Goal: Task Accomplishment & Management: Manage account settings

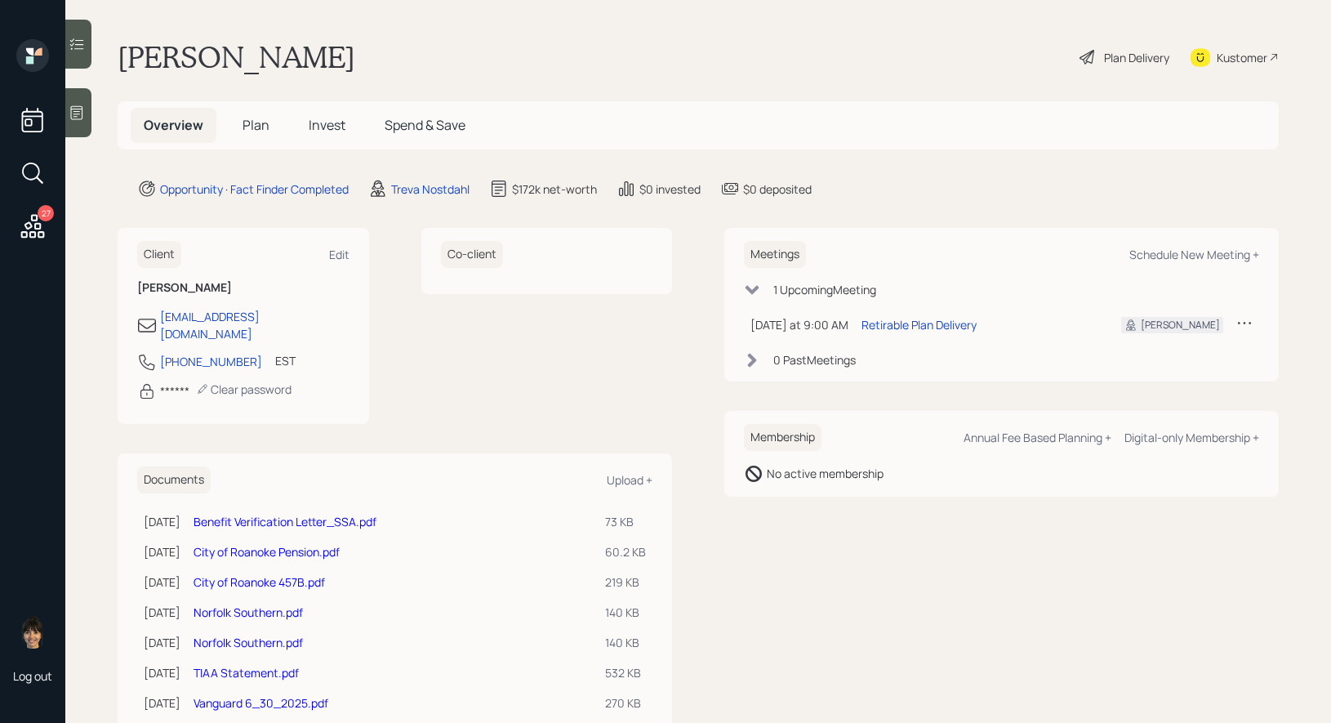
click at [262, 117] on span "Plan" at bounding box center [256, 125] width 27 height 18
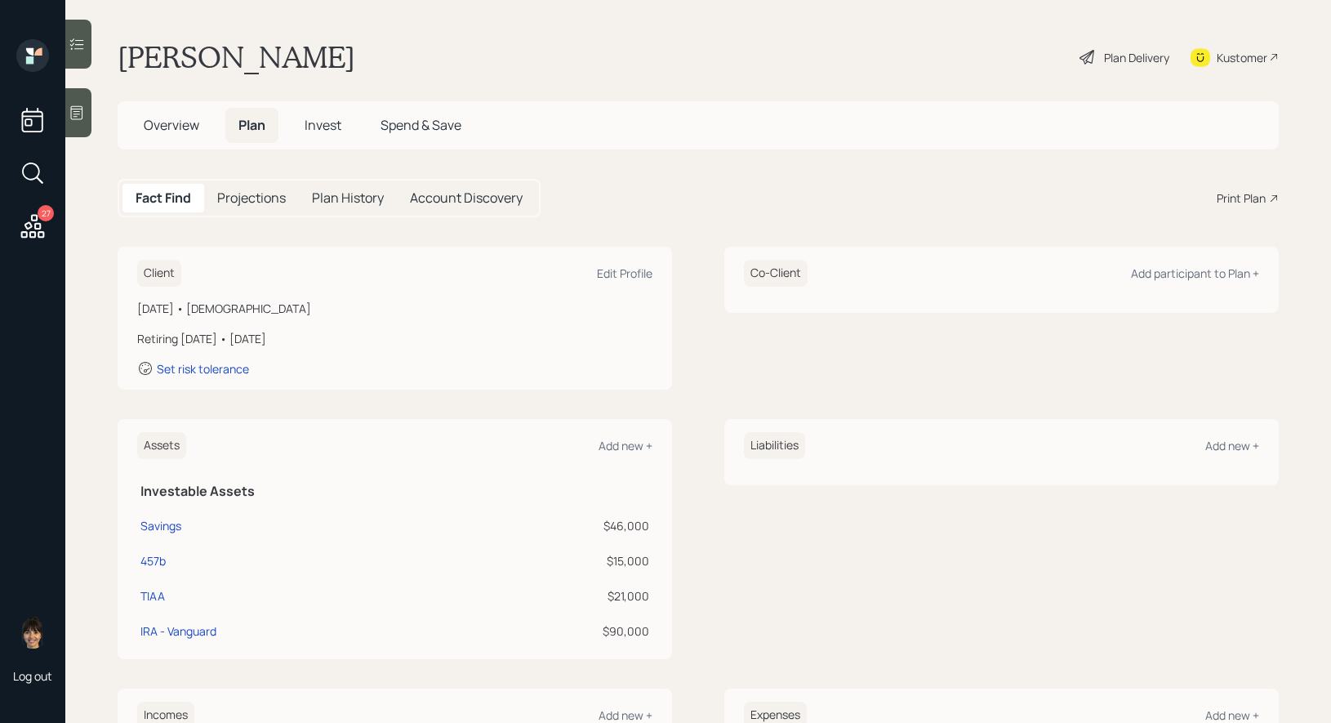
click at [1088, 57] on icon at bounding box center [1088, 57] width 20 height 20
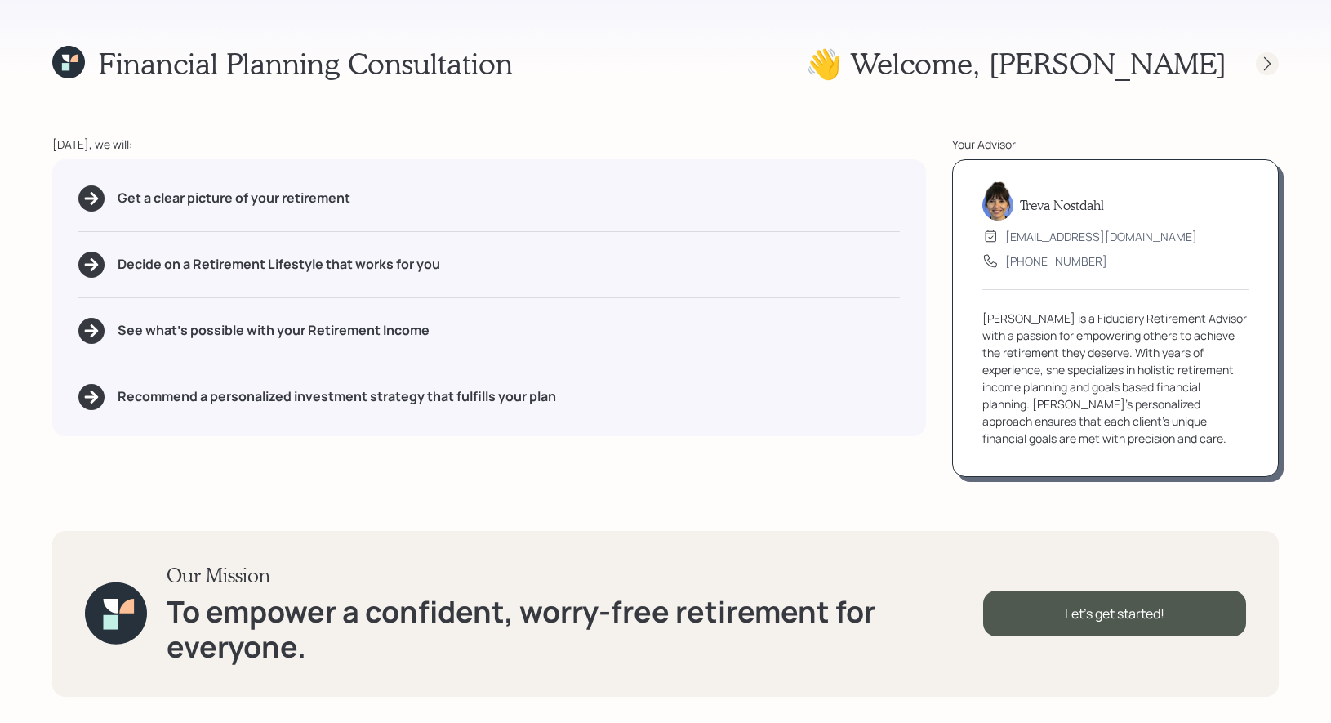
click at [1272, 60] on icon at bounding box center [1268, 64] width 16 height 16
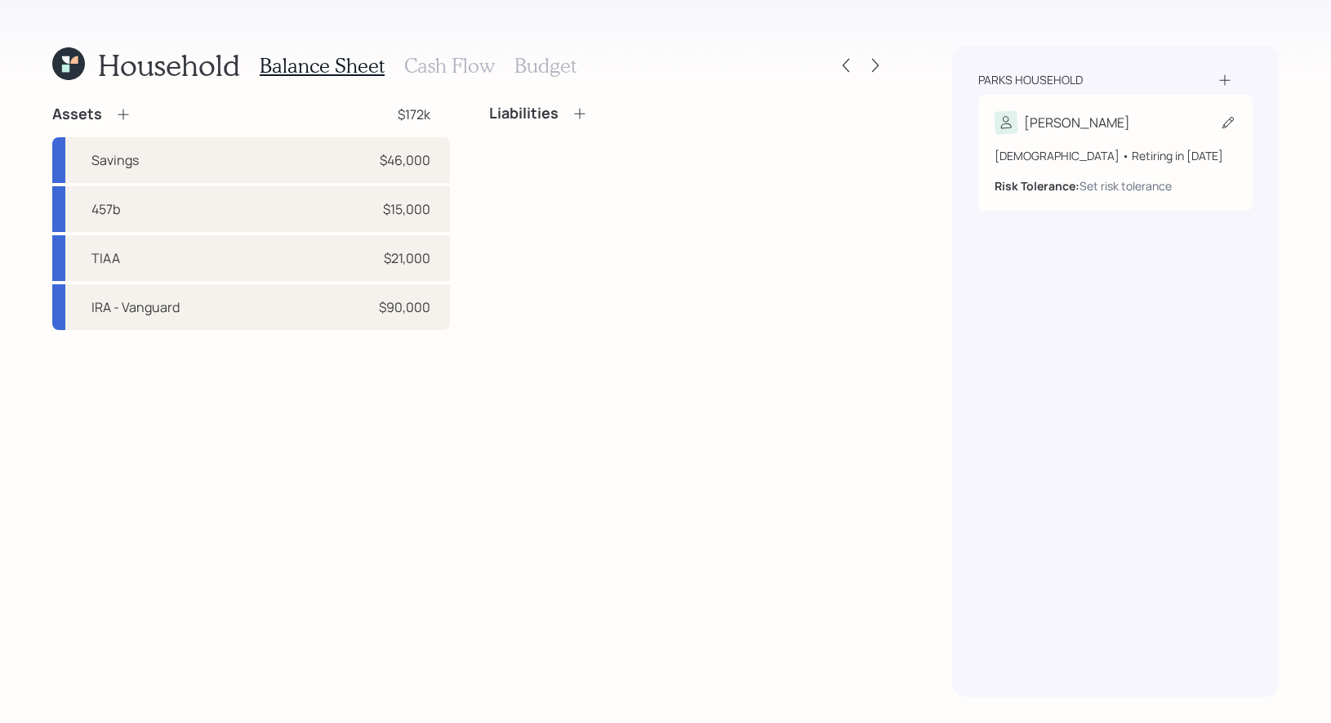
click at [1226, 122] on icon at bounding box center [1228, 122] width 11 height 11
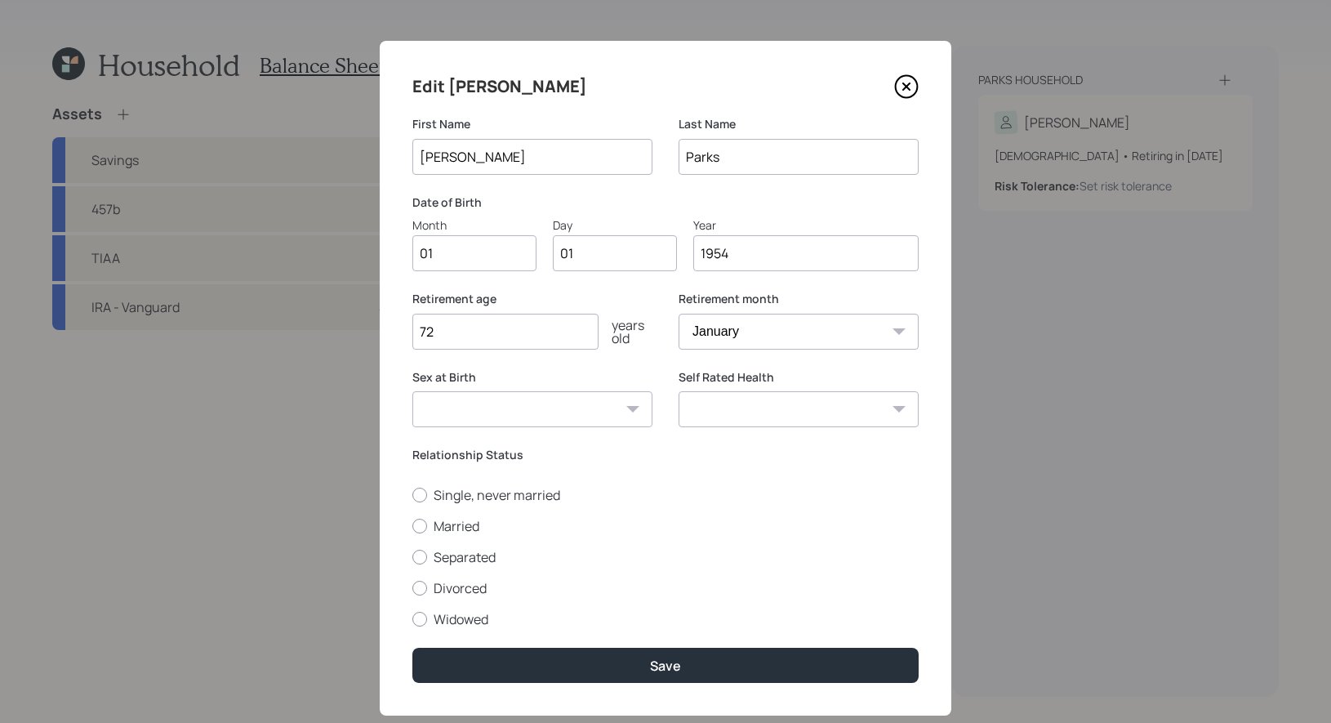
click at [474, 252] on input "01" at bounding box center [475, 253] width 124 height 36
type input "12"
type input "0"
type input "29"
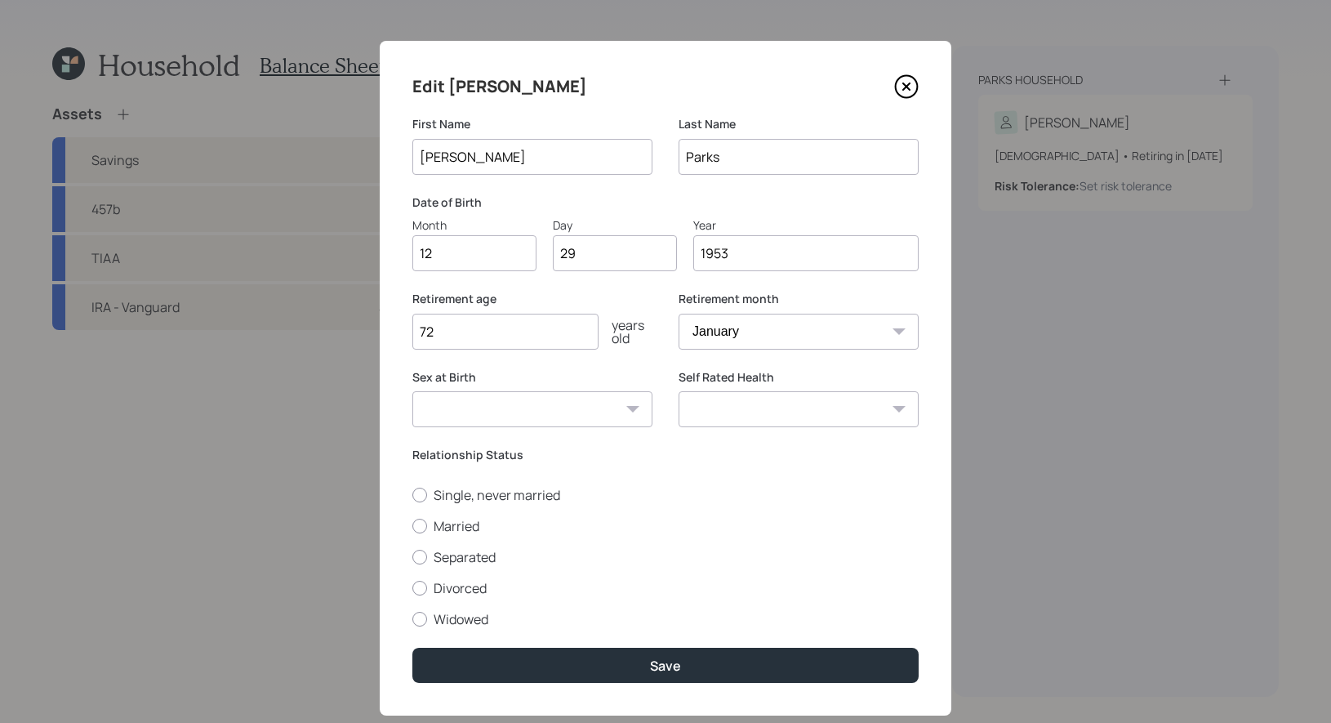
type input "1953"
click at [751, 332] on select "January February March April May June July August September October November De…" at bounding box center [799, 332] width 240 height 36
select select "9"
click at [679, 314] on select "January February March April May June July August September October November De…" at bounding box center [799, 332] width 240 height 36
click at [462, 329] on input "72" at bounding box center [506, 332] width 186 height 36
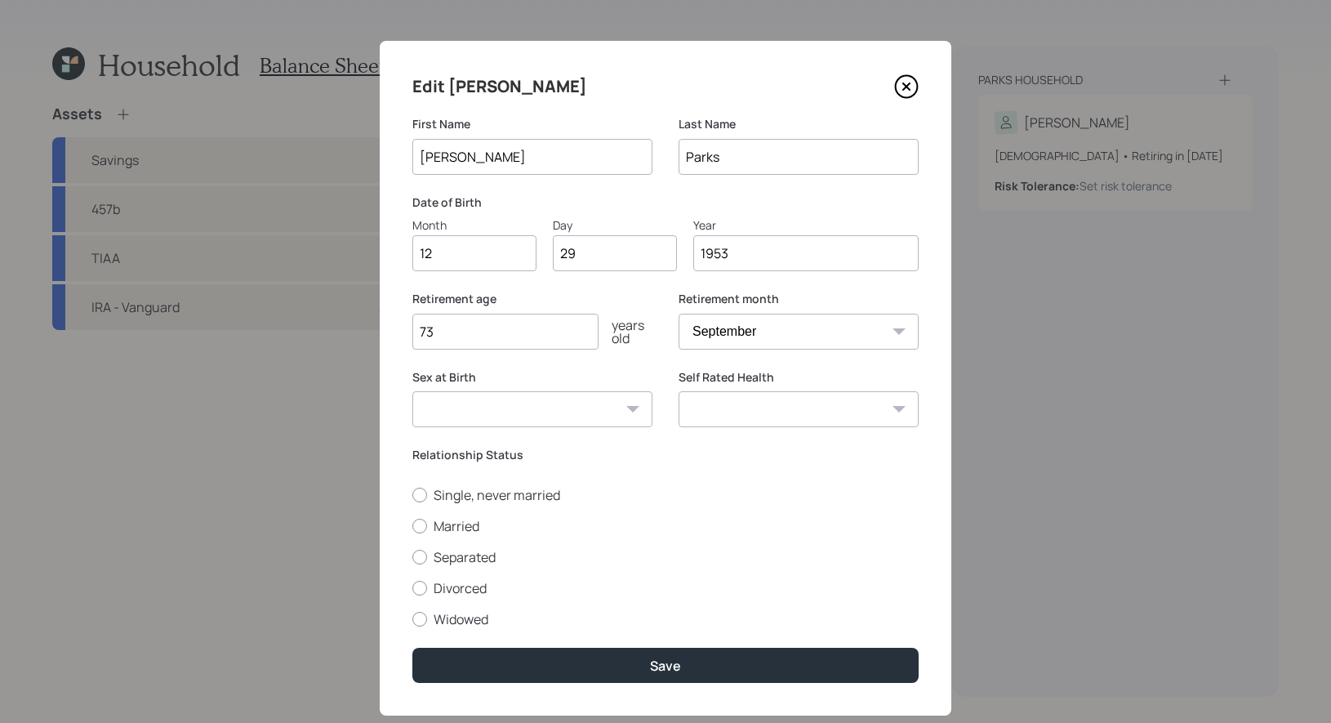
type input "73"
click at [627, 535] on div "Single, never married Married Separated Divorced Widowed" at bounding box center [666, 557] width 506 height 142
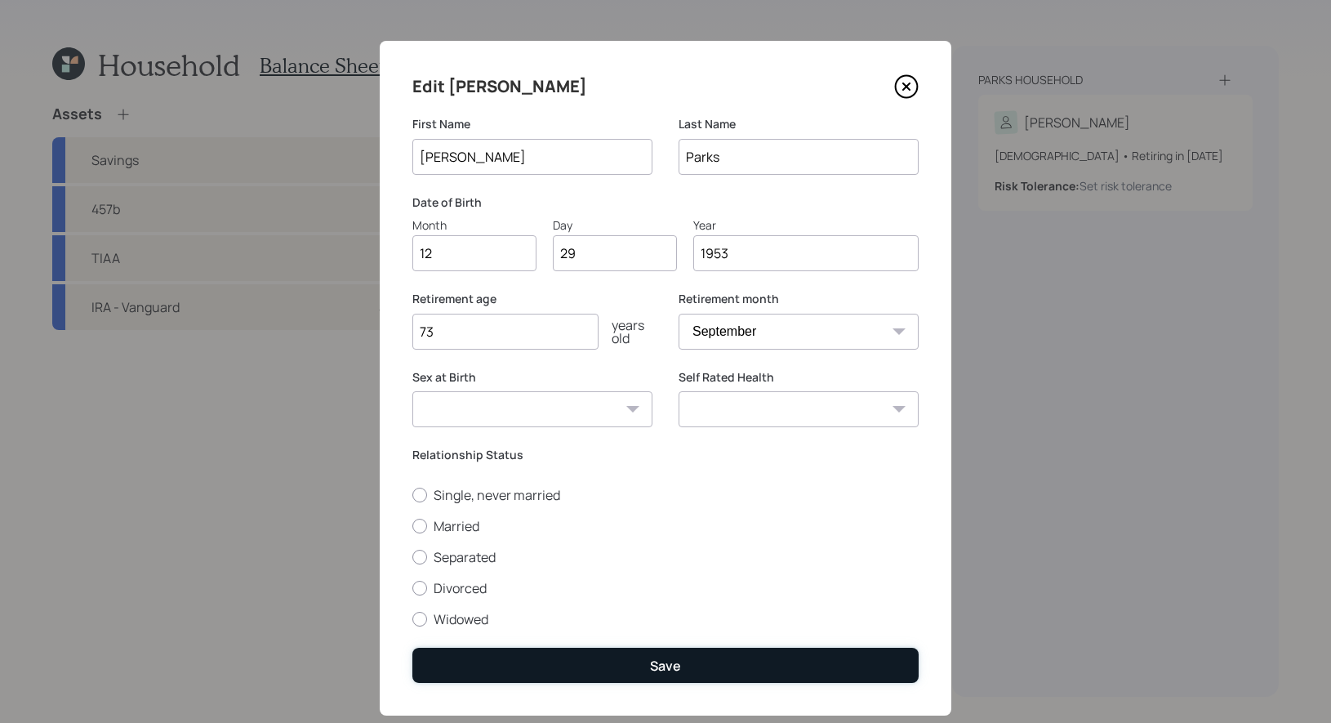
click at [603, 660] on button "Save" at bounding box center [666, 665] width 506 height 35
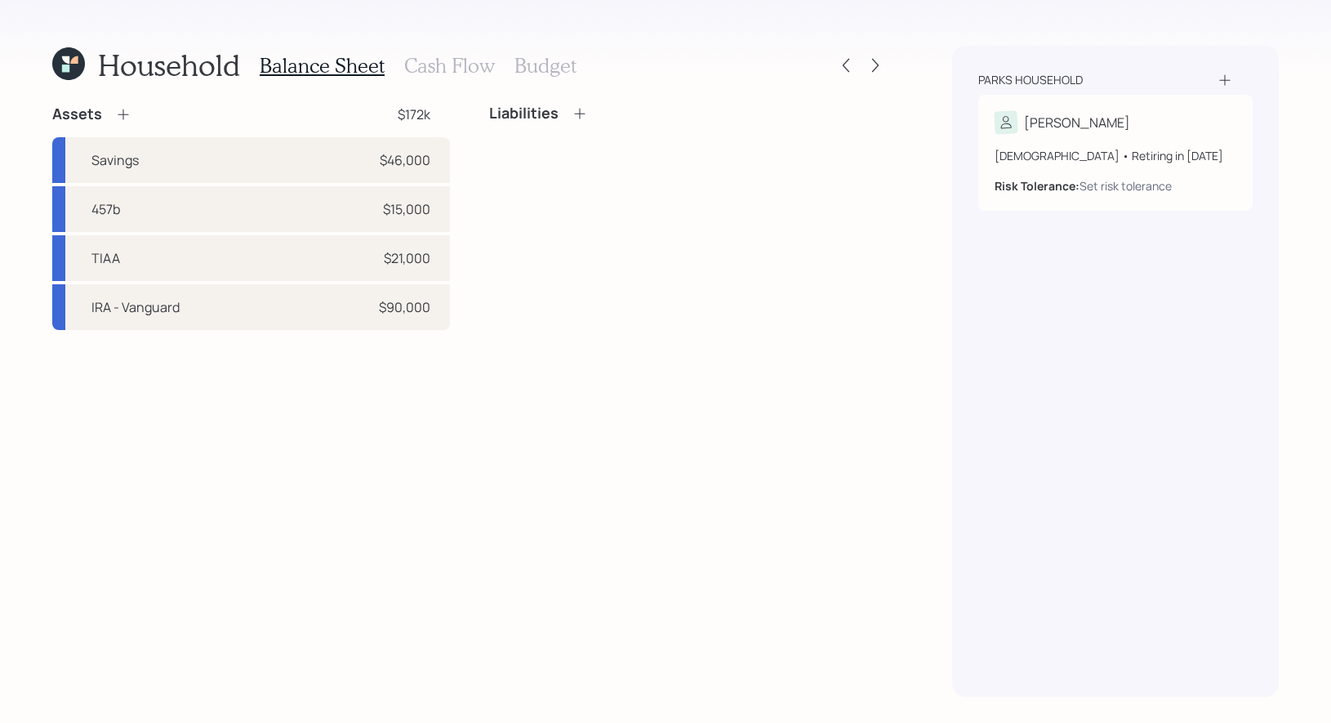
click at [124, 110] on icon at bounding box center [123, 114] width 16 height 16
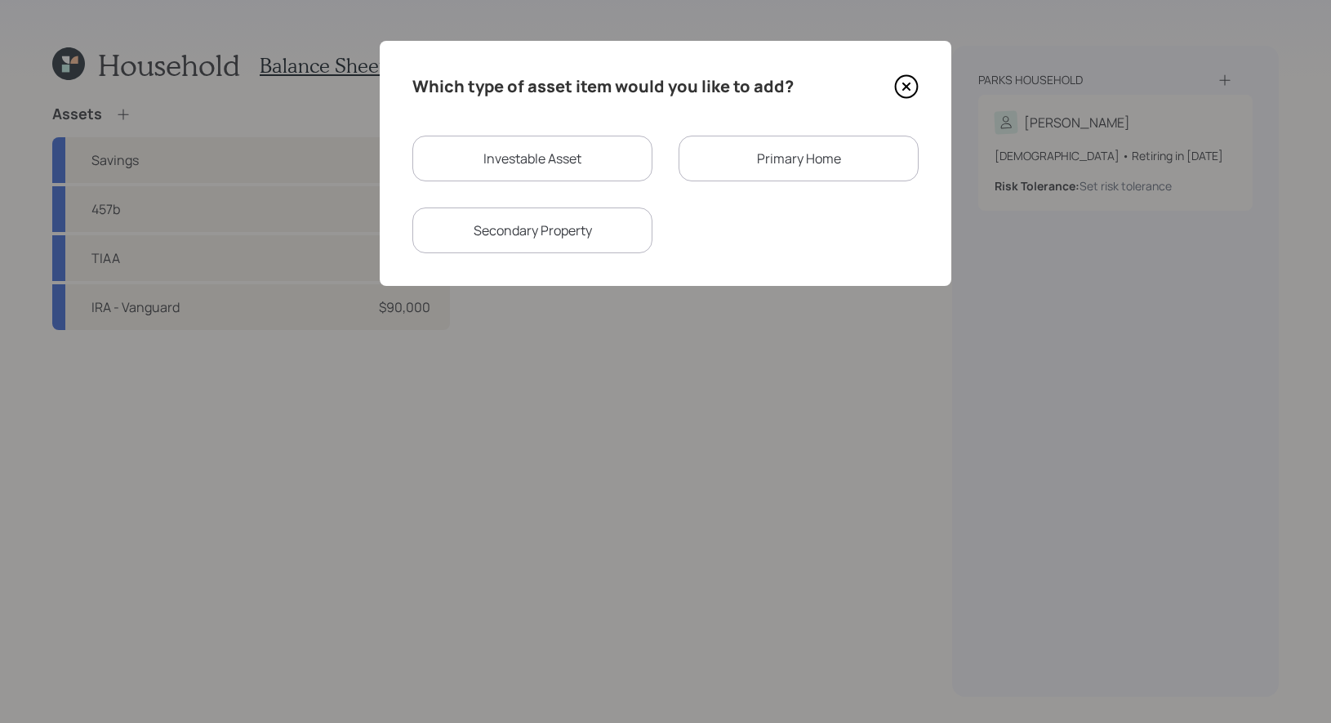
click at [515, 157] on div "Investable Asset" at bounding box center [533, 159] width 240 height 46
select select "taxable"
select select "balanced"
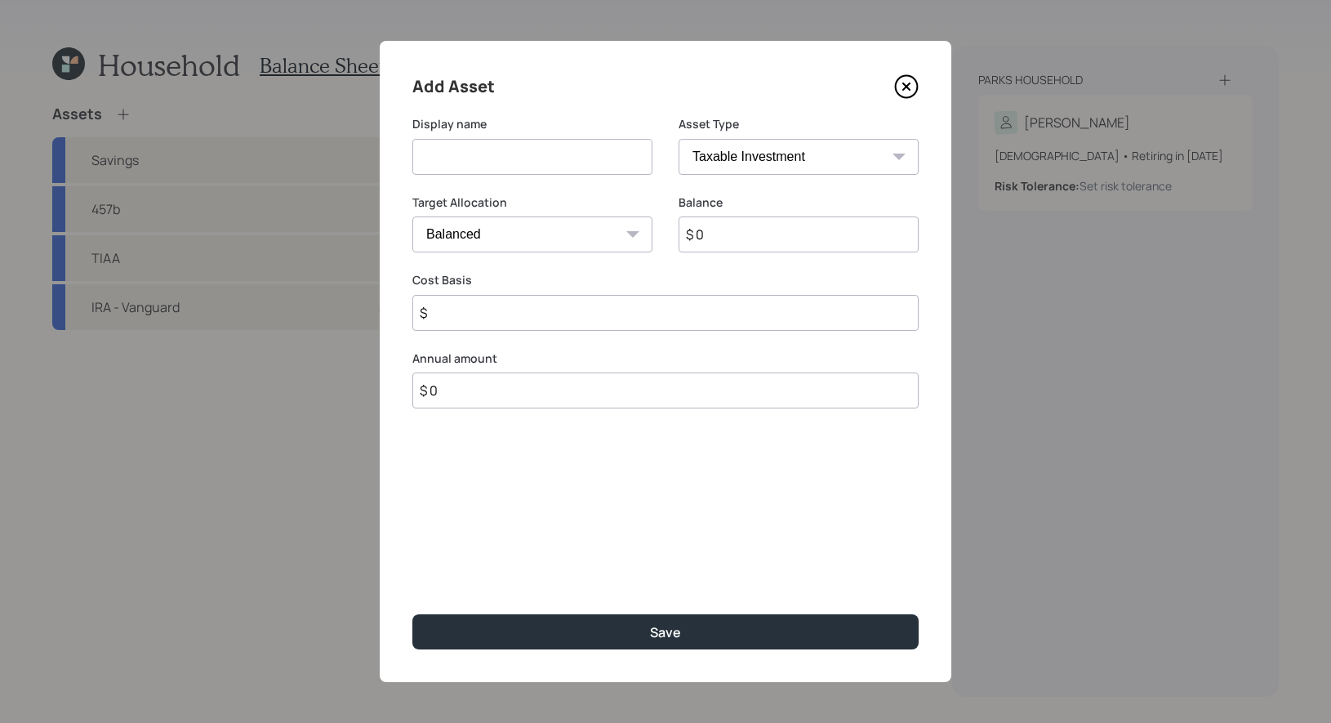
click at [512, 155] on input at bounding box center [533, 157] width 240 height 36
type input "F"
click at [713, 238] on input "$ 0" at bounding box center [799, 234] width 240 height 36
click at [582, 150] on input "Norfolk Southern" at bounding box center [533, 157] width 240 height 36
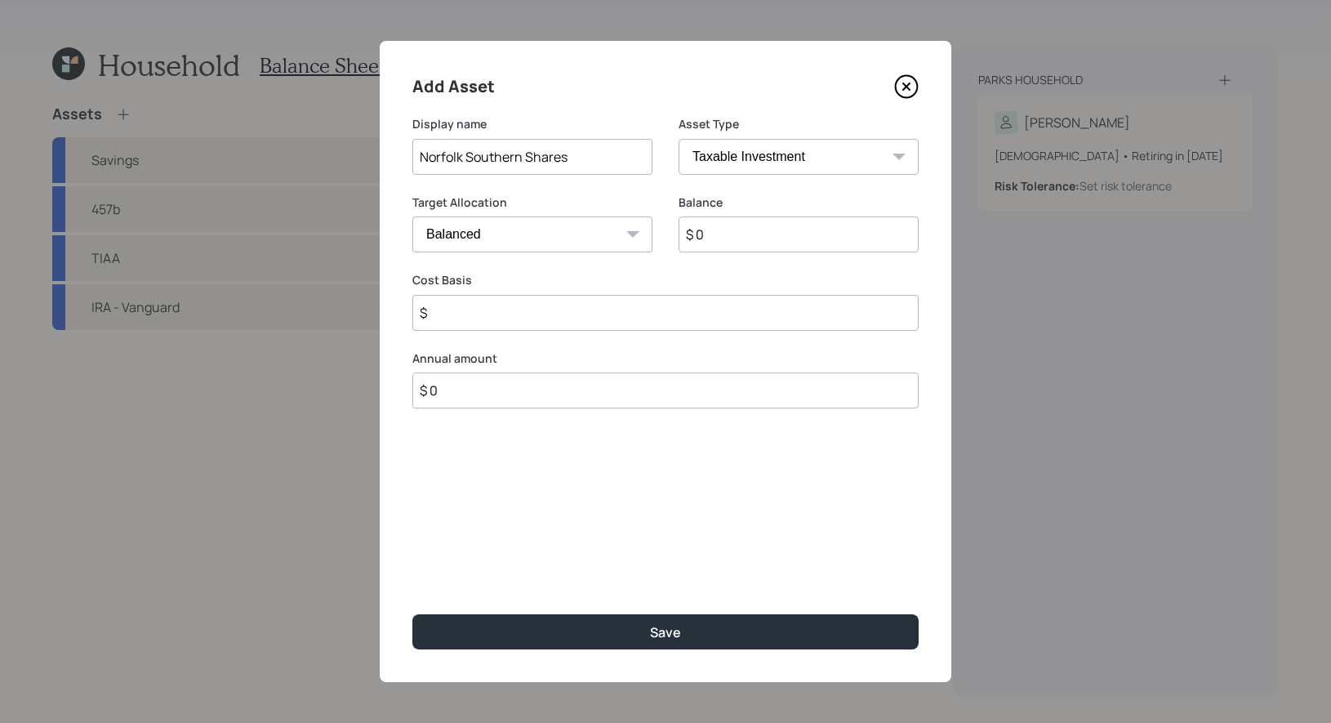
type input "Norfolk Southern Shares"
click at [575, 239] on select "Cash Conservative Balanced Aggressive" at bounding box center [533, 234] width 240 height 36
select select "conservative"
click at [413, 216] on select "Cash Conservative Balanced Aggressive" at bounding box center [533, 234] width 240 height 36
click at [767, 232] on input "$ 0" at bounding box center [799, 234] width 240 height 36
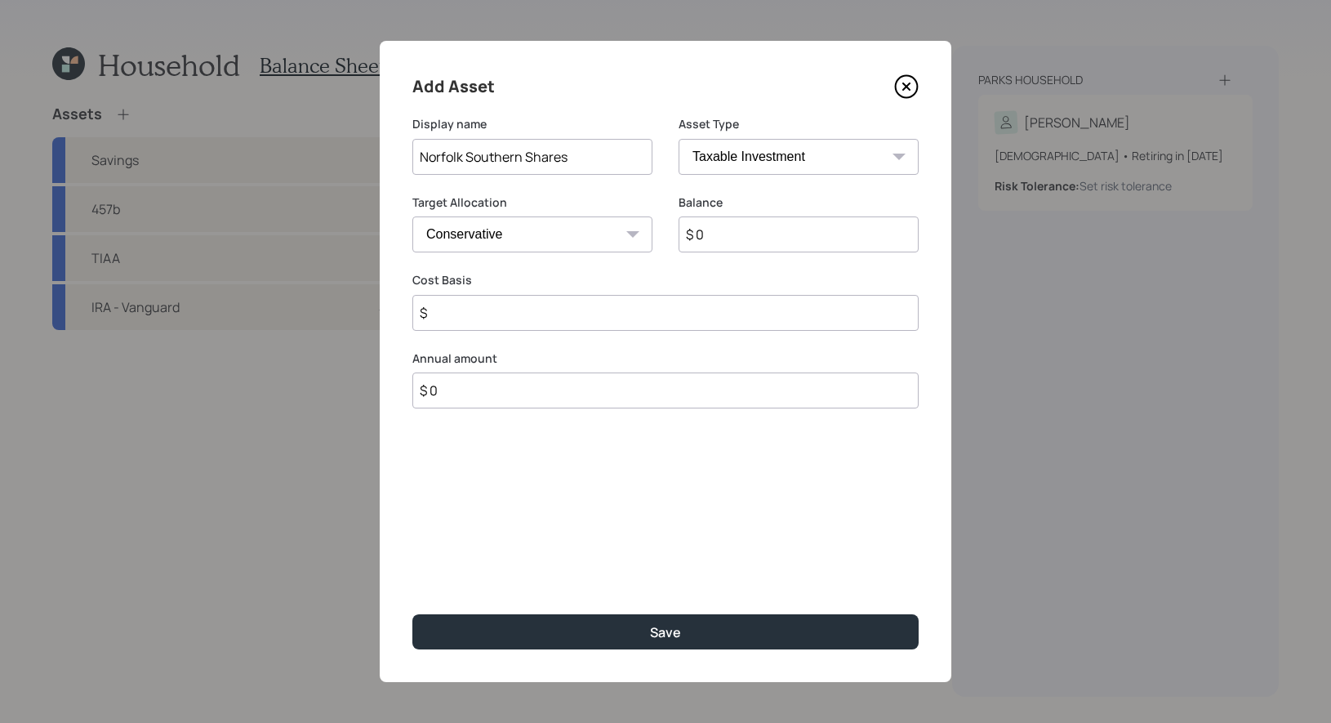
click at [767, 232] on input "$ 0" at bounding box center [799, 234] width 240 height 36
type input "$ 6,815"
click at [458, 317] on input "$" at bounding box center [666, 313] width 506 height 36
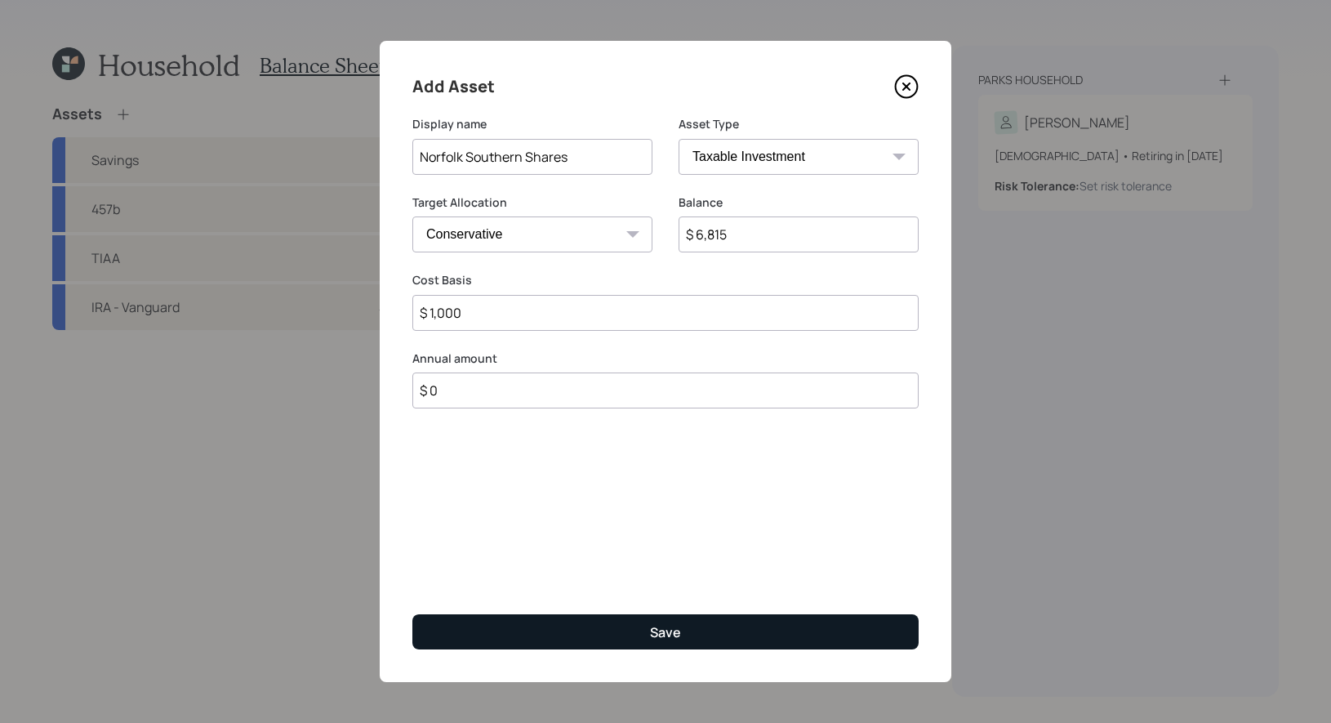
type input "$ 1,000"
click at [514, 629] on button "Save" at bounding box center [666, 631] width 506 height 35
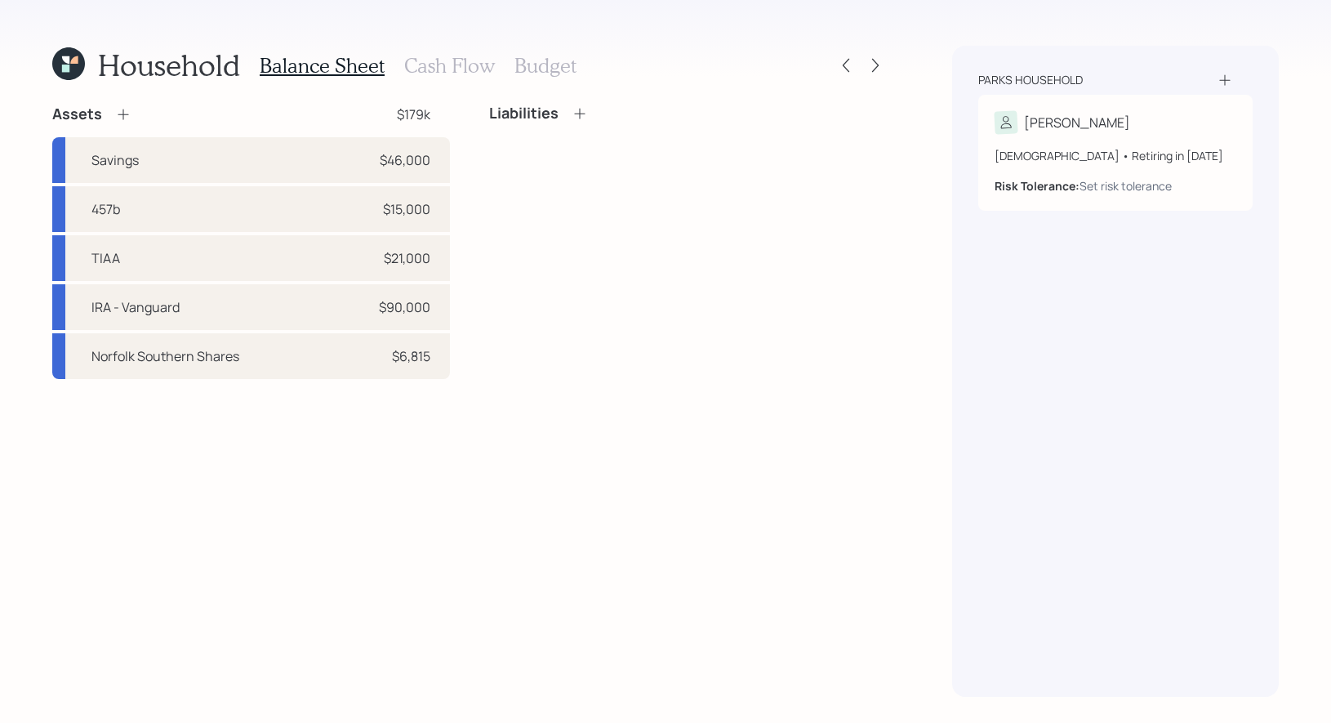
click at [122, 112] on icon at bounding box center [123, 114] width 11 height 11
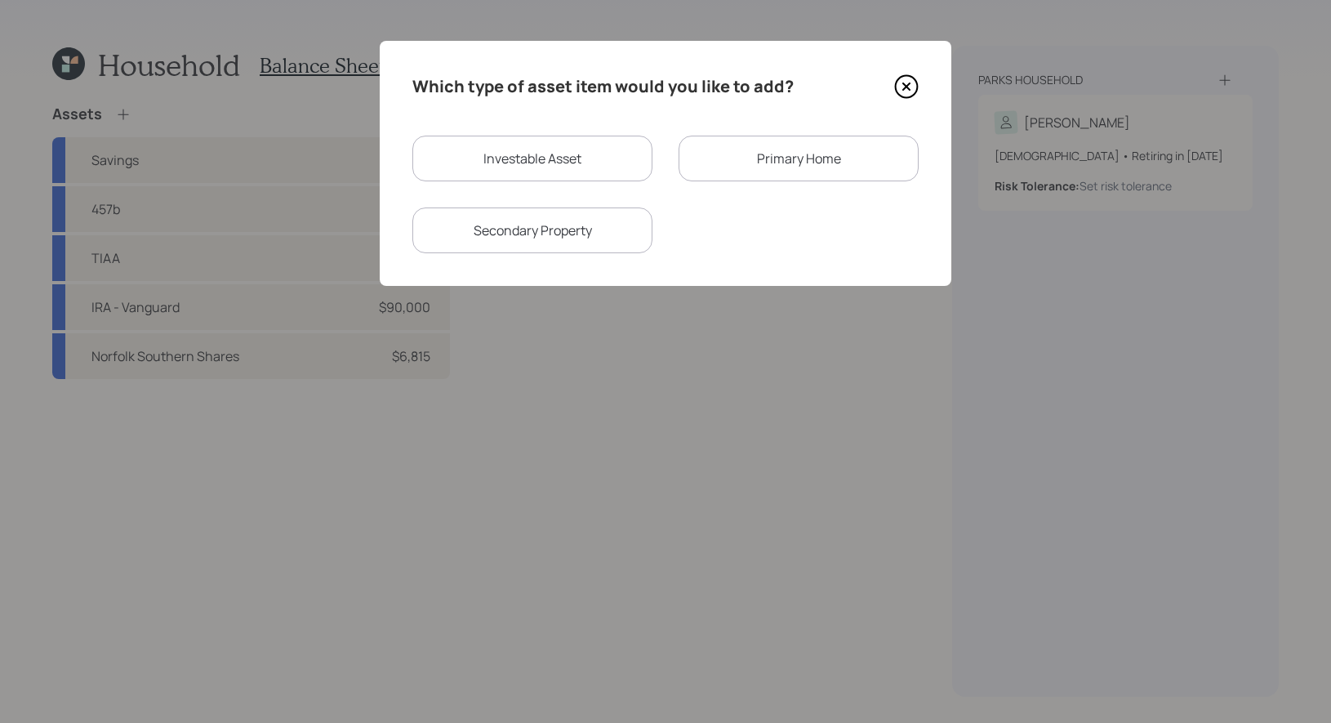
click at [783, 163] on div "Primary Home" at bounding box center [799, 159] width 240 height 46
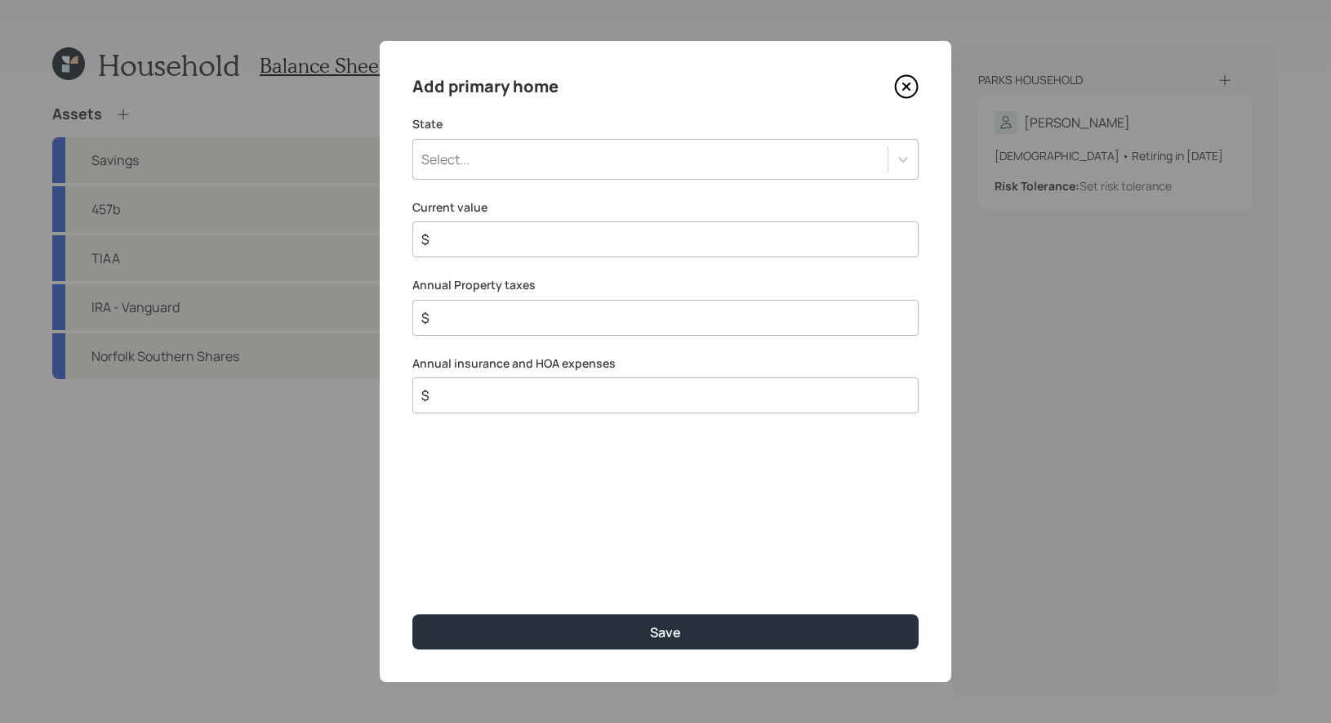
click at [899, 74] on icon at bounding box center [906, 86] width 25 height 25
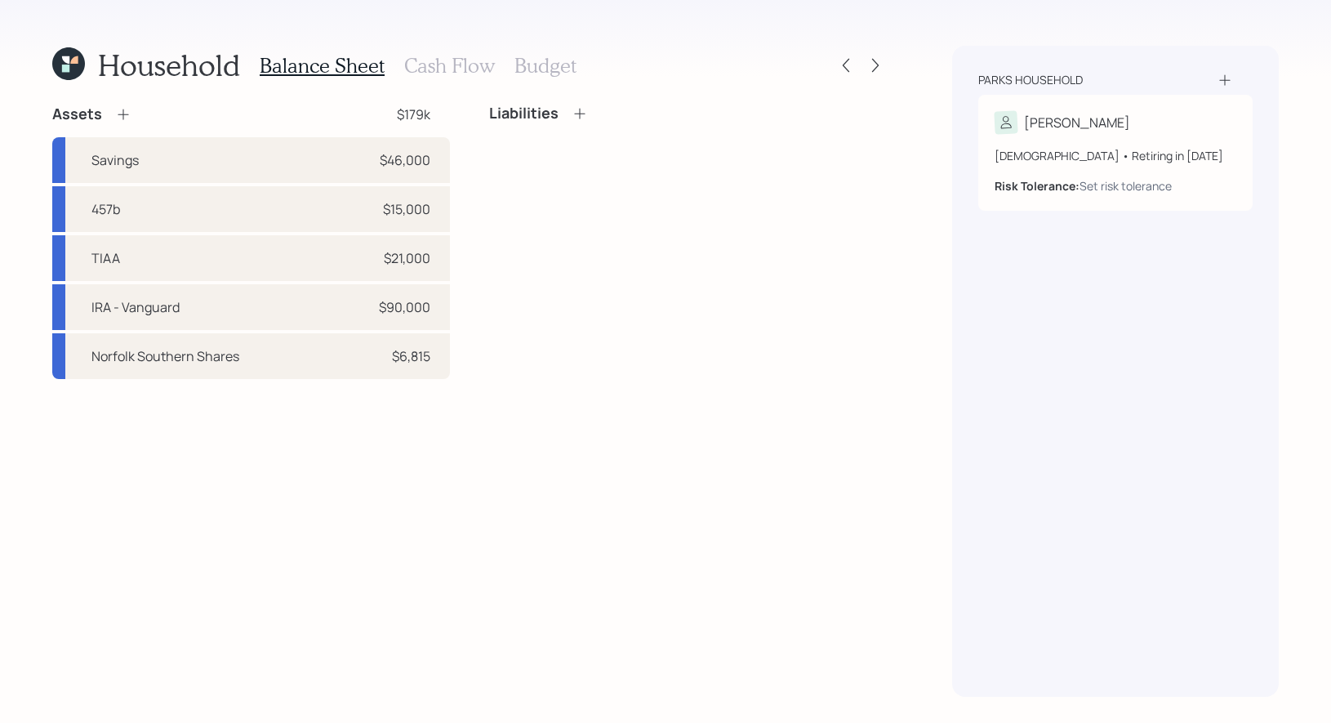
click at [118, 109] on icon at bounding box center [123, 114] width 16 height 16
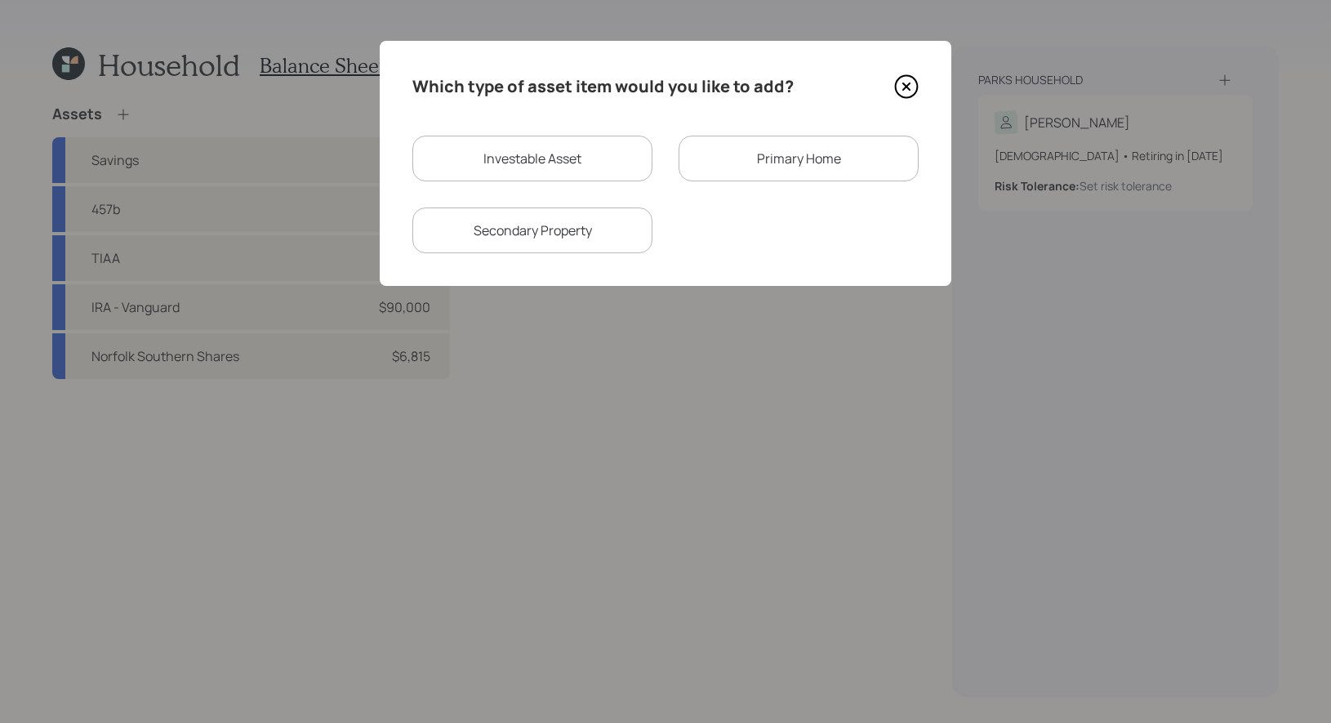
click at [492, 228] on div "Secondary Property" at bounding box center [533, 230] width 240 height 46
select select "rental_property"
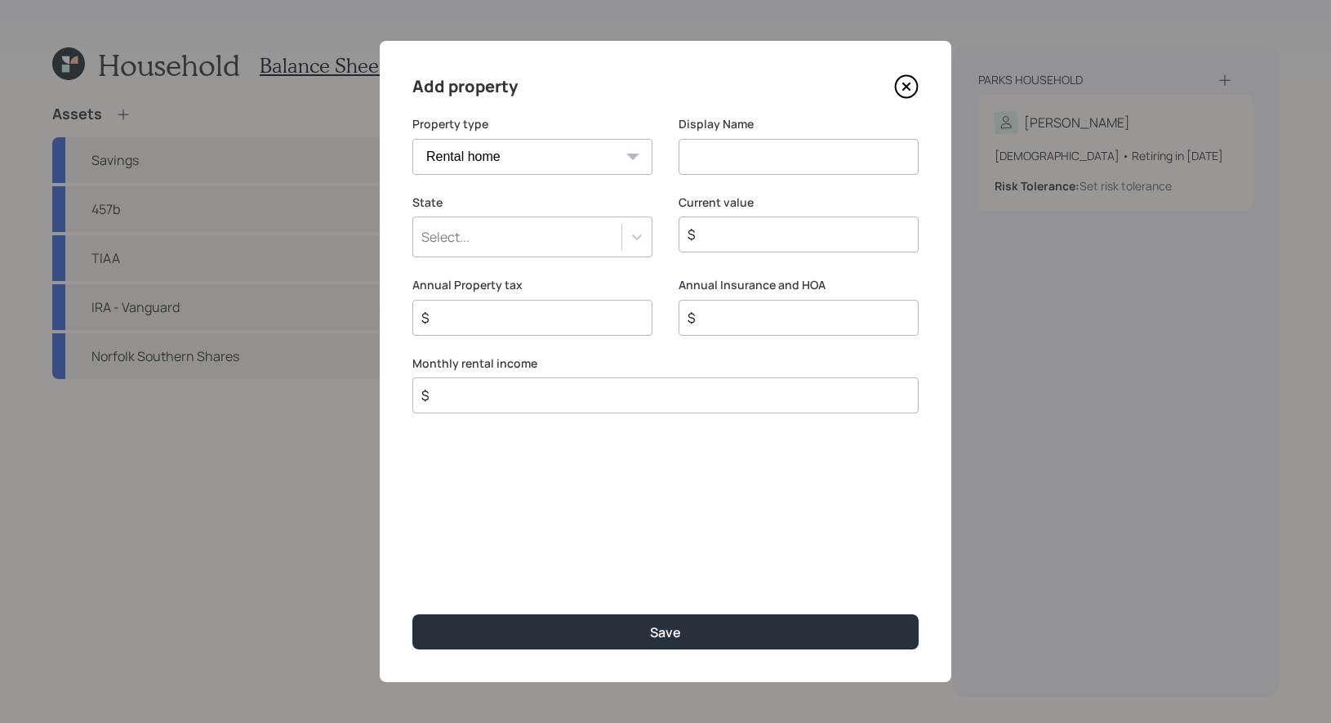
click at [748, 167] on input at bounding box center [799, 157] width 240 height 36
type input "Rental"
click at [596, 239] on div "Select..." at bounding box center [517, 237] width 208 height 28
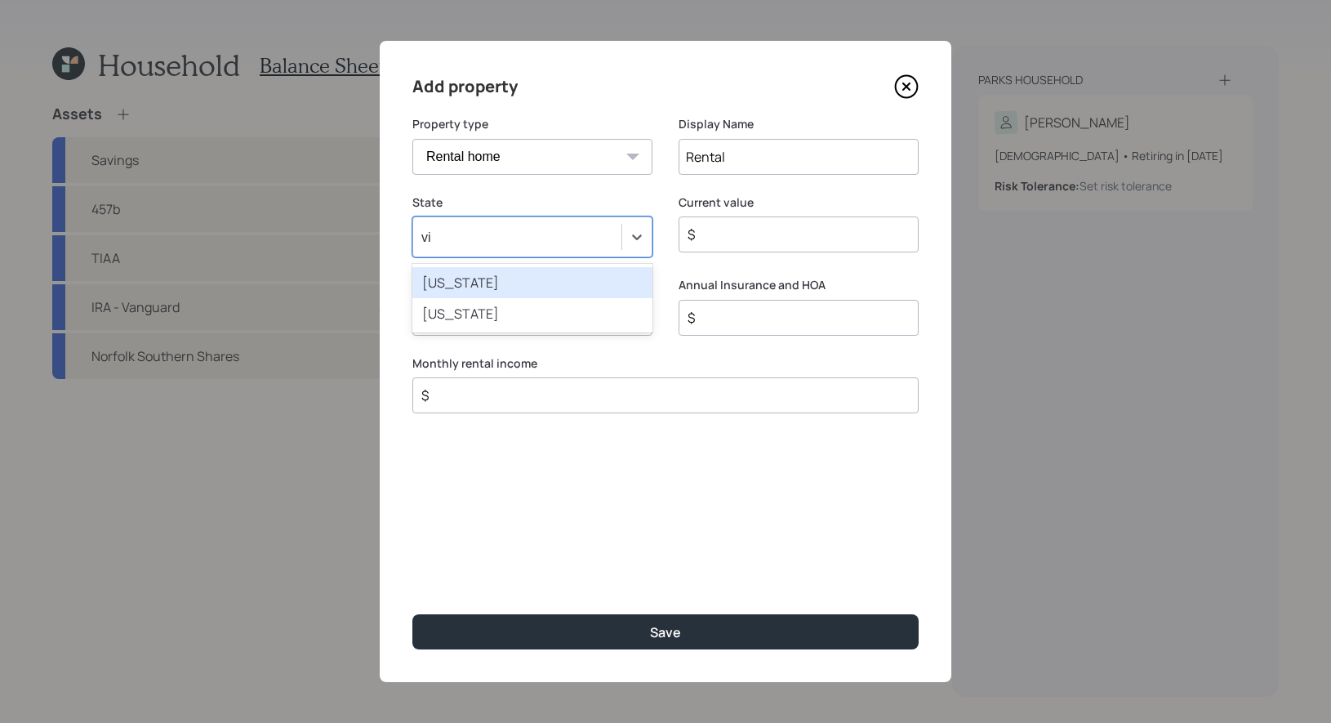
type input "vir"
click at [570, 281] on div "Virginia" at bounding box center [533, 282] width 240 height 31
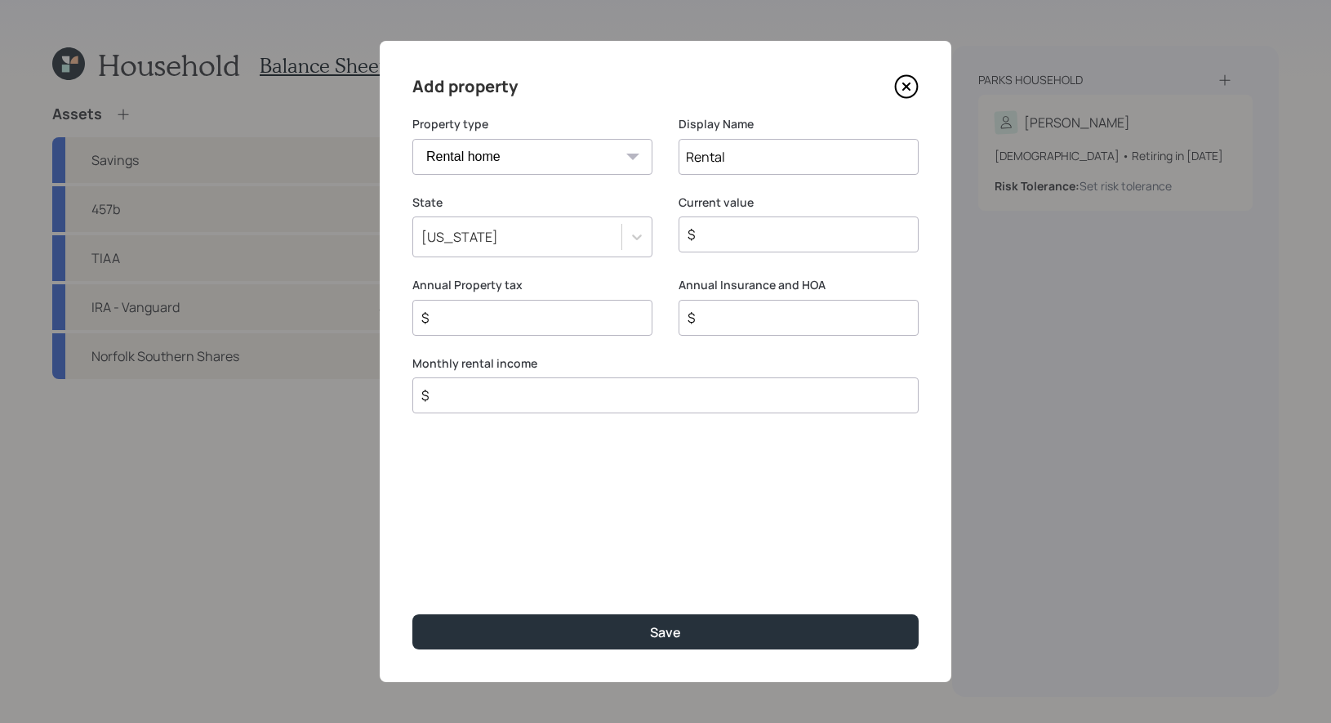
click at [780, 237] on input "$" at bounding box center [792, 235] width 212 height 20
type input "$ 155,000"
click at [577, 319] on input "$" at bounding box center [526, 318] width 212 height 20
type input "$ 2,591"
click at [720, 317] on input "$" at bounding box center [792, 318] width 212 height 20
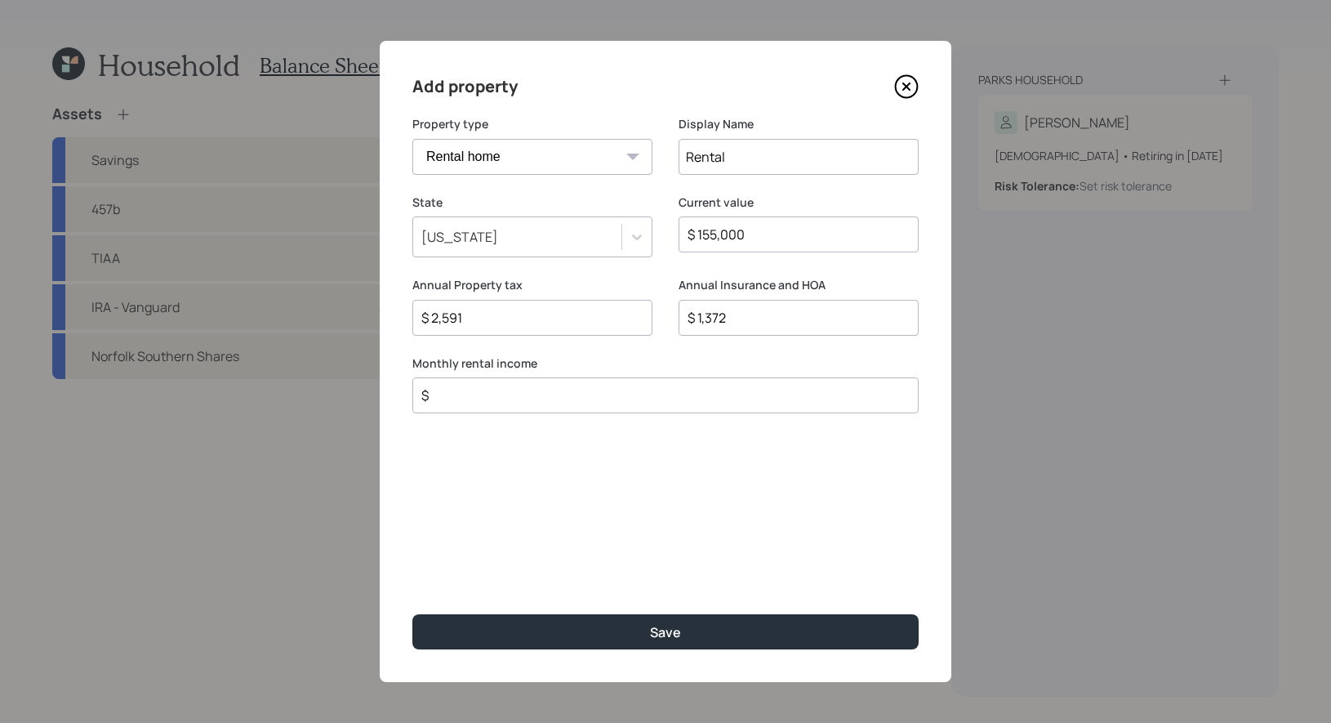
type input "$ 1,372"
click at [578, 394] on input "$" at bounding box center [659, 396] width 479 height 20
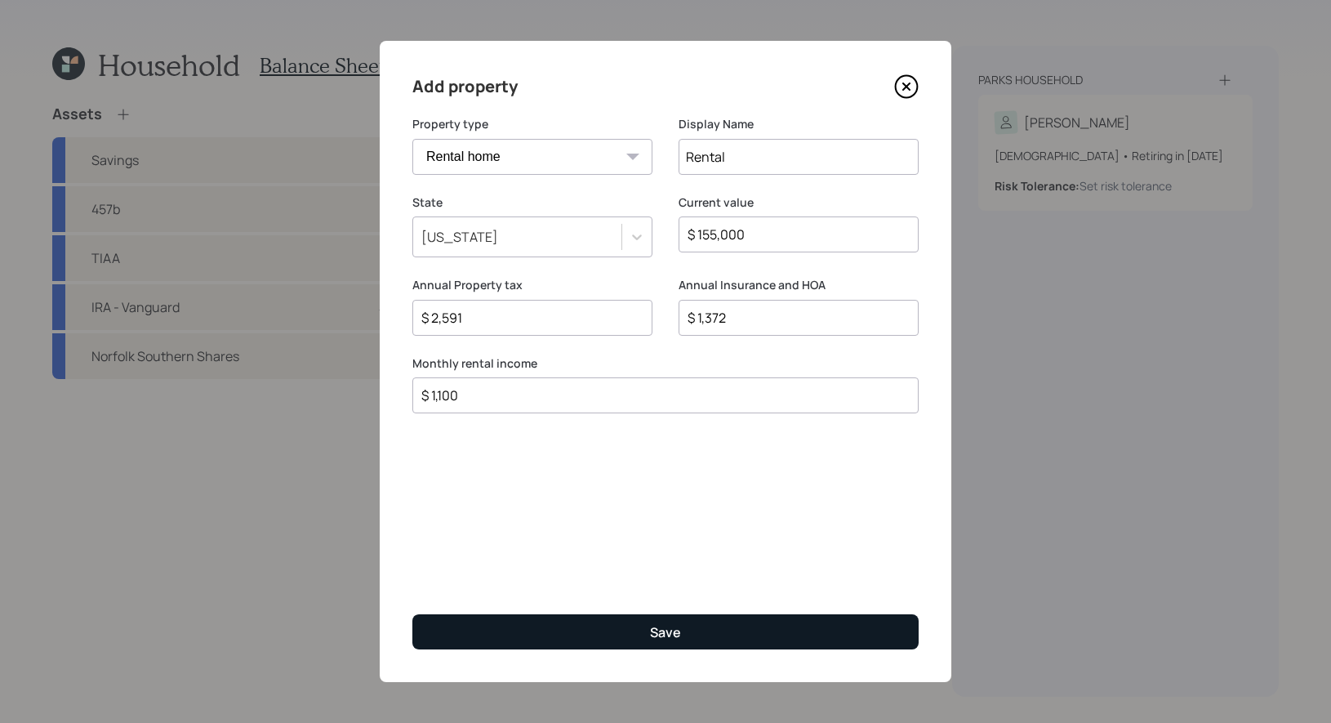
type input "$ 1,100"
click at [597, 636] on button "Save" at bounding box center [666, 631] width 506 height 35
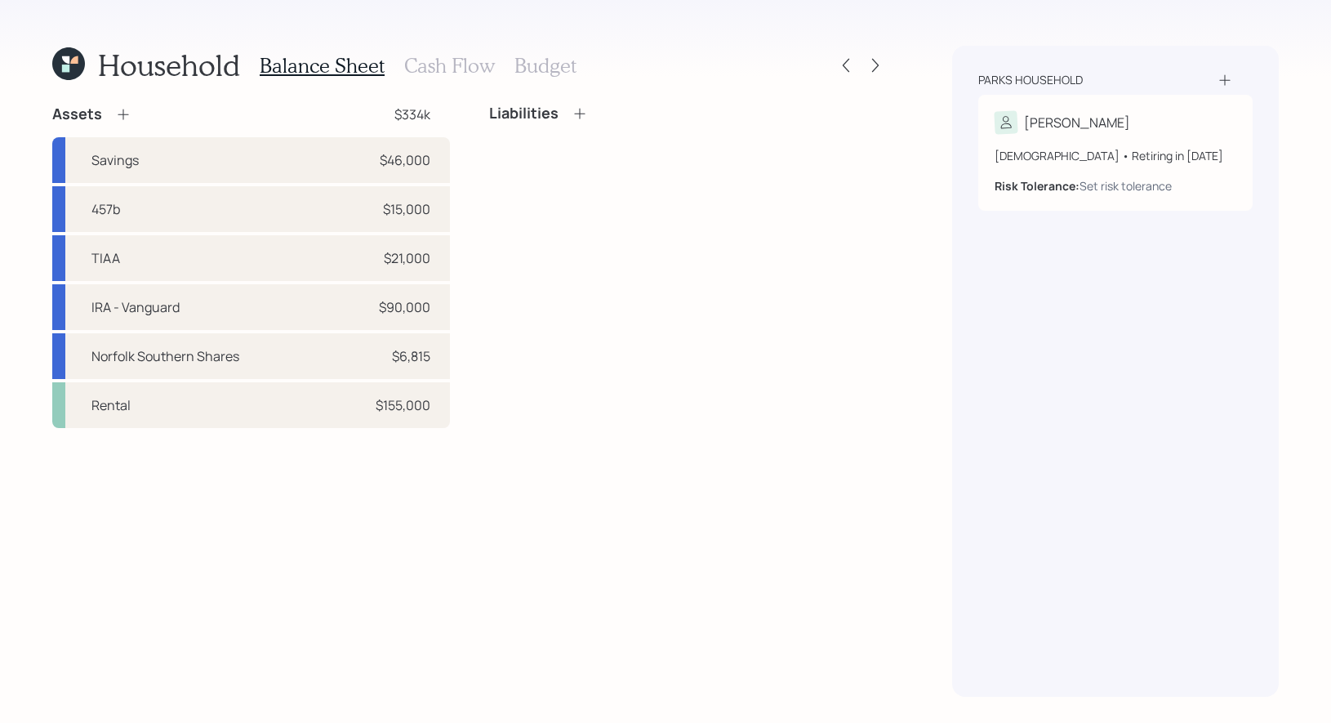
click at [578, 113] on icon at bounding box center [580, 113] width 16 height 16
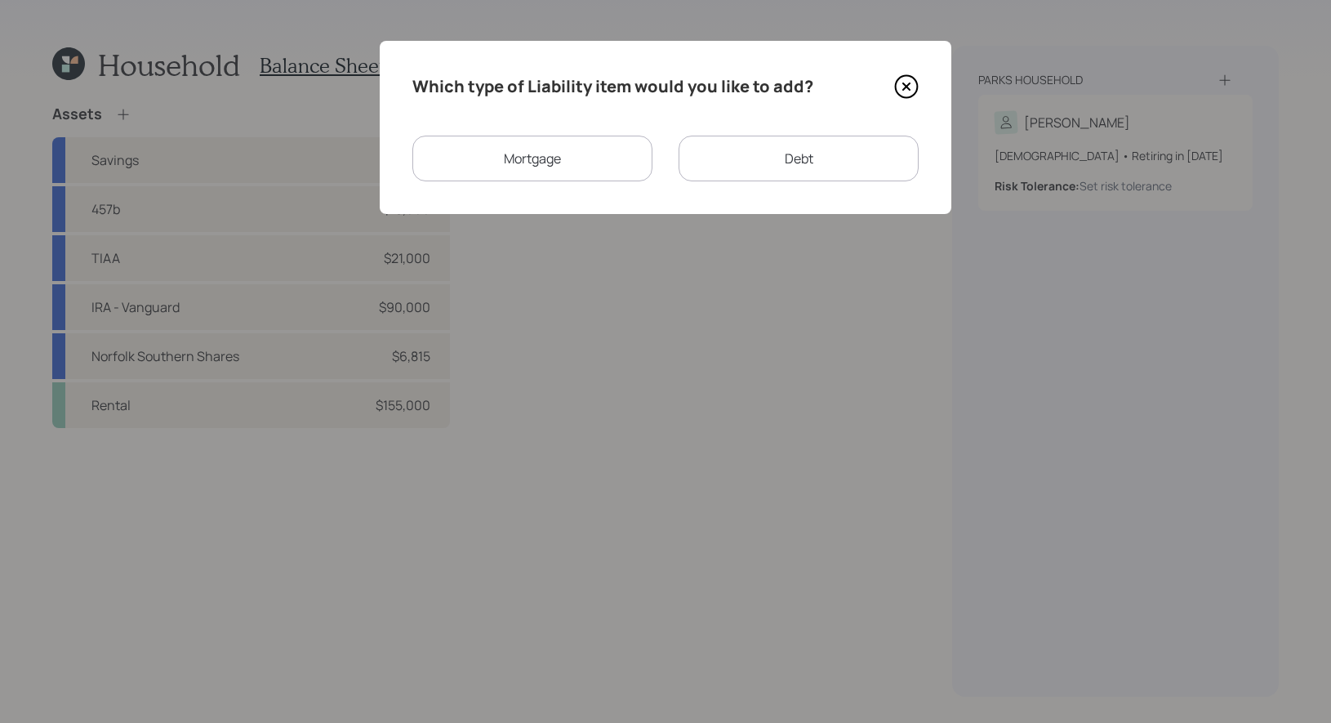
click at [768, 159] on div "Debt" at bounding box center [799, 159] width 240 height 46
select select "credit_card"
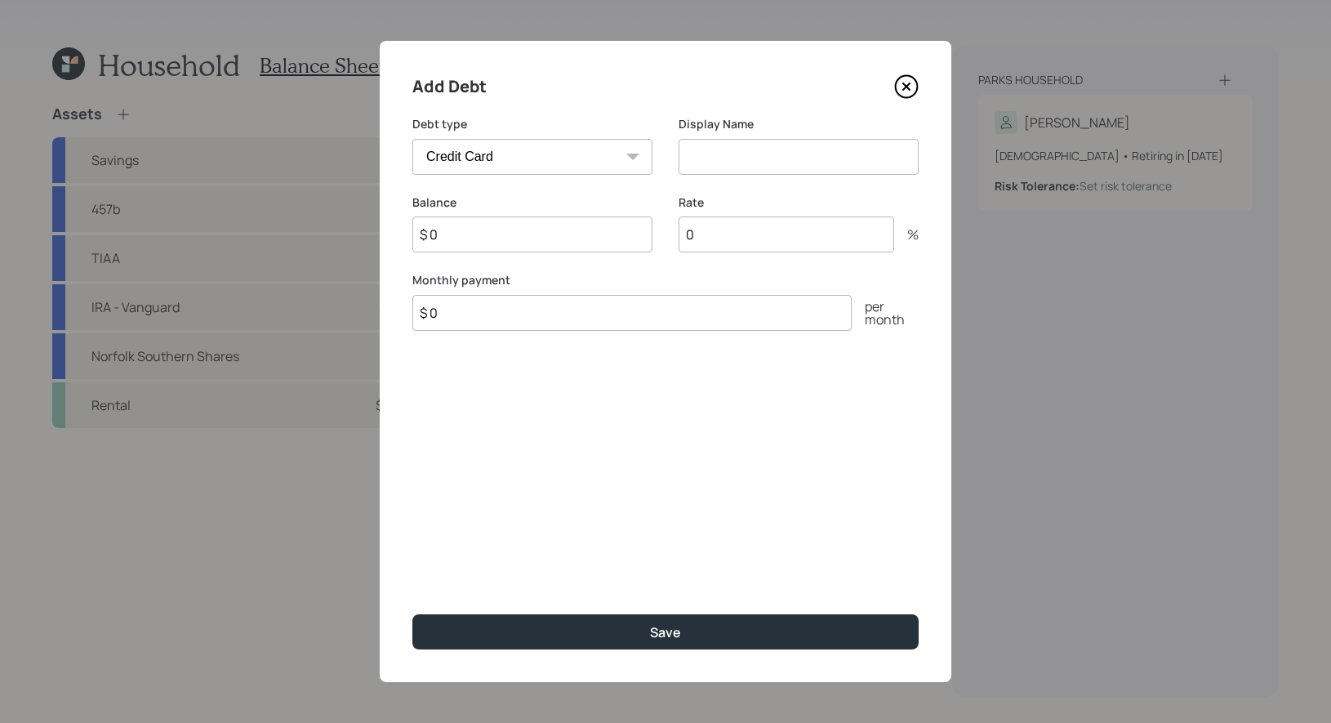
click at [707, 163] on input at bounding box center [799, 157] width 240 height 36
type input "Credit Cards"
click at [566, 229] on input "$ 0" at bounding box center [533, 234] width 240 height 36
type input "$ 3,000"
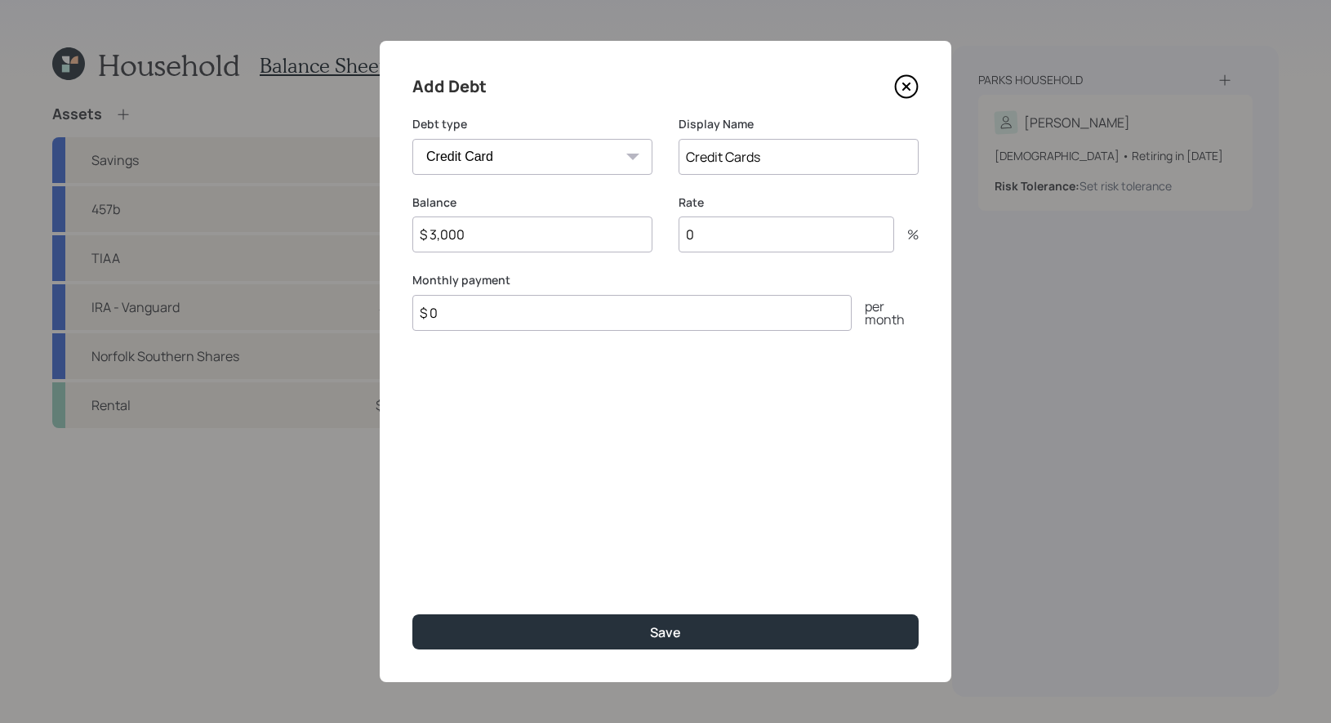
click at [748, 229] on input "0" at bounding box center [787, 234] width 216 height 36
type input "7.9"
click at [459, 308] on input "$ 0" at bounding box center [632, 313] width 439 height 36
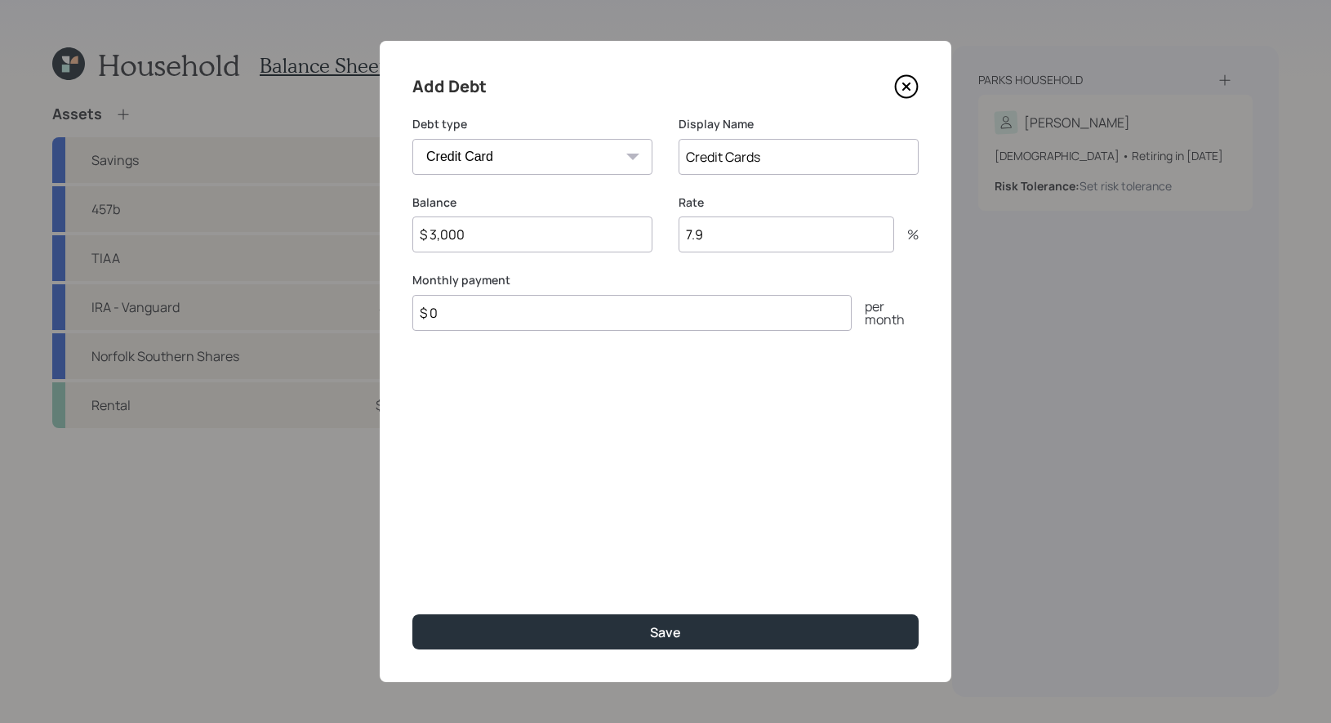
click at [459, 308] on input "$ 0" at bounding box center [632, 313] width 439 height 36
click at [446, 314] on input "$ 0" at bounding box center [632, 313] width 439 height 36
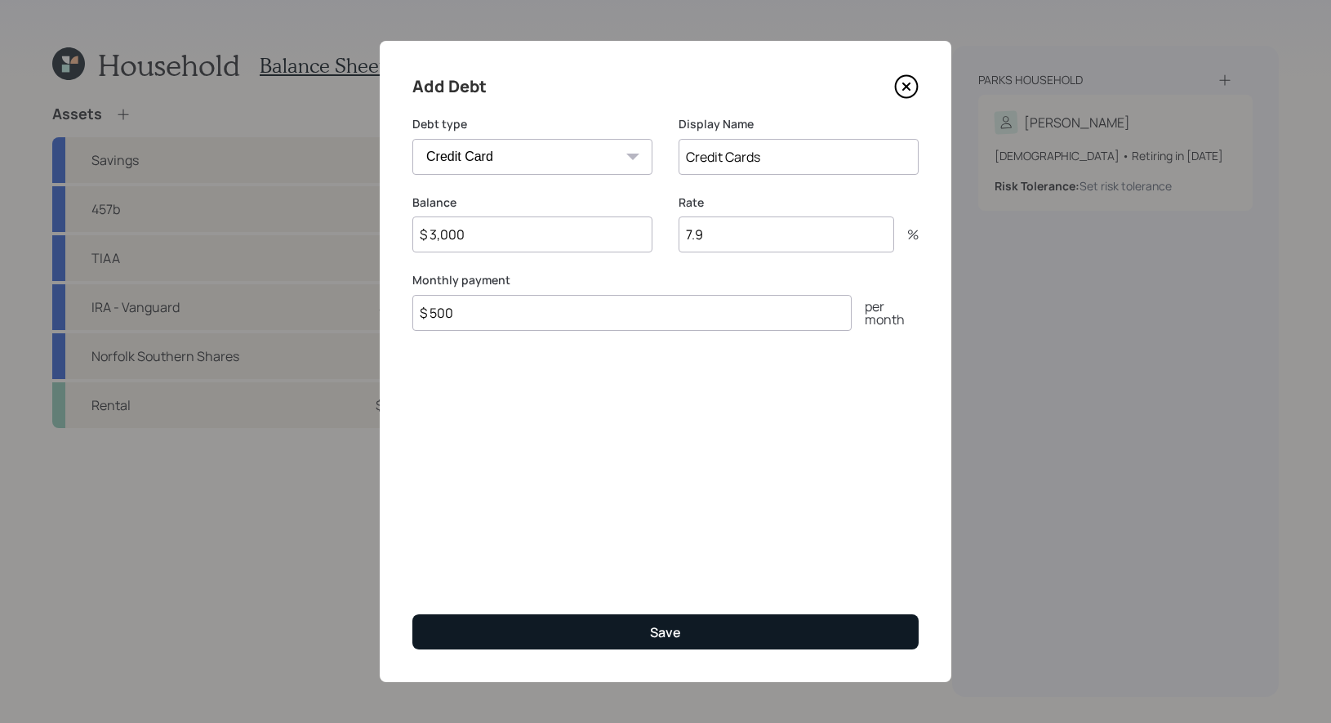
type input "$ 500"
click at [471, 629] on button "Save" at bounding box center [666, 631] width 506 height 35
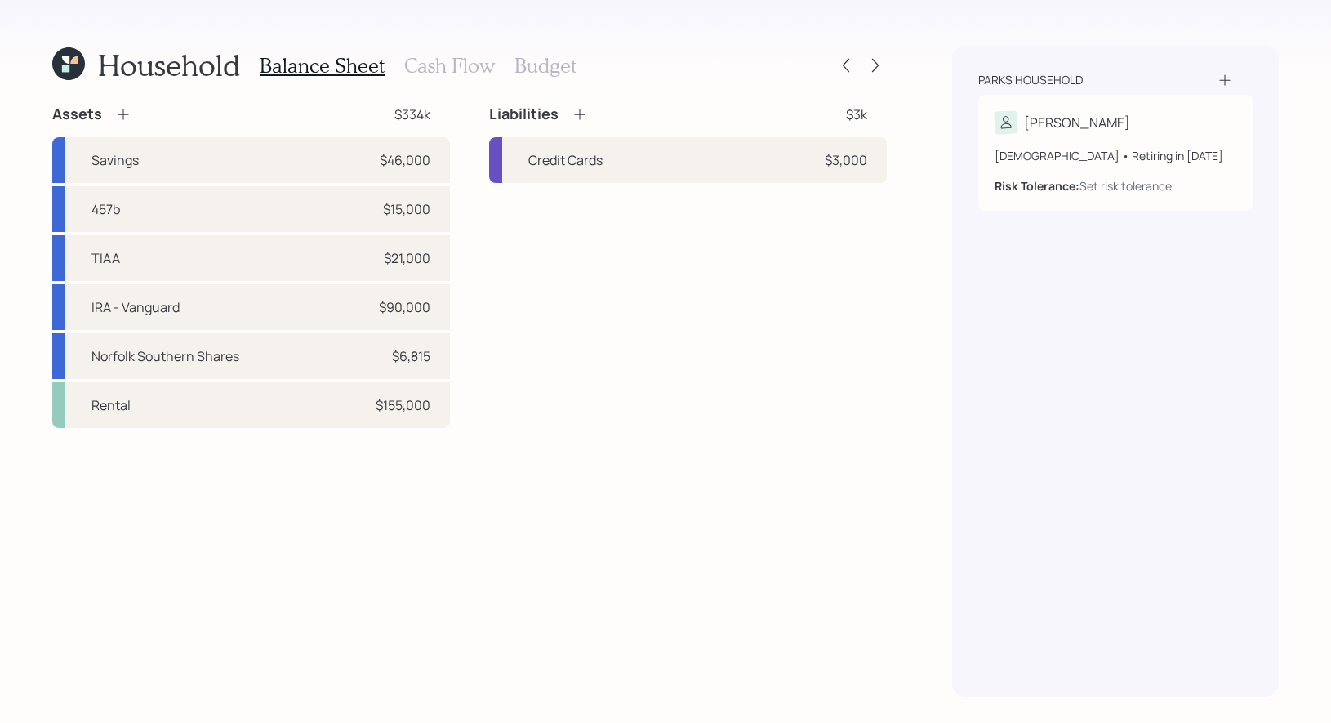
click at [450, 62] on h3 "Cash Flow" at bounding box center [449, 66] width 91 height 24
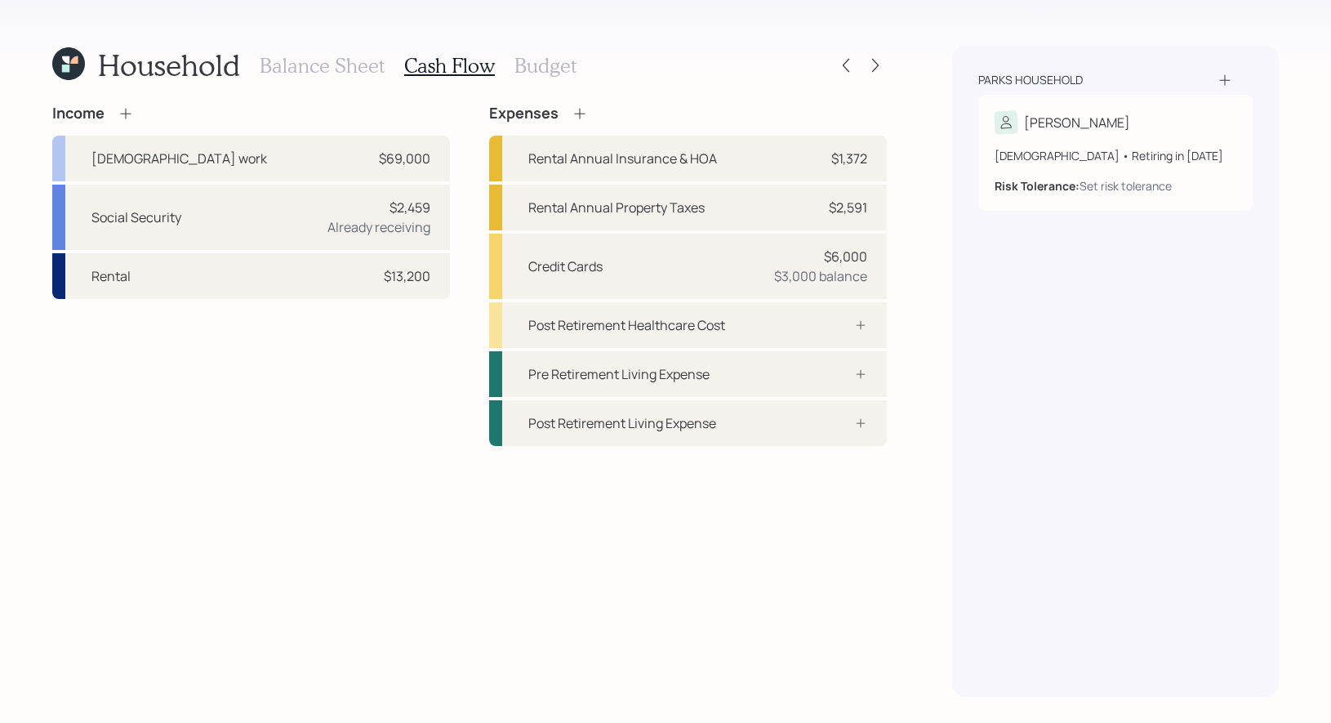
click at [123, 113] on icon at bounding box center [125, 113] width 11 height 11
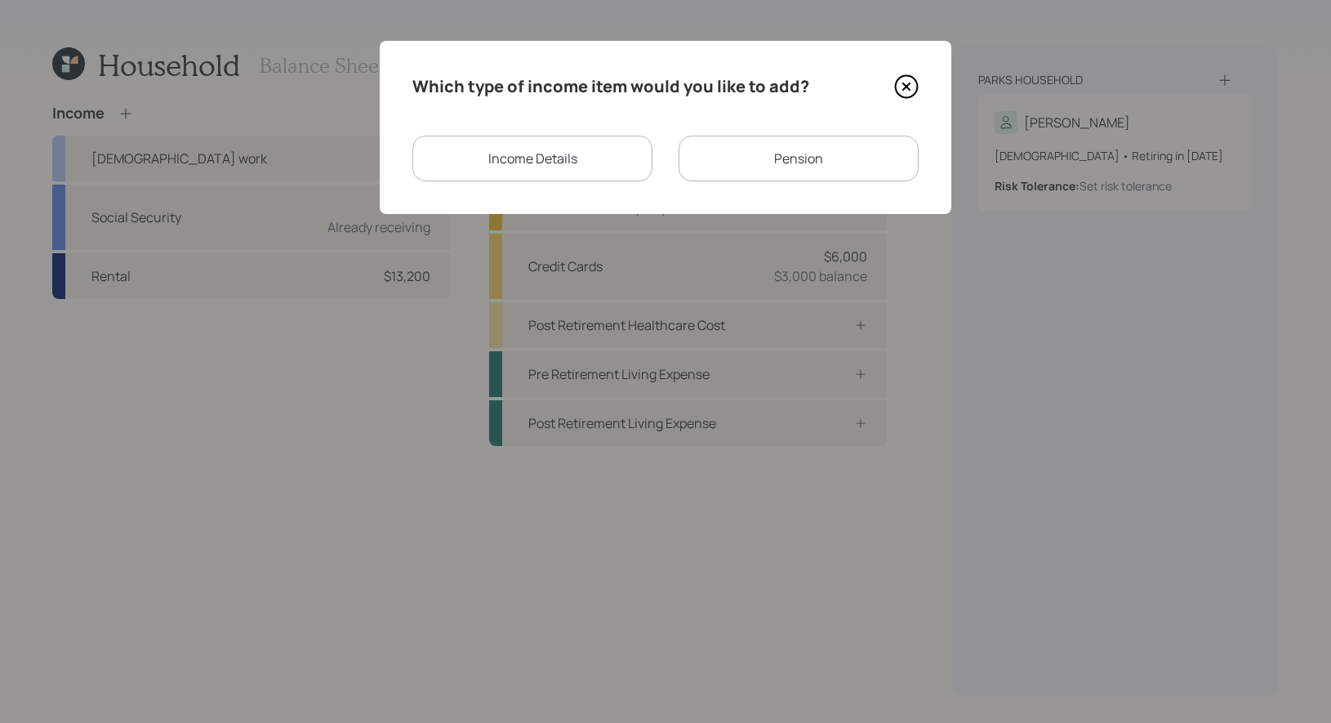
click at [796, 163] on div "Pension" at bounding box center [799, 159] width 240 height 46
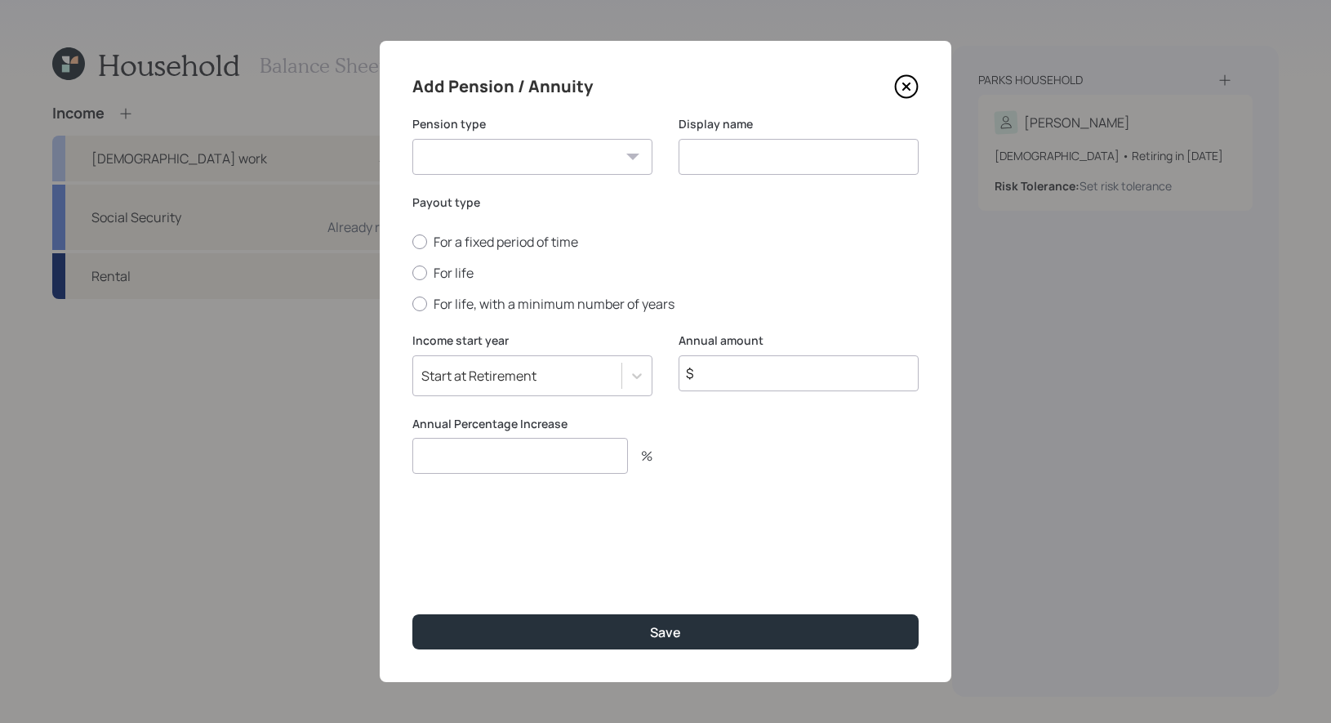
click at [541, 152] on select "Pension Annuity" at bounding box center [533, 157] width 240 height 36
select select "pension"
click at [413, 139] on select "Pension Annuity" at bounding box center [533, 157] width 240 height 36
click at [706, 165] on input at bounding box center [799, 157] width 240 height 36
type input "Pension"
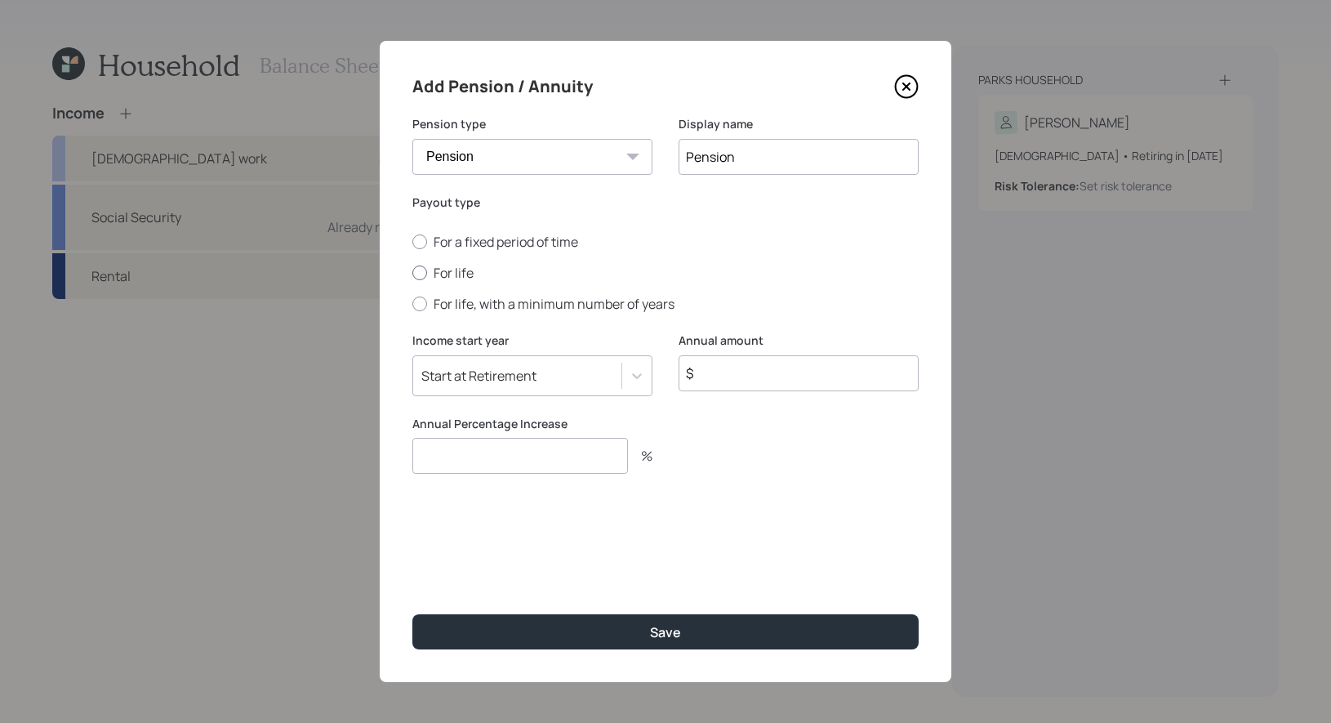
click at [421, 271] on div at bounding box center [420, 272] width 15 height 15
click at [413, 273] on input "For life" at bounding box center [412, 273] width 1 height 1
radio input "true"
click at [783, 374] on input "$" at bounding box center [799, 373] width 240 height 36
type input "$ 9,060"
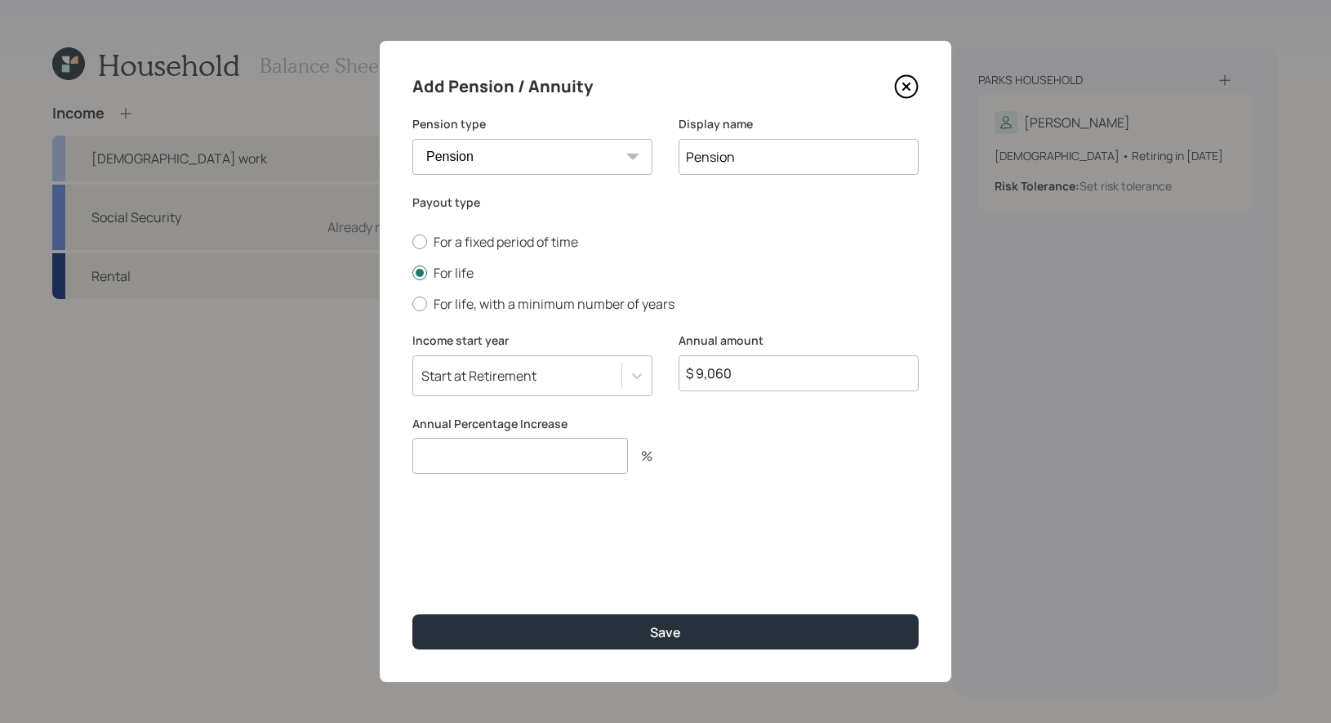
click at [539, 454] on input "number" at bounding box center [521, 456] width 216 height 36
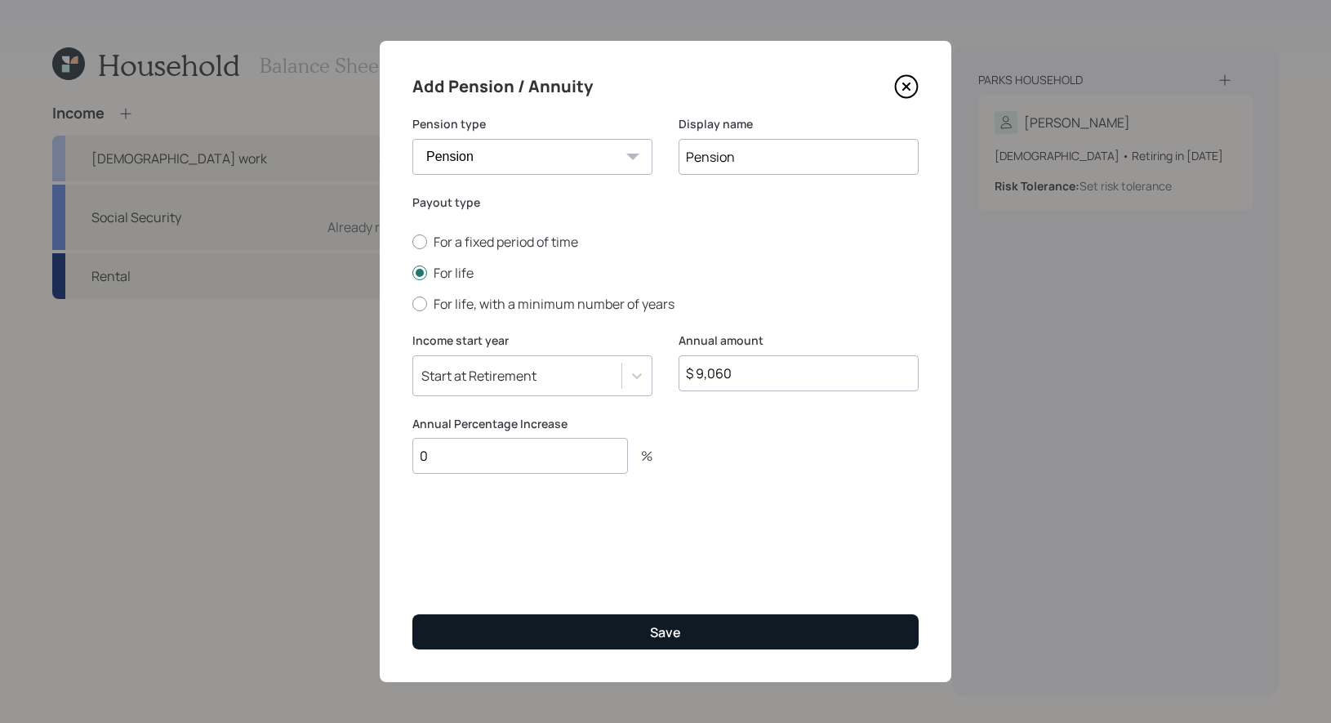
type input "0"
click at [613, 634] on button "Save" at bounding box center [666, 631] width 506 height 35
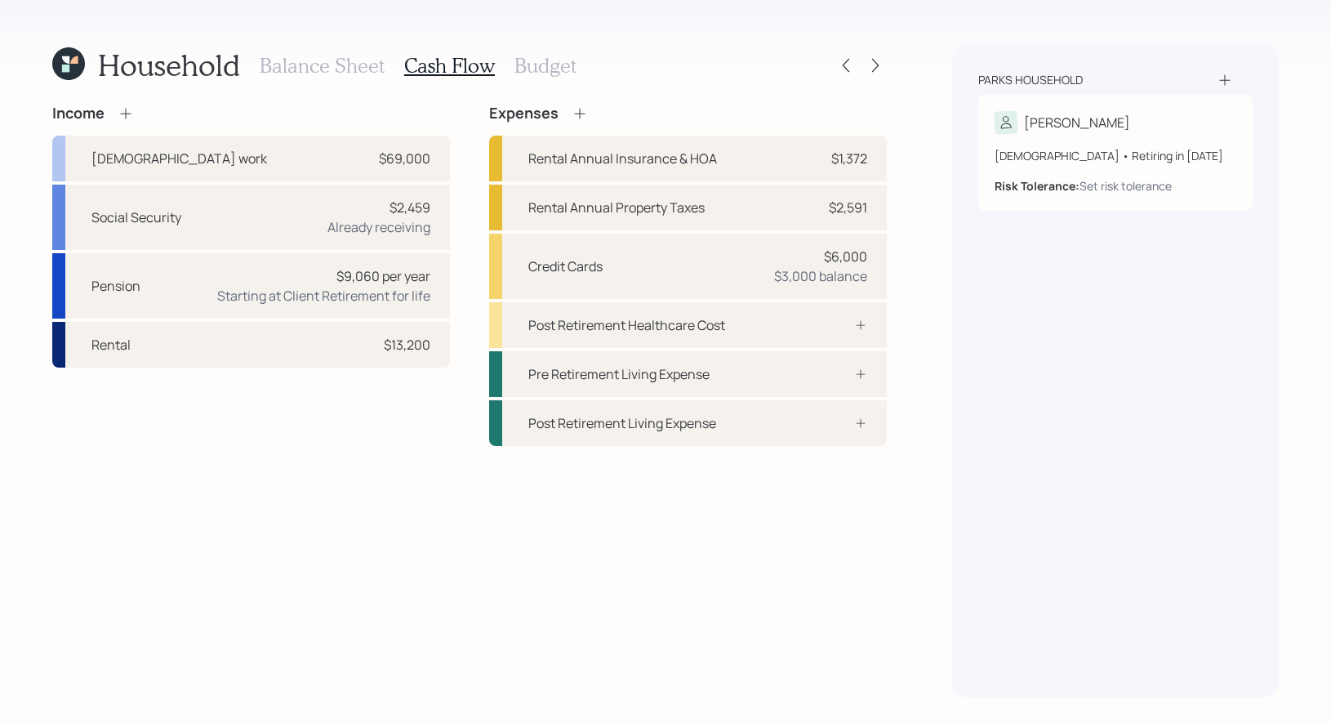
click at [295, 62] on h3 "Balance Sheet" at bounding box center [322, 66] width 125 height 24
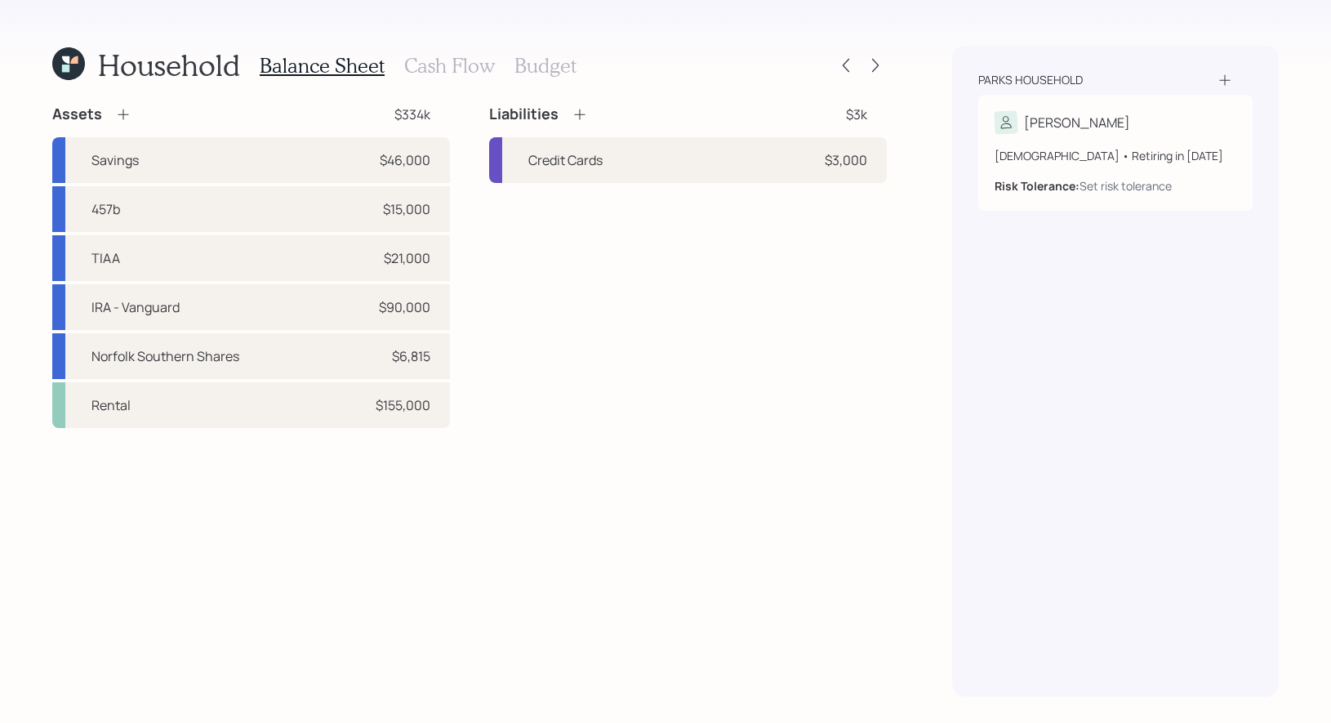
click at [446, 60] on h3 "Cash Flow" at bounding box center [449, 66] width 91 height 24
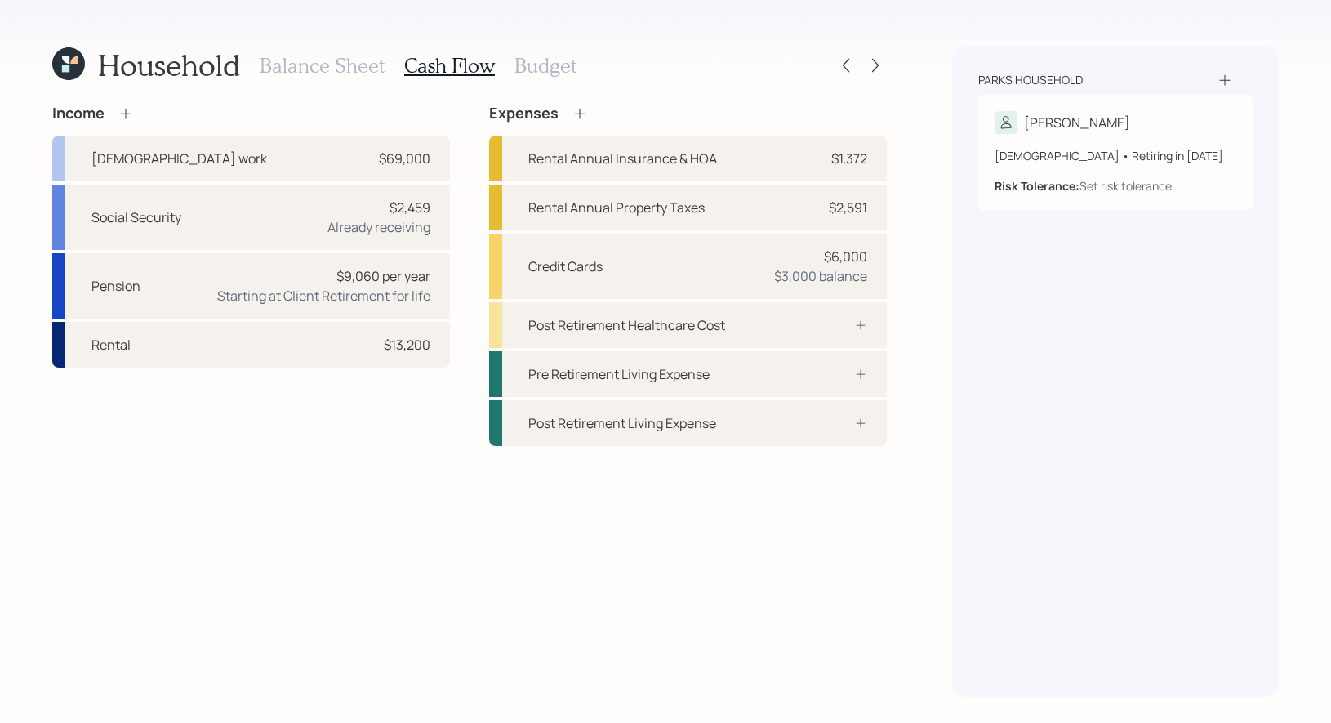
click at [317, 63] on h3 "Balance Sheet" at bounding box center [322, 66] width 125 height 24
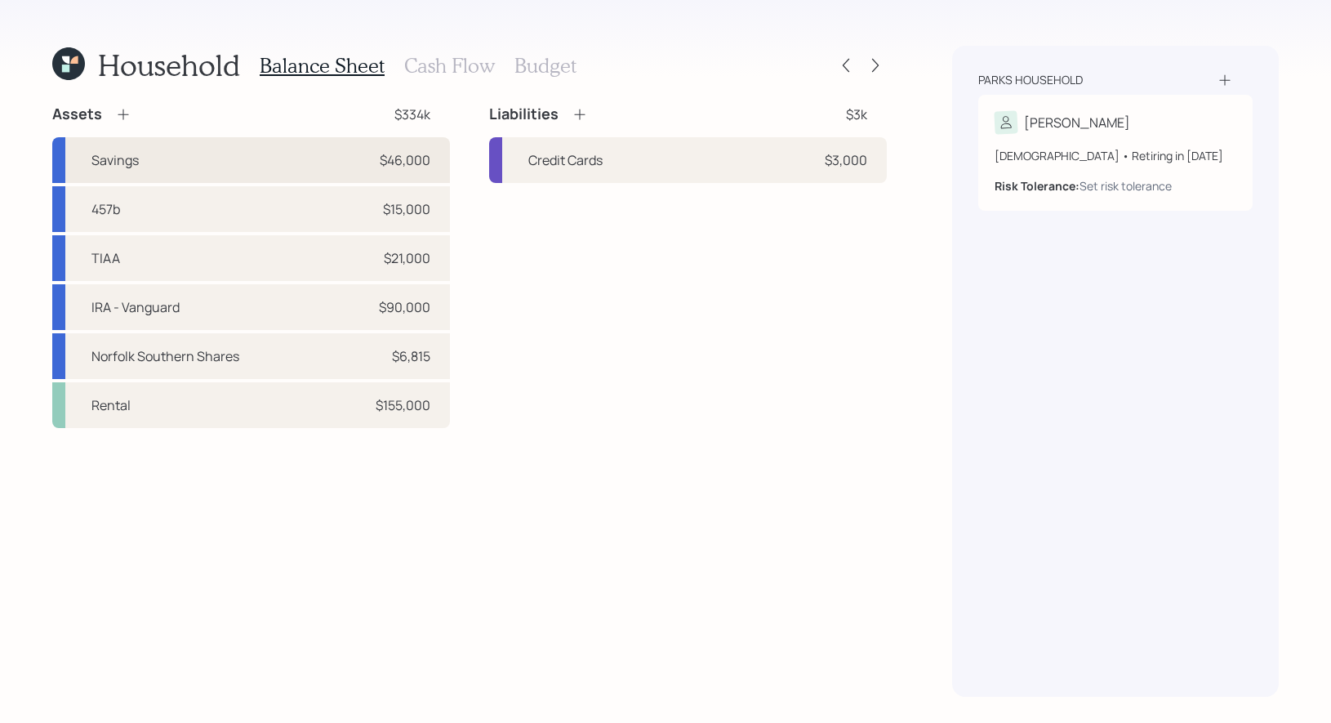
click at [212, 161] on div "Savings $46,000" at bounding box center [251, 160] width 398 height 46
select select "taxable"
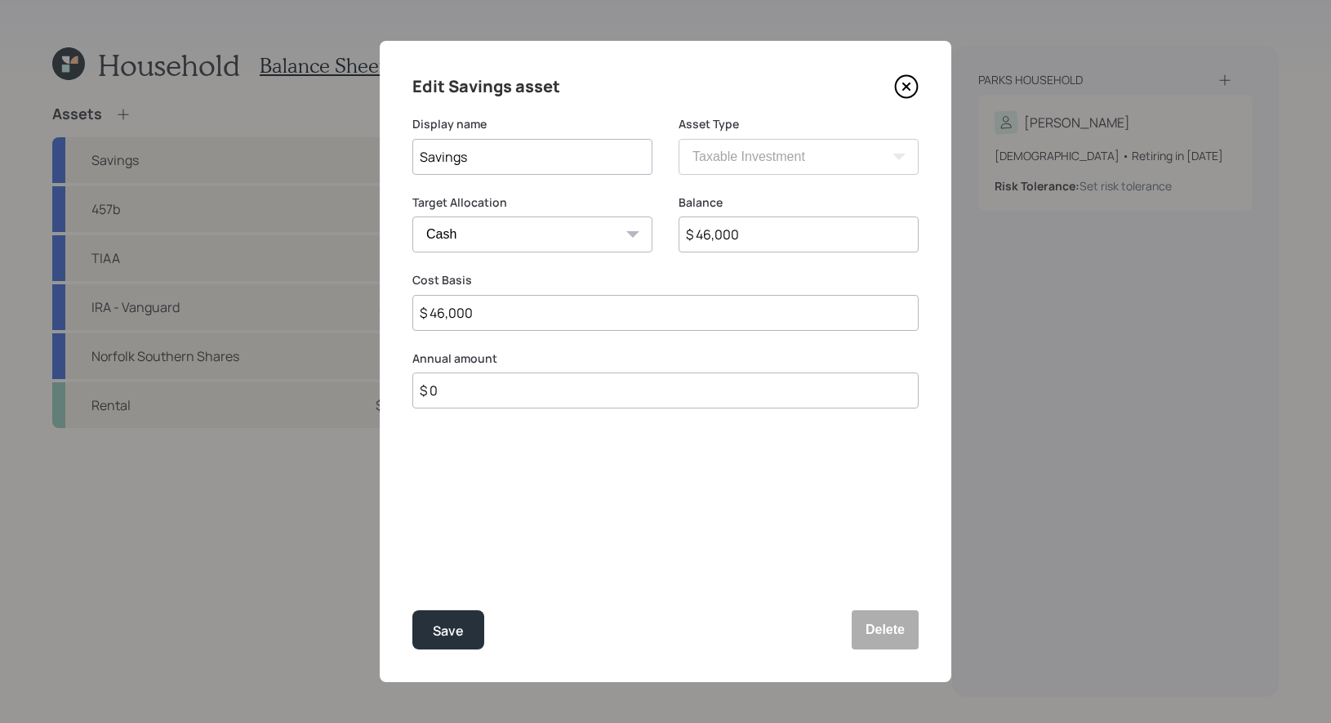
click at [466, 387] on input "$ 0" at bounding box center [666, 390] width 506 height 36
type input "$ 28,000"
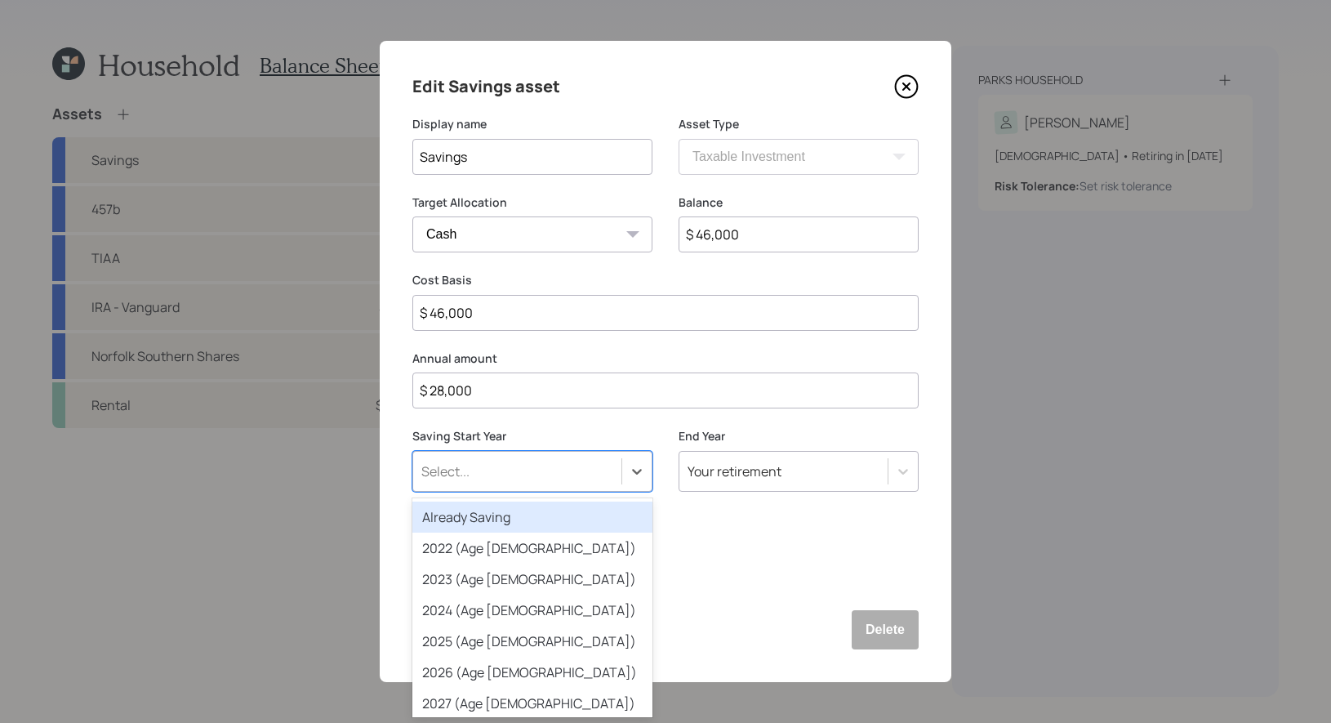
click at [454, 480] on div "Select..." at bounding box center [517, 471] width 208 height 28
click at [454, 522] on div "Already Saving" at bounding box center [533, 517] width 240 height 31
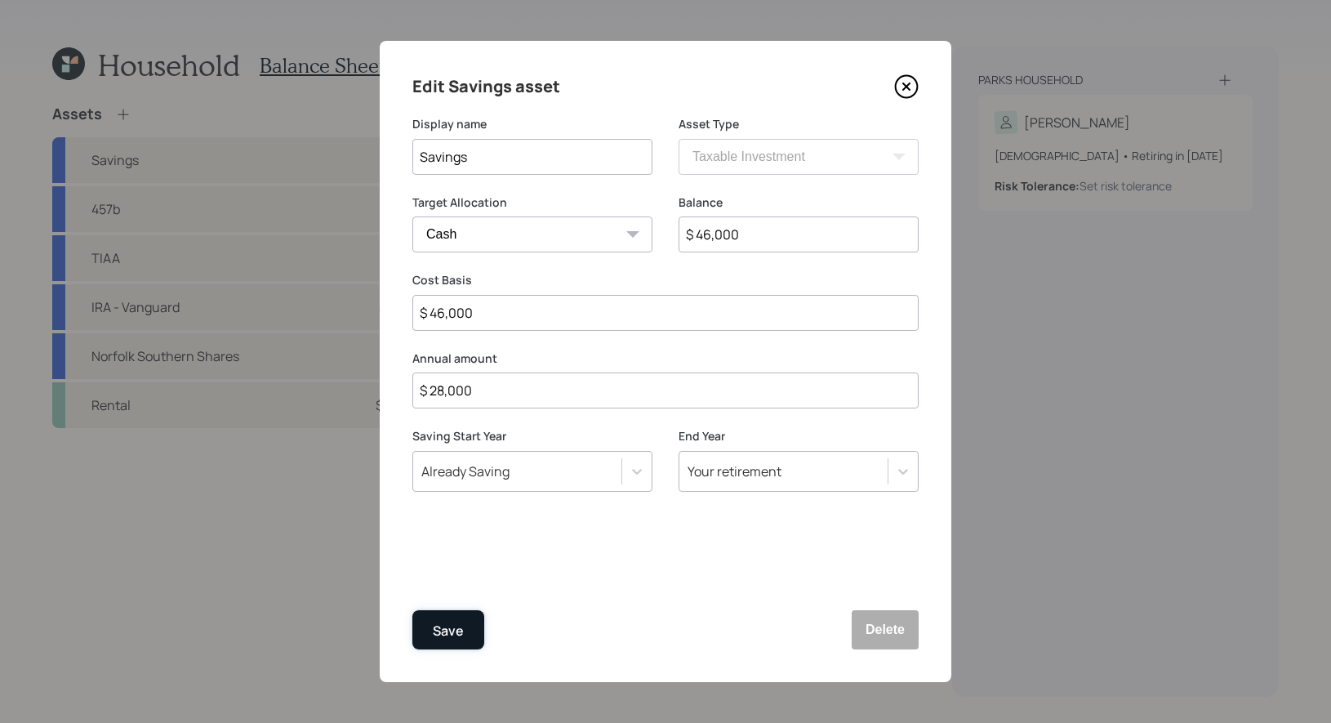
click at [453, 639] on div "Save" at bounding box center [448, 631] width 31 height 22
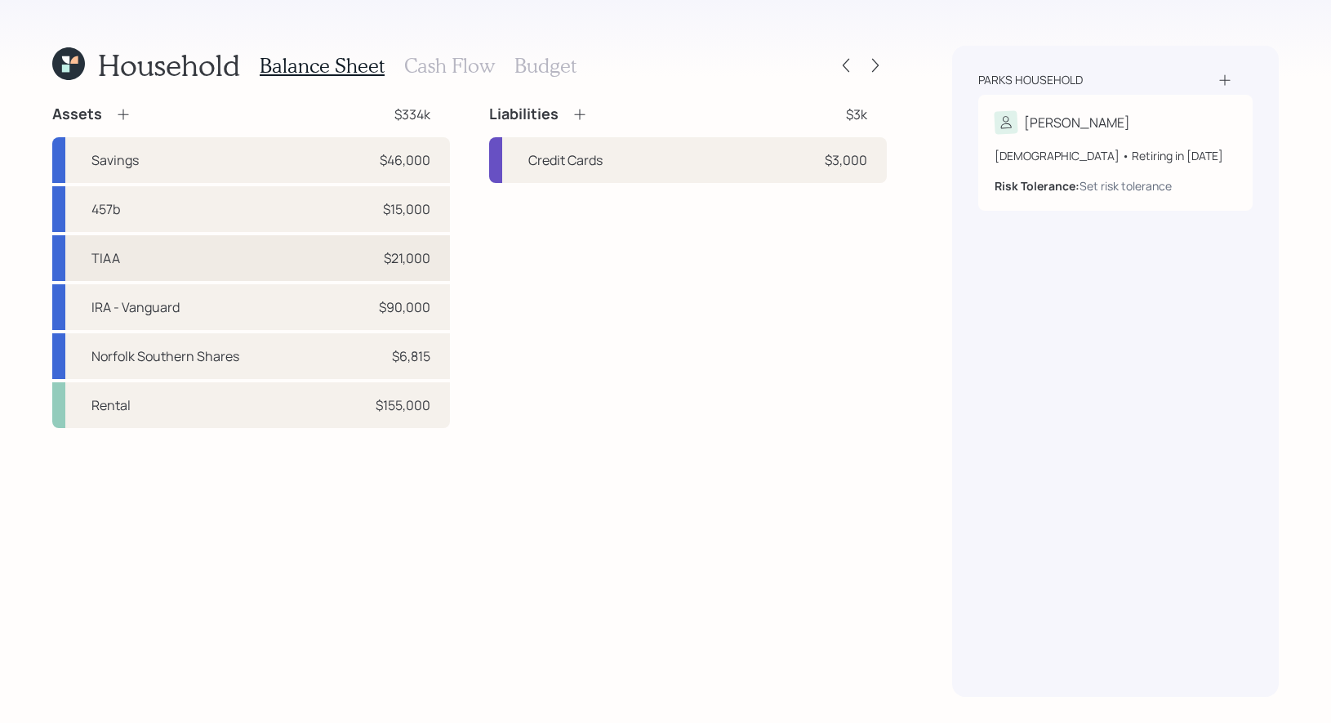
click at [243, 260] on div "TIAA $21,000" at bounding box center [251, 258] width 398 height 46
select select "company_sponsored"
select select "balanced"
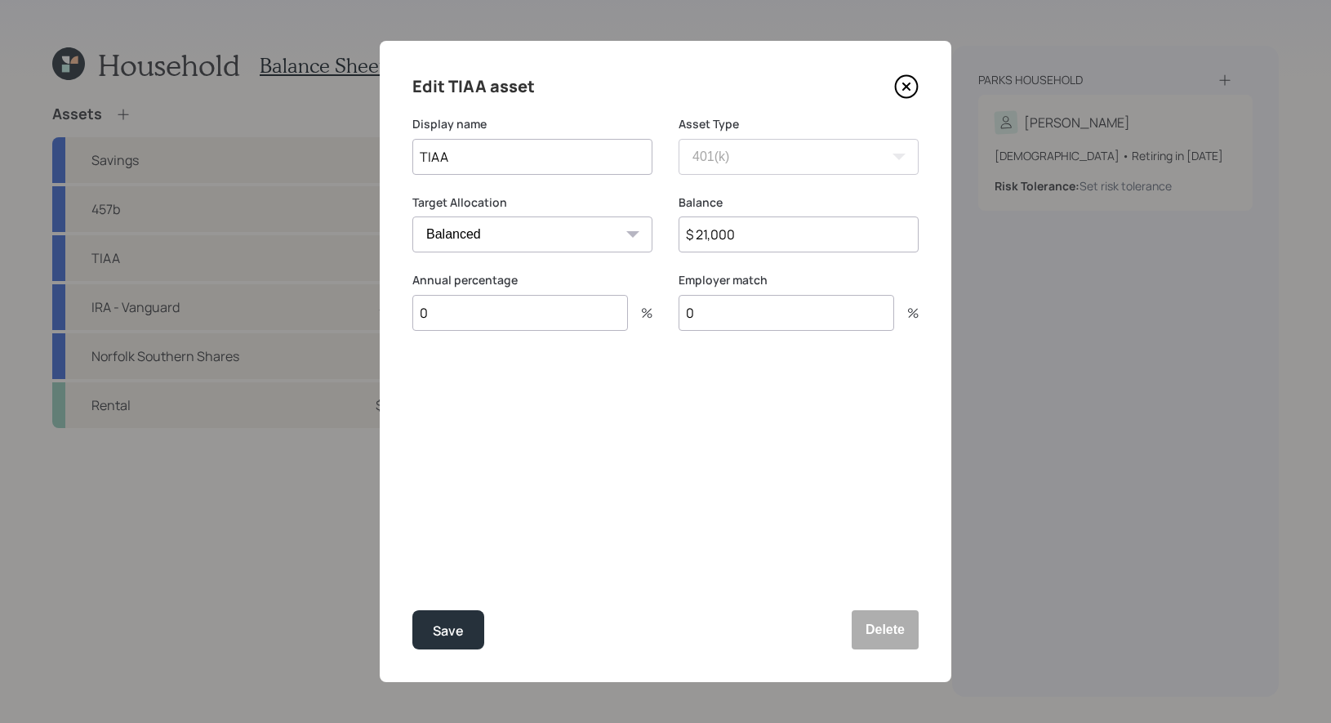
click at [439, 318] on input "0" at bounding box center [521, 313] width 216 height 36
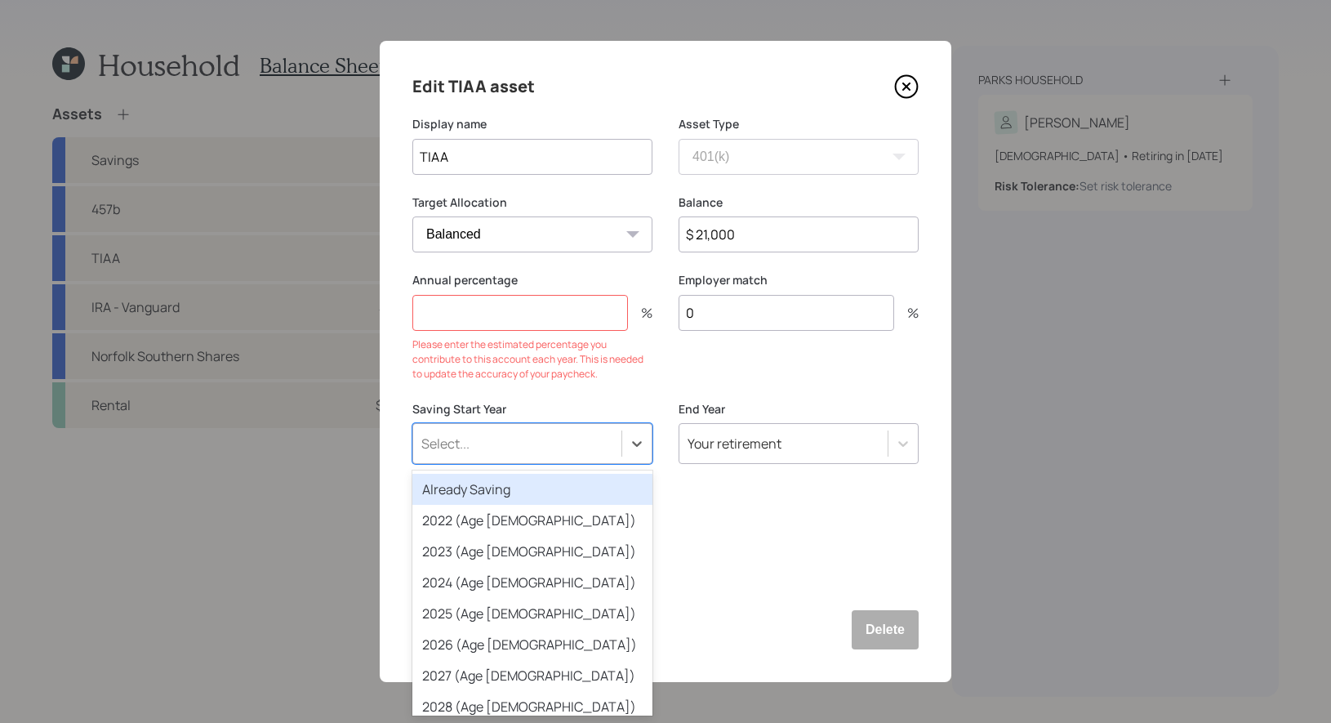
click at [0, 0] on form "Display name TIAA Asset Type SEP IRA IRA Roth IRA 401(k) Roth 401(k) 403(b) Rot…" at bounding box center [0, 0] width 0 height 0
click at [448, 498] on div "Already Saving" at bounding box center [533, 489] width 240 height 31
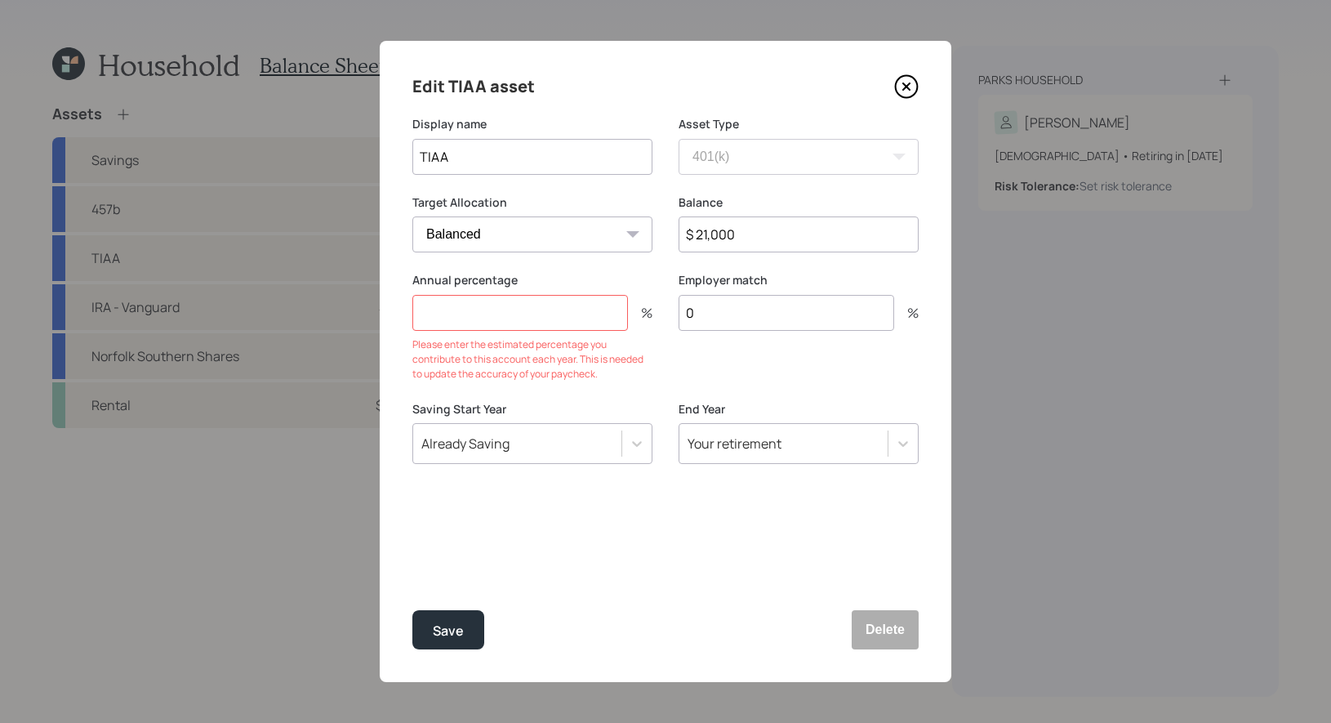
click at [447, 321] on input "number" at bounding box center [521, 313] width 216 height 36
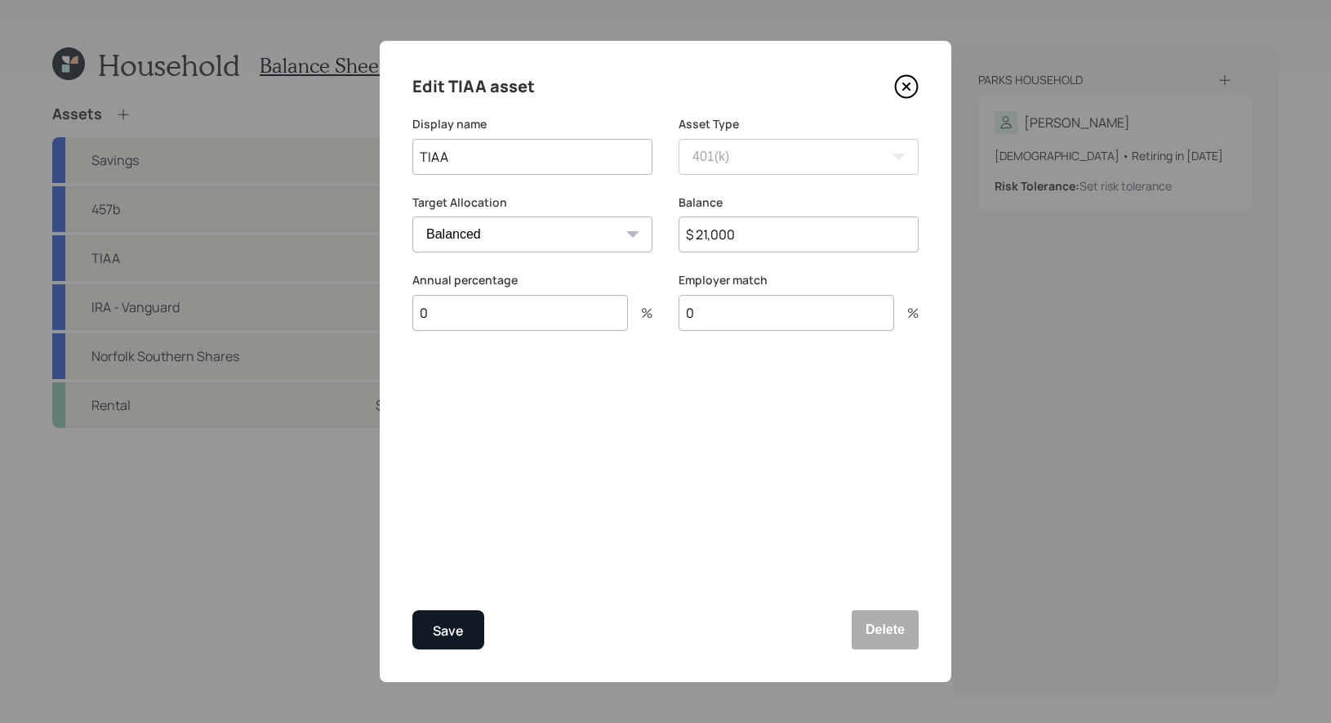
type input "0"
click at [448, 621] on div "Save" at bounding box center [448, 631] width 31 height 22
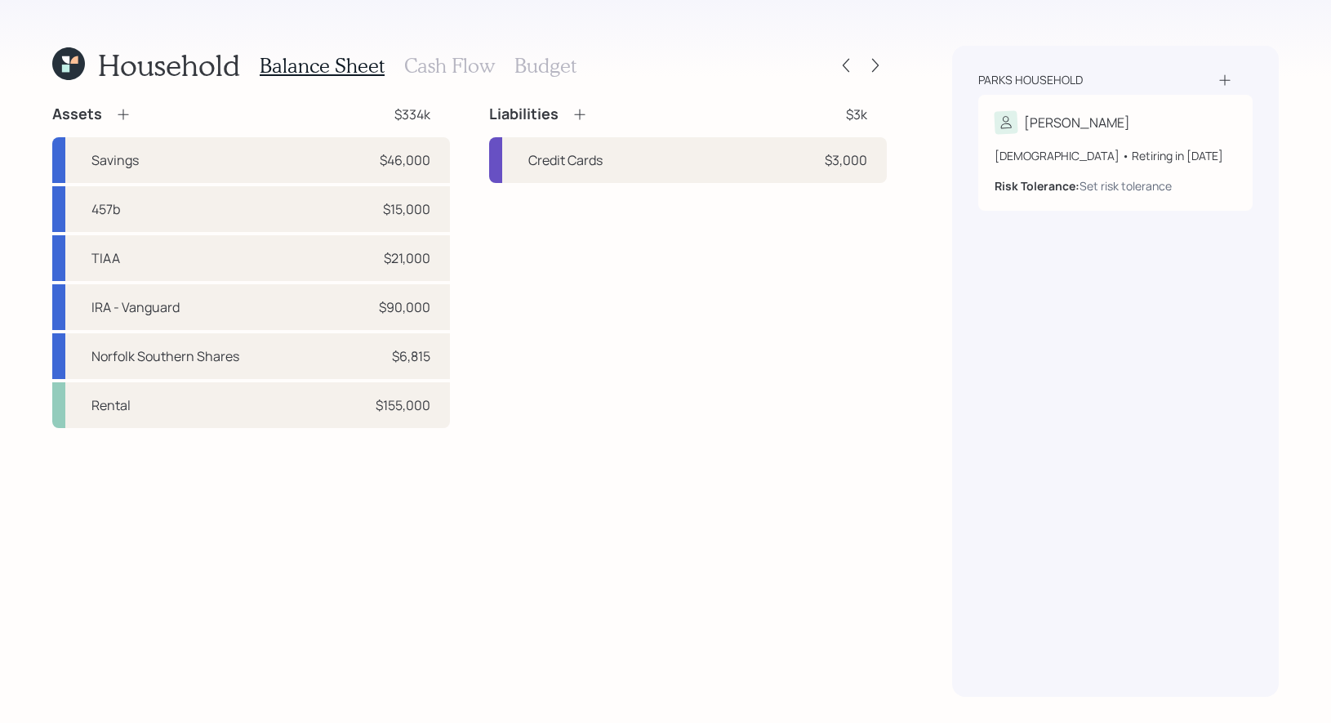
click at [534, 65] on h3 "Budget" at bounding box center [546, 66] width 62 height 24
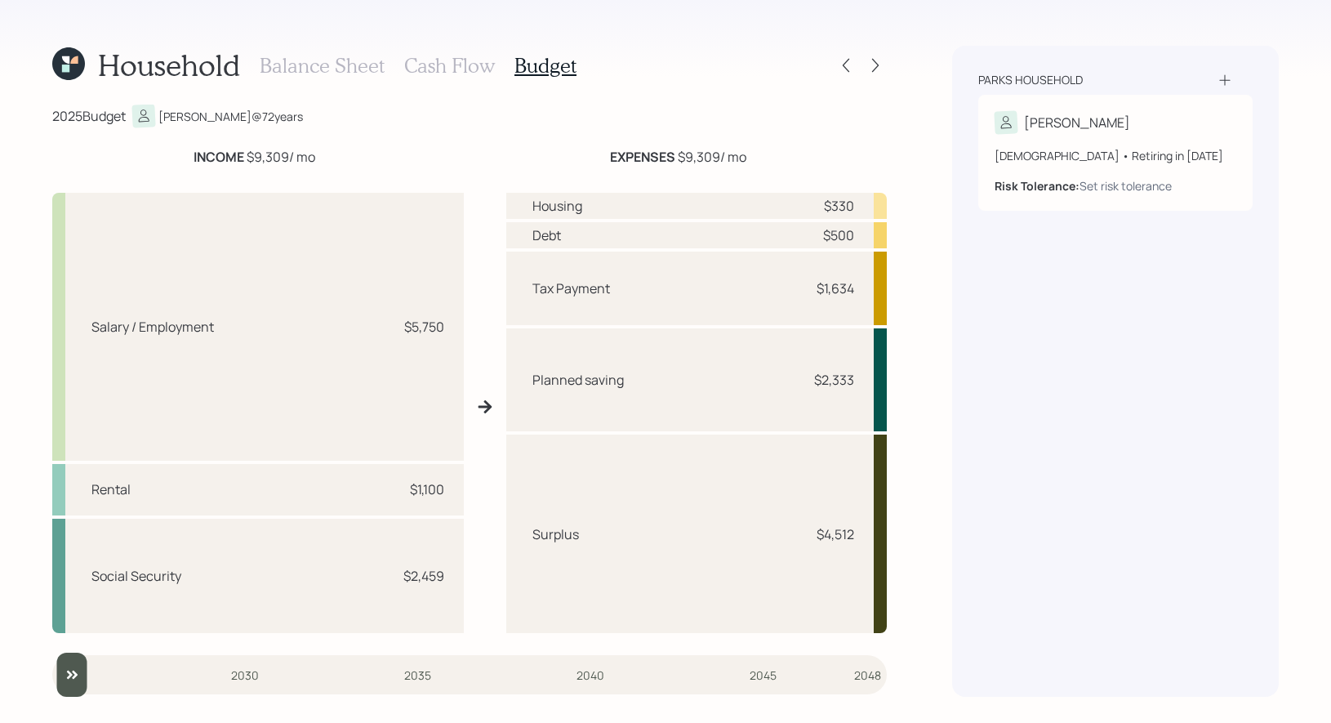
click at [464, 59] on h3 "Cash Flow" at bounding box center [449, 66] width 91 height 24
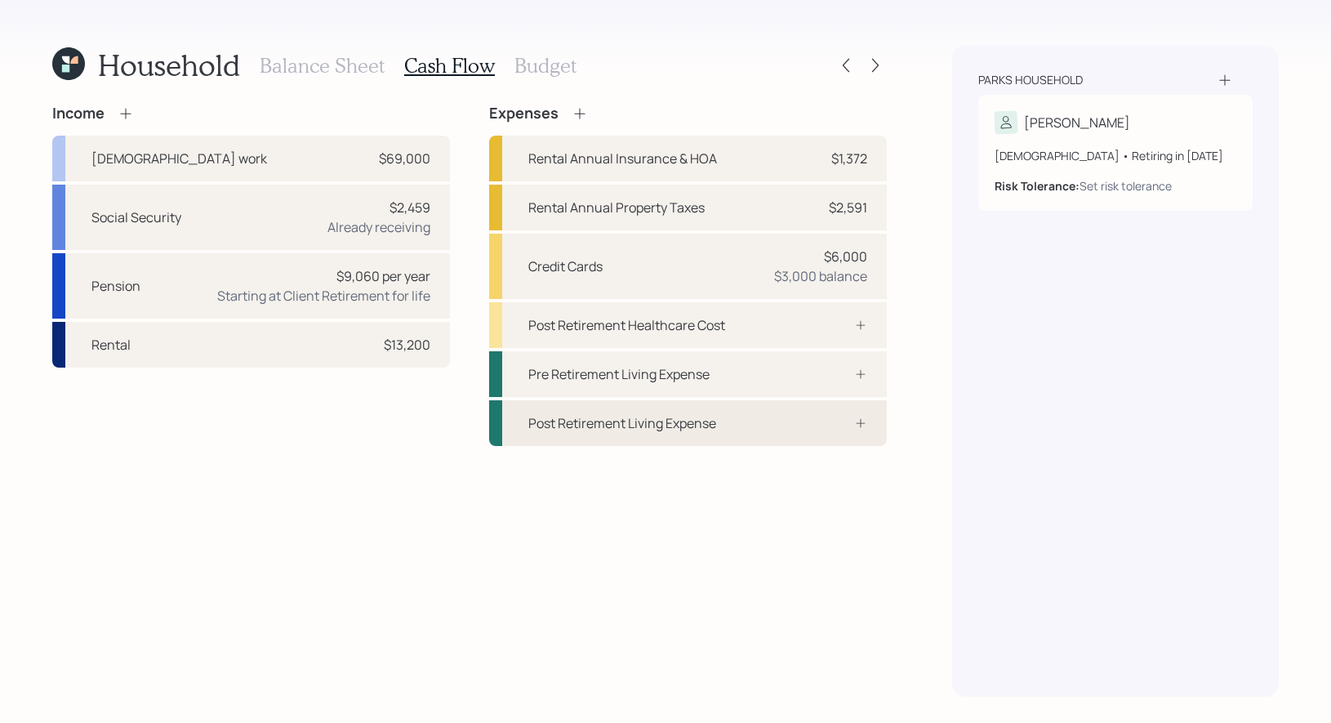
click at [664, 423] on div "Post Retirement Living Expense" at bounding box center [623, 423] width 188 height 20
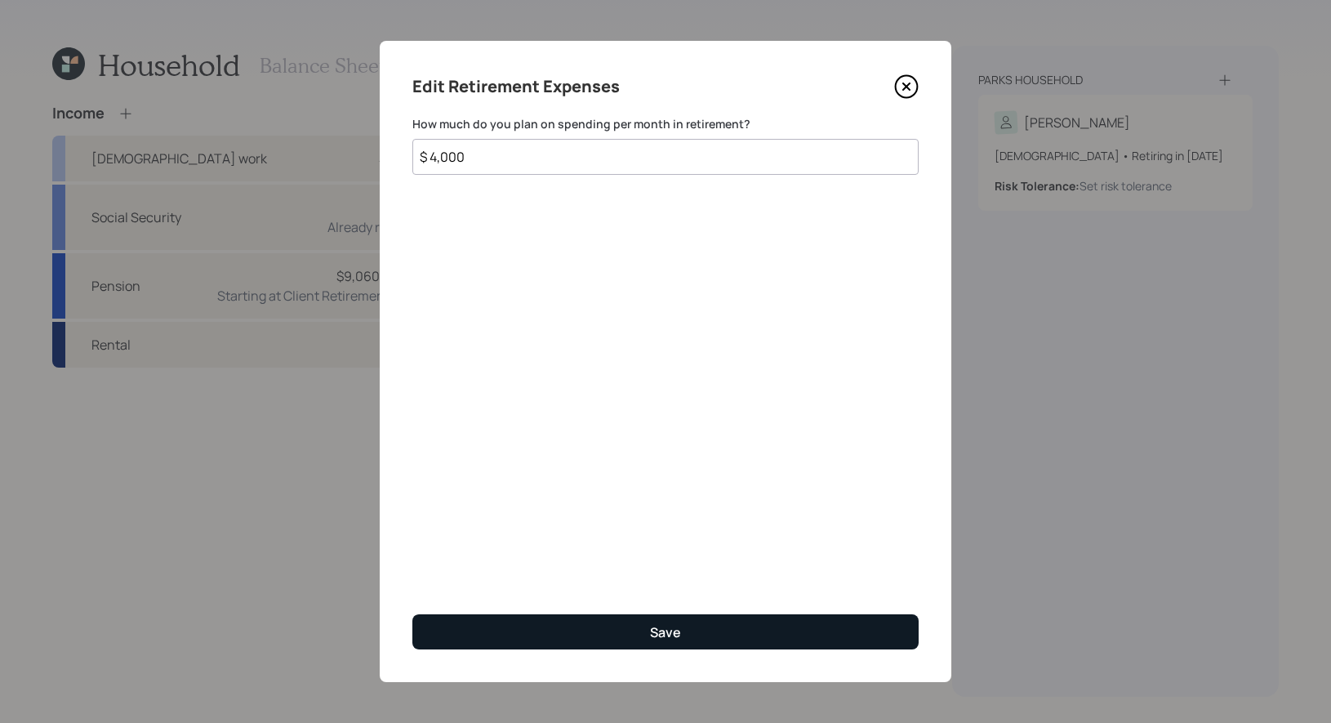
type input "$ 4,000"
click at [606, 631] on button "Save" at bounding box center [666, 631] width 506 height 35
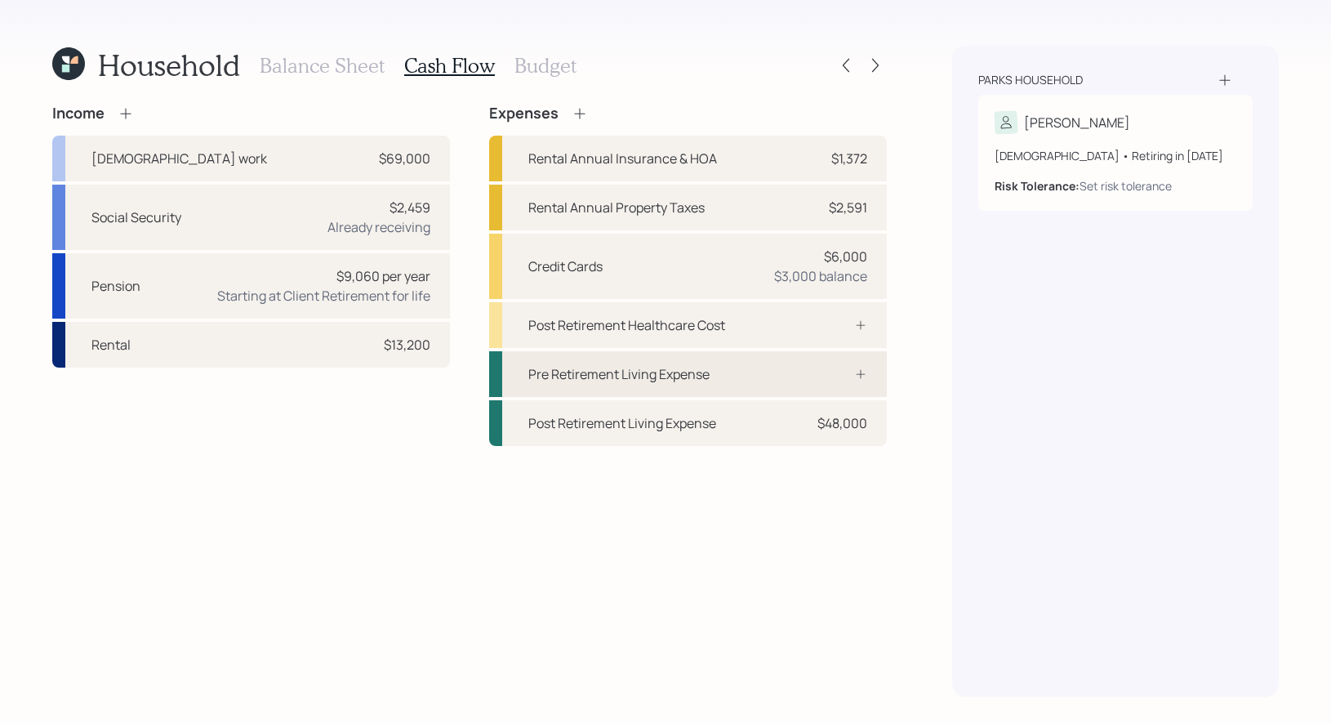
click at [613, 375] on div "Pre Retirement Living Expense" at bounding box center [619, 374] width 181 height 20
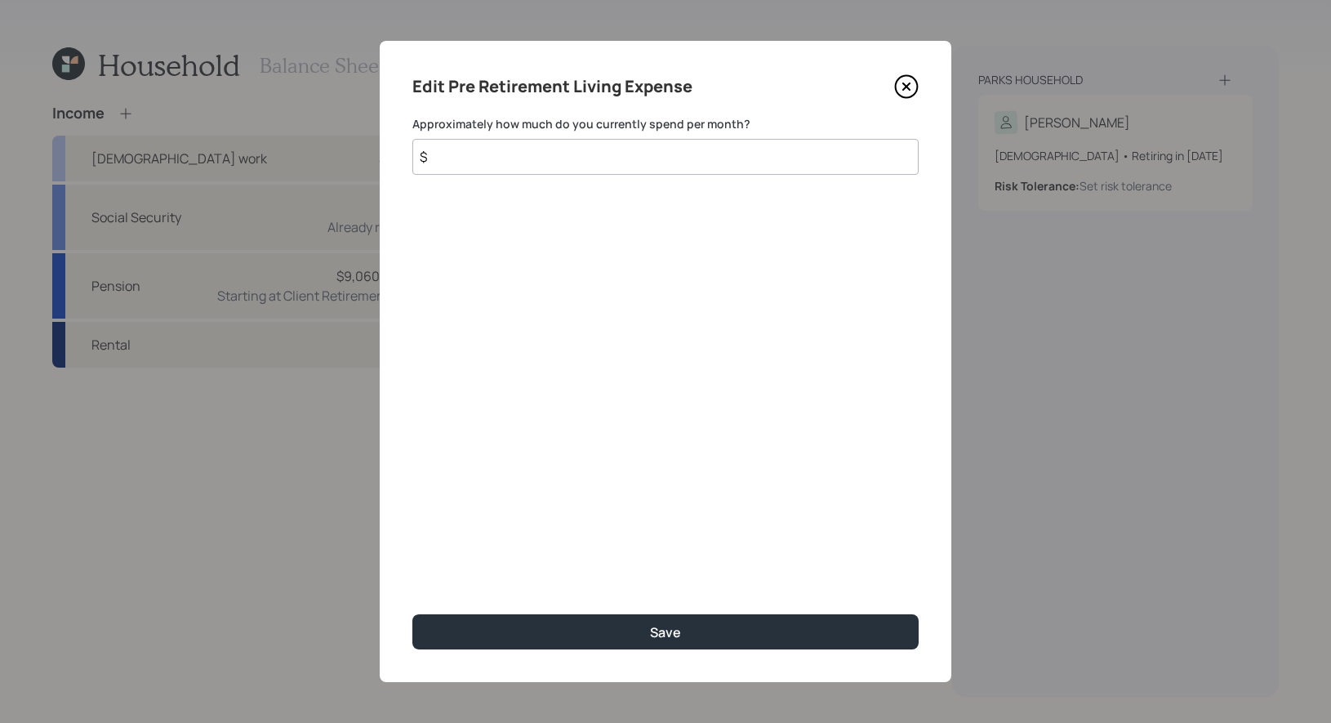
click at [609, 162] on input "$" at bounding box center [666, 157] width 506 height 36
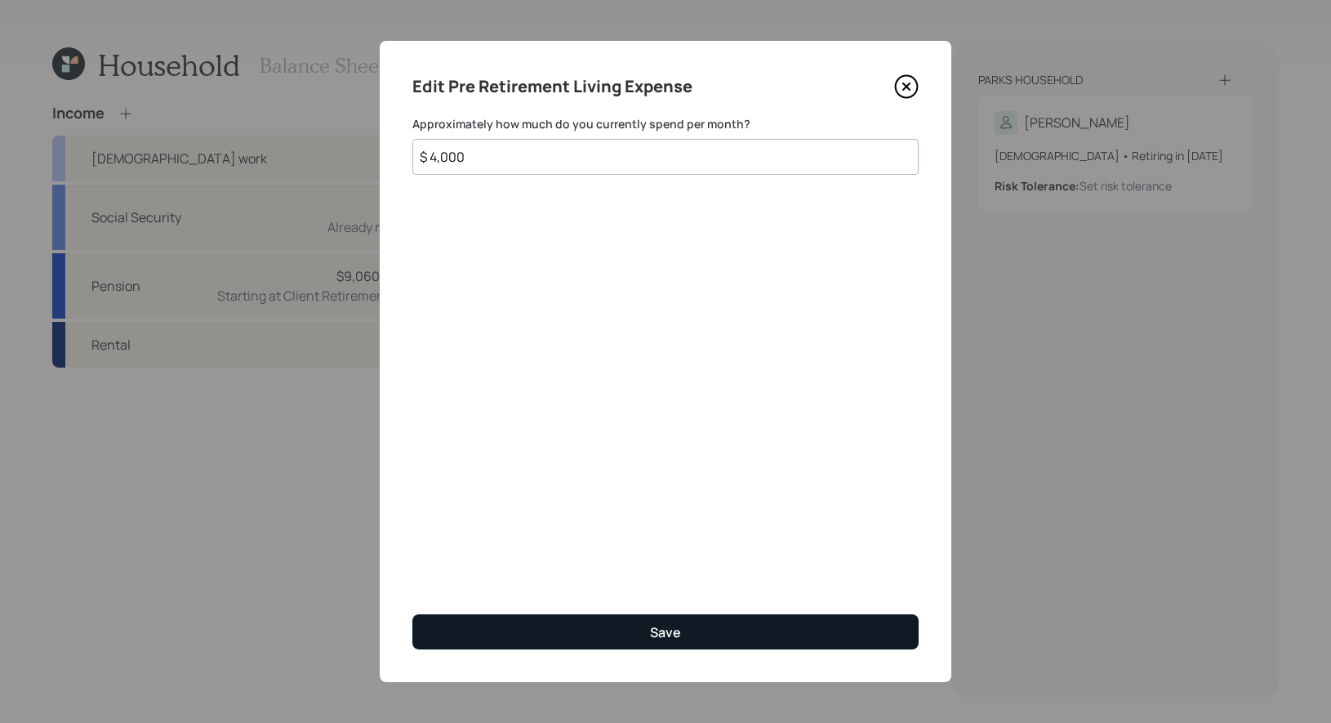
type input "$ 4,000"
click at [616, 626] on button "Save" at bounding box center [666, 631] width 506 height 35
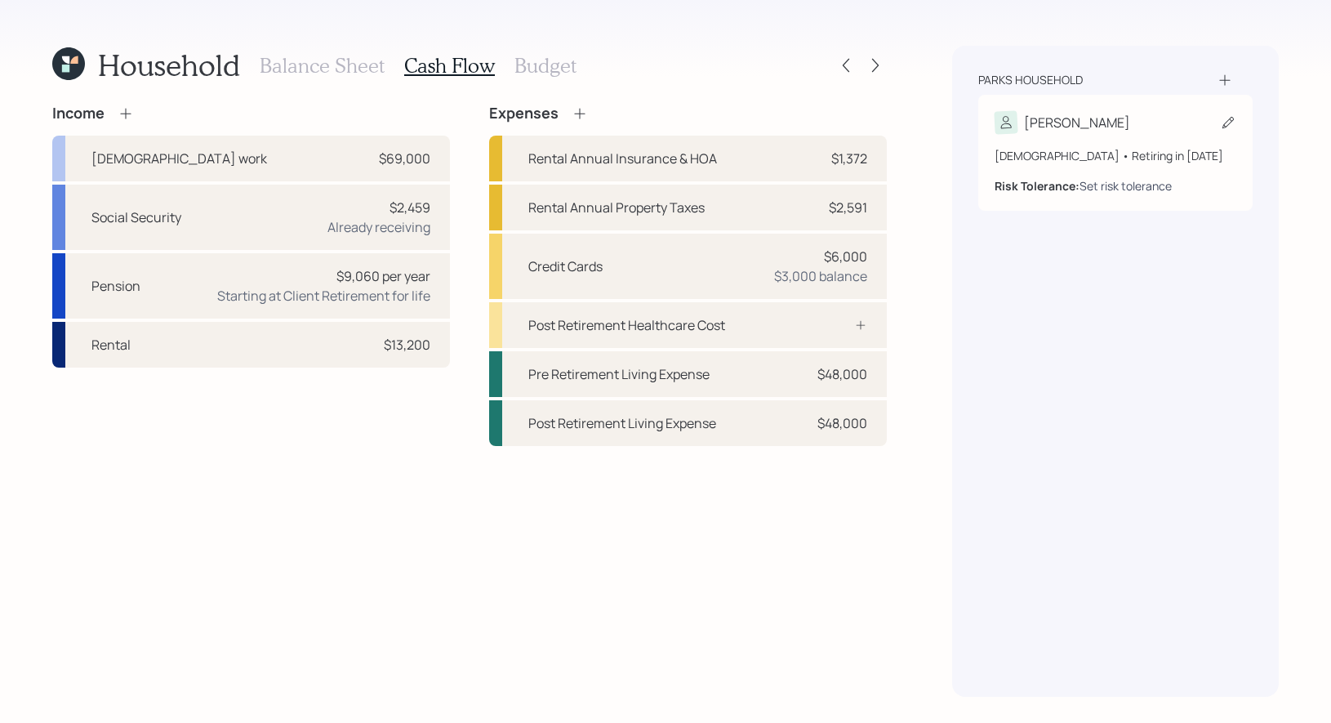
click at [1139, 185] on div "Set risk tolerance" at bounding box center [1126, 185] width 92 height 17
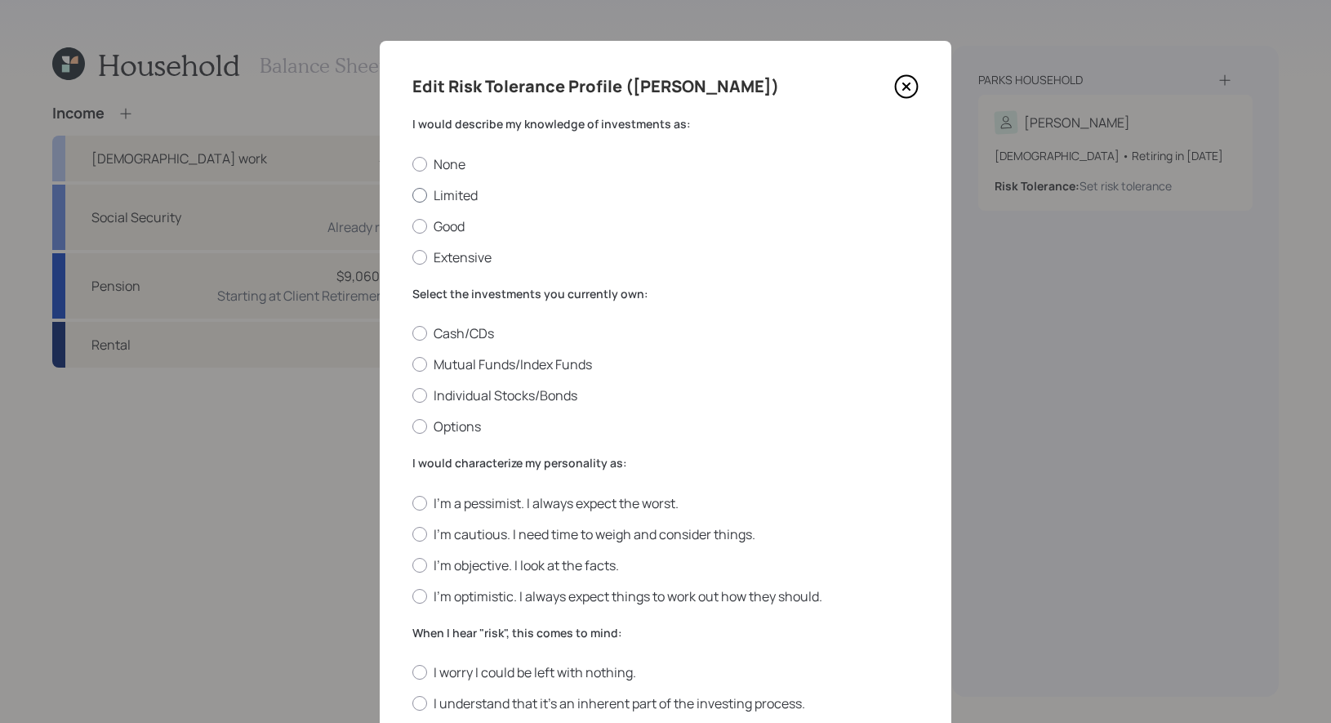
click at [466, 191] on label "Limited" at bounding box center [666, 195] width 506 height 18
click at [413, 194] on input "Limited" at bounding box center [412, 194] width 1 height 1
radio input "true"
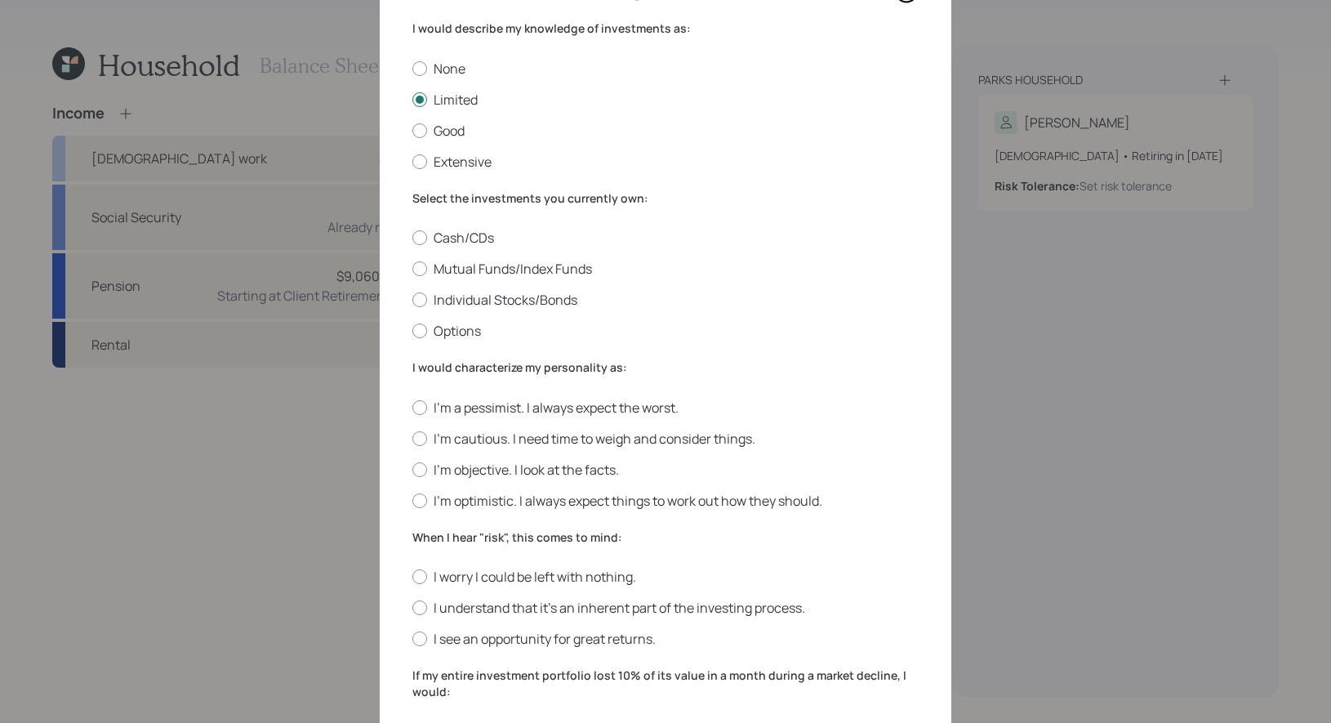
scroll to position [100, 0]
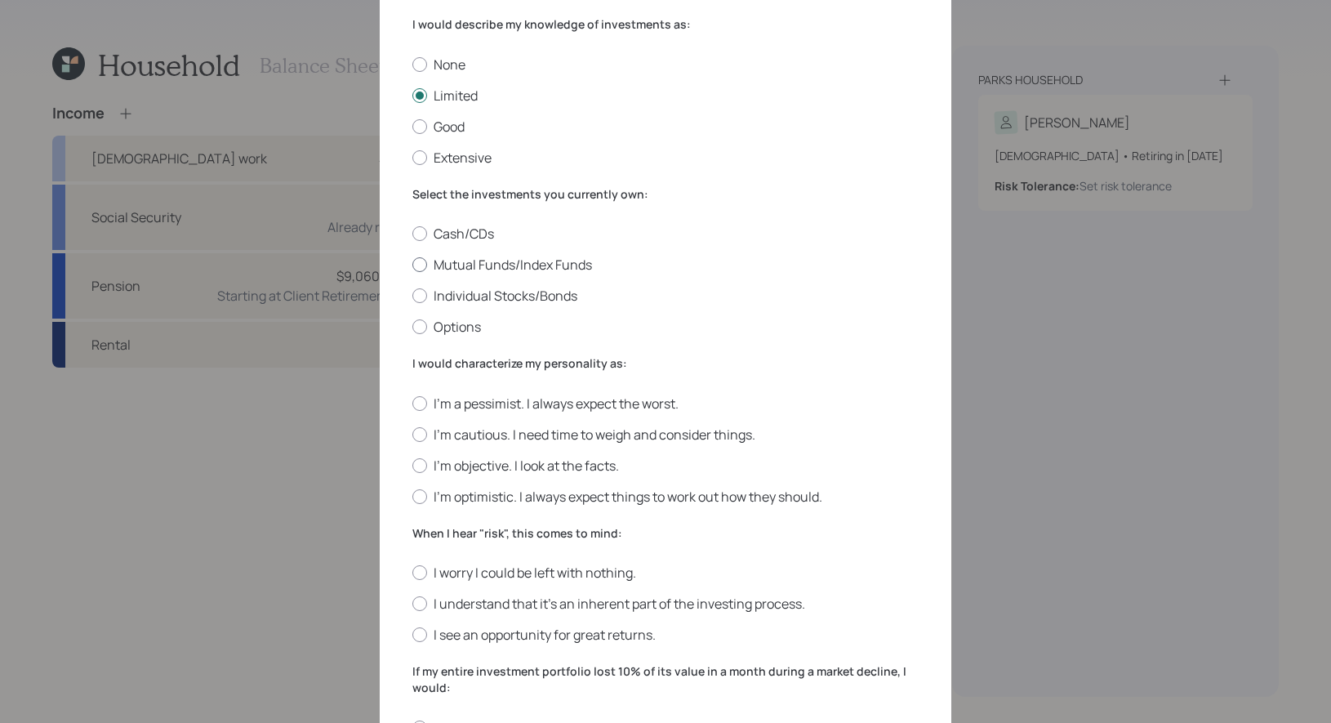
click at [558, 264] on label "Mutual Funds/Index Funds" at bounding box center [666, 265] width 506 height 18
click at [413, 265] on input "Mutual Funds/Index Funds" at bounding box center [412, 265] width 1 height 1
radio input "true"
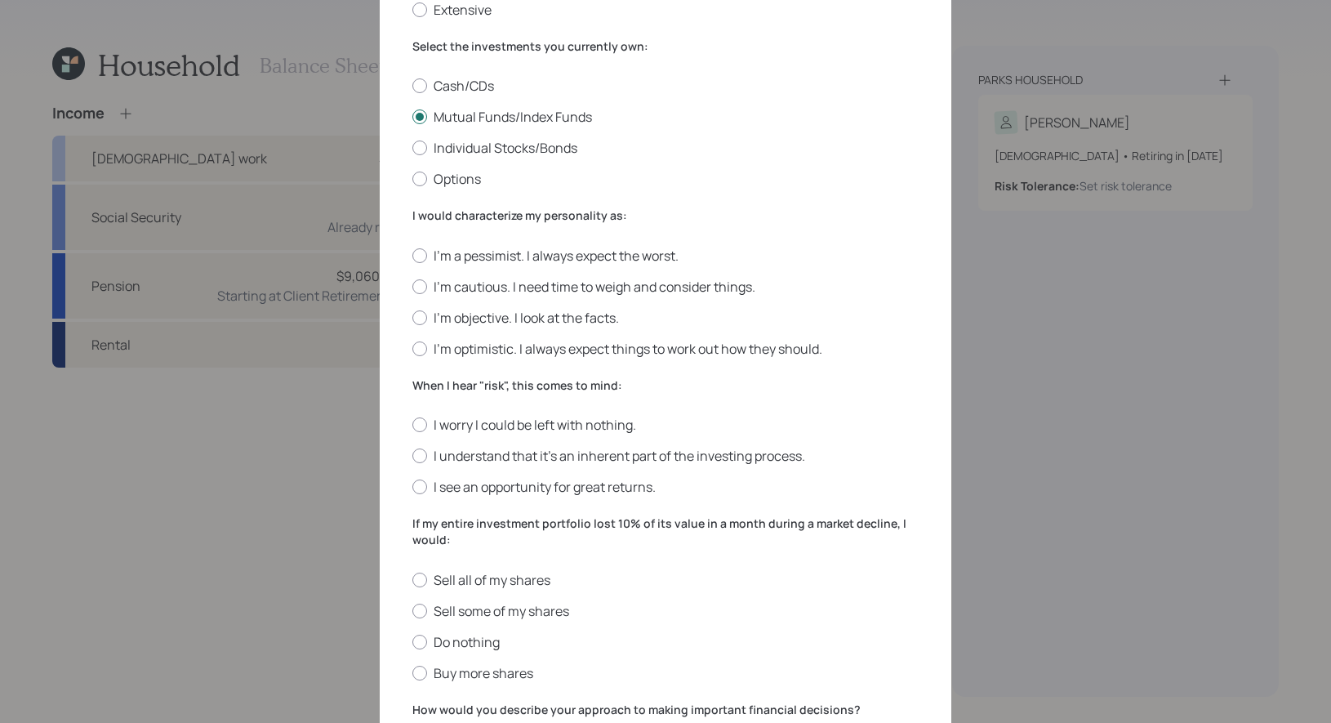
scroll to position [248, 0]
click at [714, 282] on label "I'm cautious. I need time to weigh and consider things." at bounding box center [666, 286] width 506 height 18
click at [413, 285] on input "I'm cautious. I need time to weigh and consider things." at bounding box center [412, 285] width 1 height 1
radio input "true"
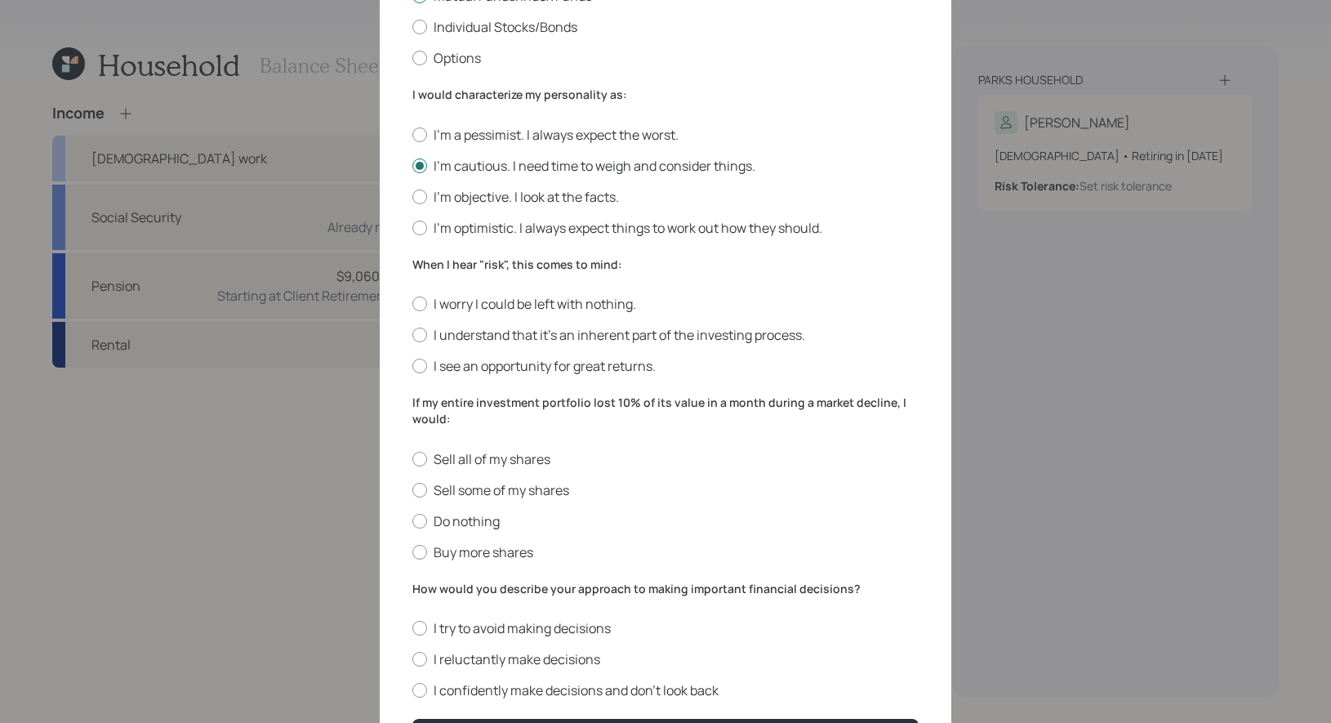
scroll to position [377, 0]
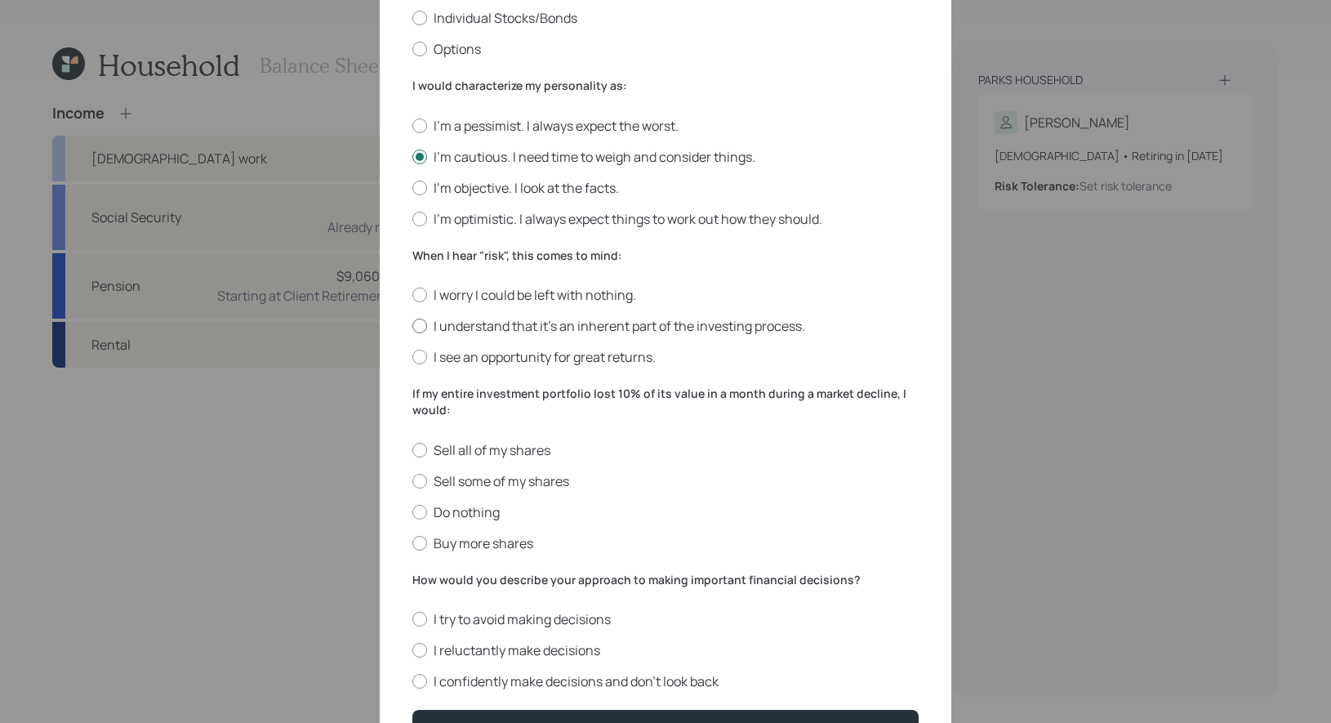
click at [648, 328] on label "I understand that it’s an inherent part of the investing process." at bounding box center [666, 326] width 506 height 18
click at [413, 327] on input "I understand that it’s an inherent part of the investing process." at bounding box center [412, 326] width 1 height 1
radio input "true"
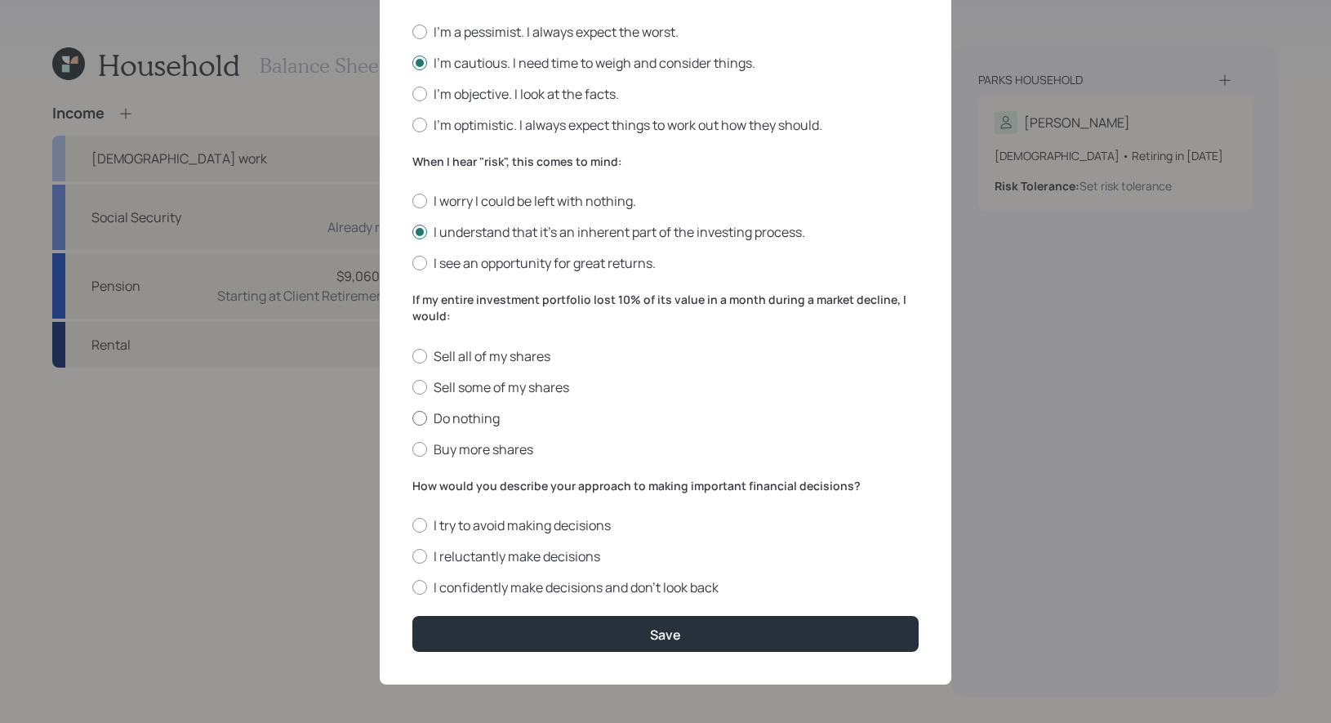
scroll to position [476, 0]
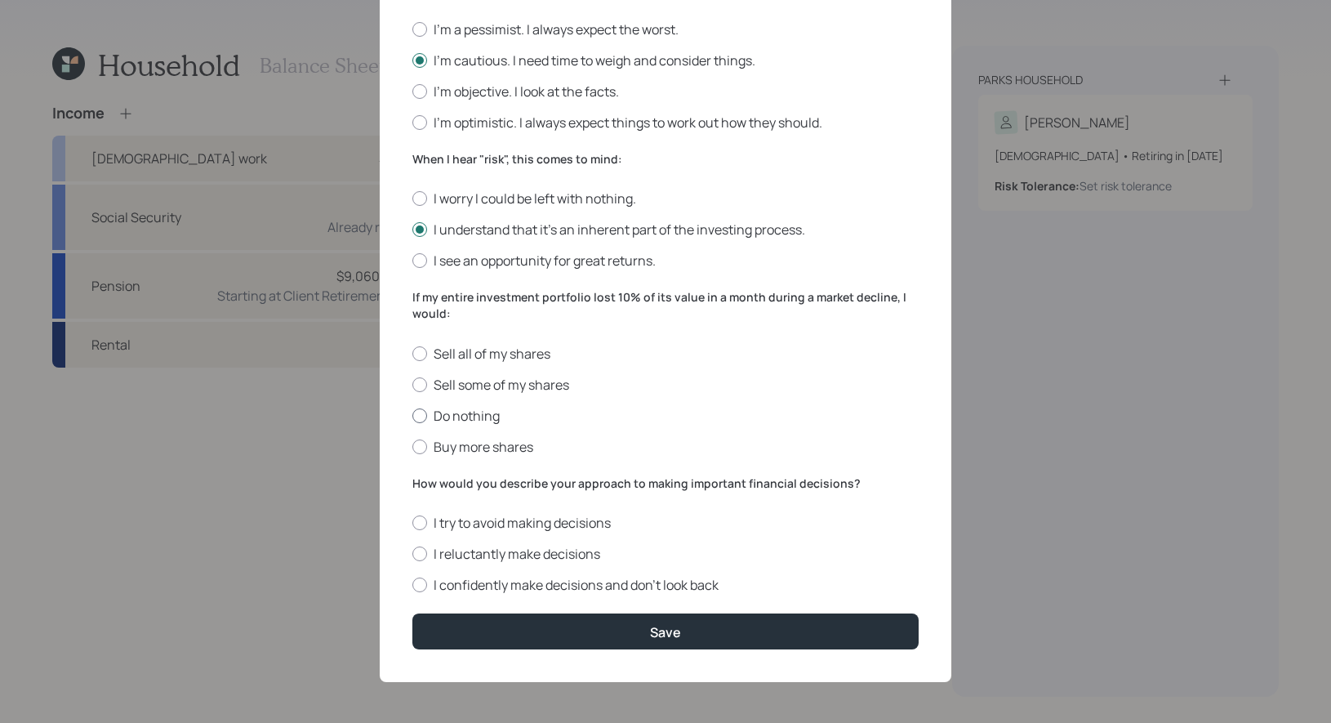
click at [502, 416] on label "Do nothing" at bounding box center [666, 416] width 506 height 18
click at [413, 416] on input "Do nothing" at bounding box center [412, 415] width 1 height 1
radio input "true"
click at [581, 523] on label "I try to avoid making decisions" at bounding box center [666, 523] width 506 height 18
click at [413, 523] on input "I try to avoid making decisions" at bounding box center [412, 523] width 1 height 1
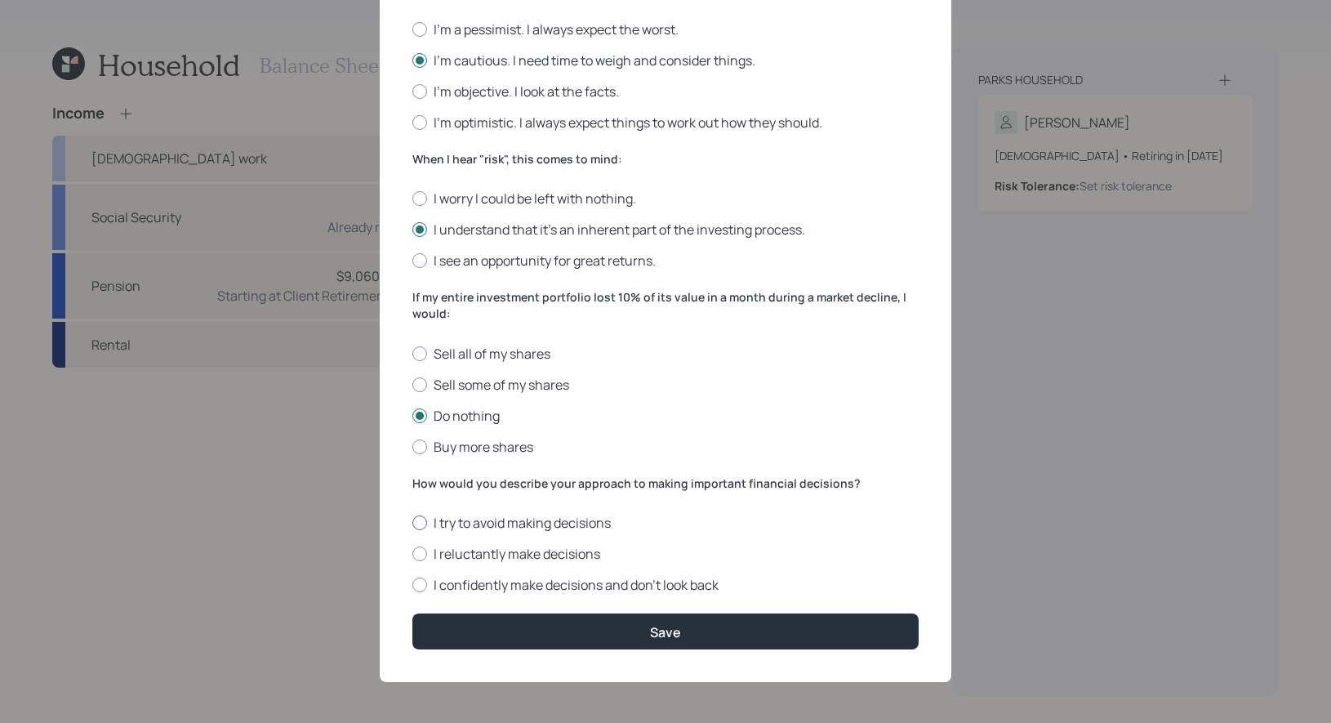
radio input "true"
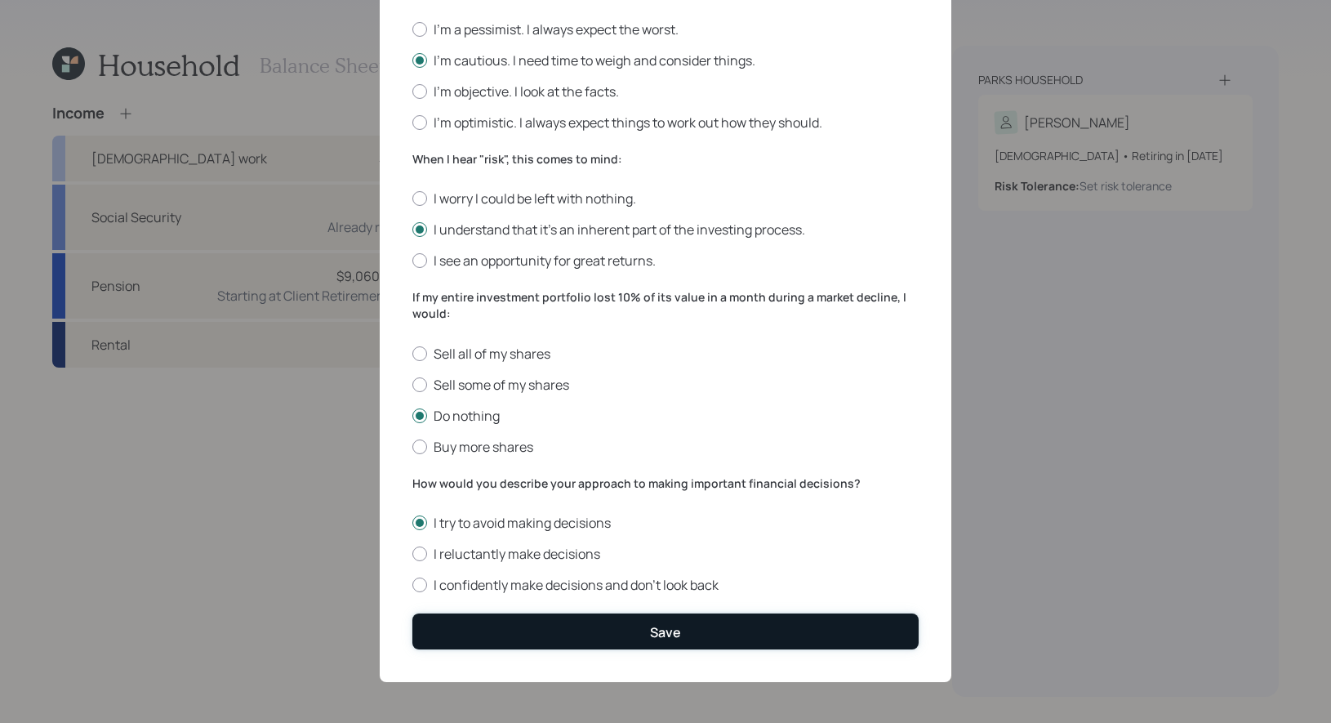
click at [618, 626] on button "Save" at bounding box center [666, 630] width 506 height 35
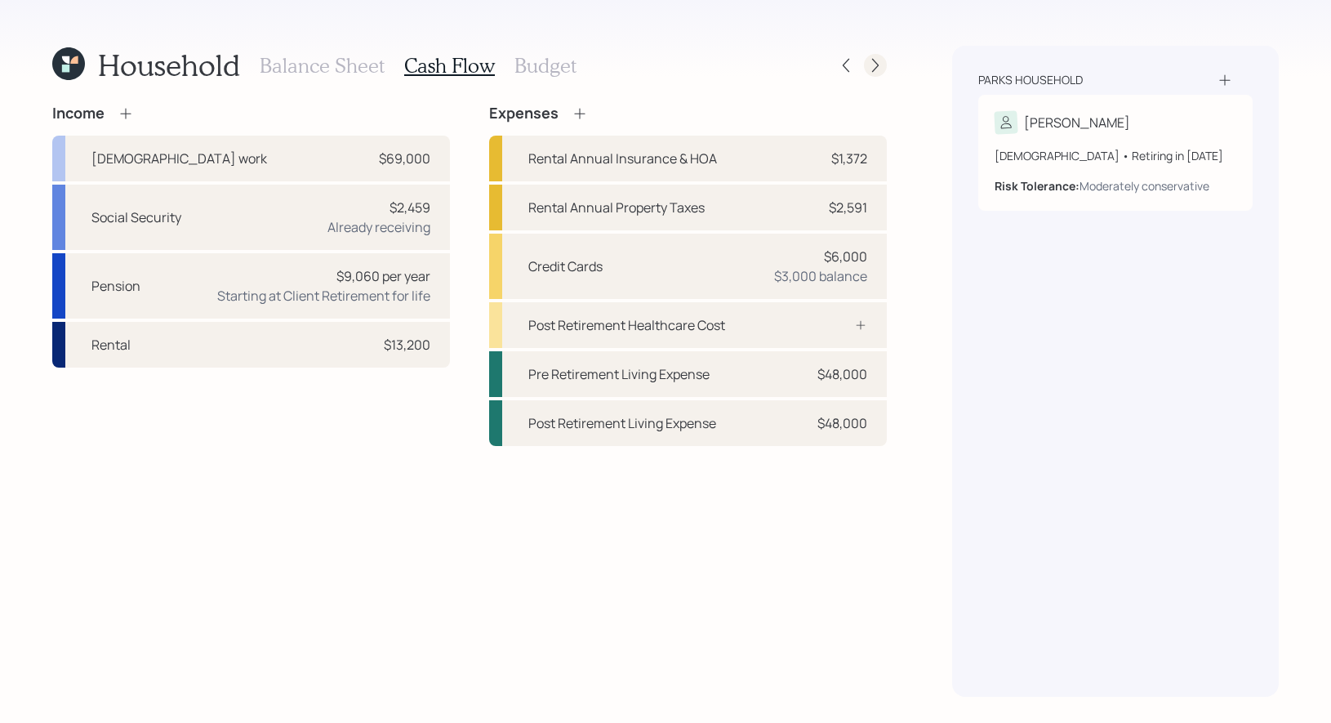
click at [878, 65] on icon at bounding box center [875, 66] width 7 height 14
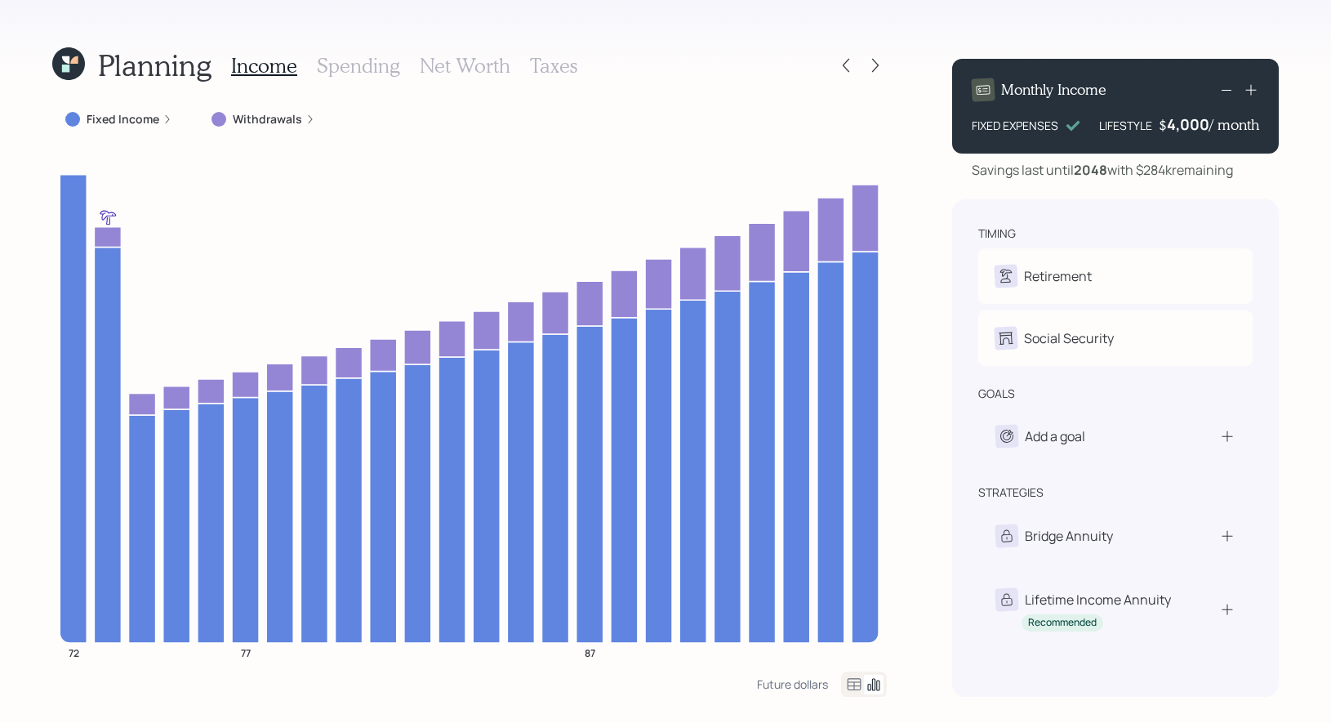
click at [270, 117] on label "Withdrawals" at bounding box center [267, 119] width 69 height 16
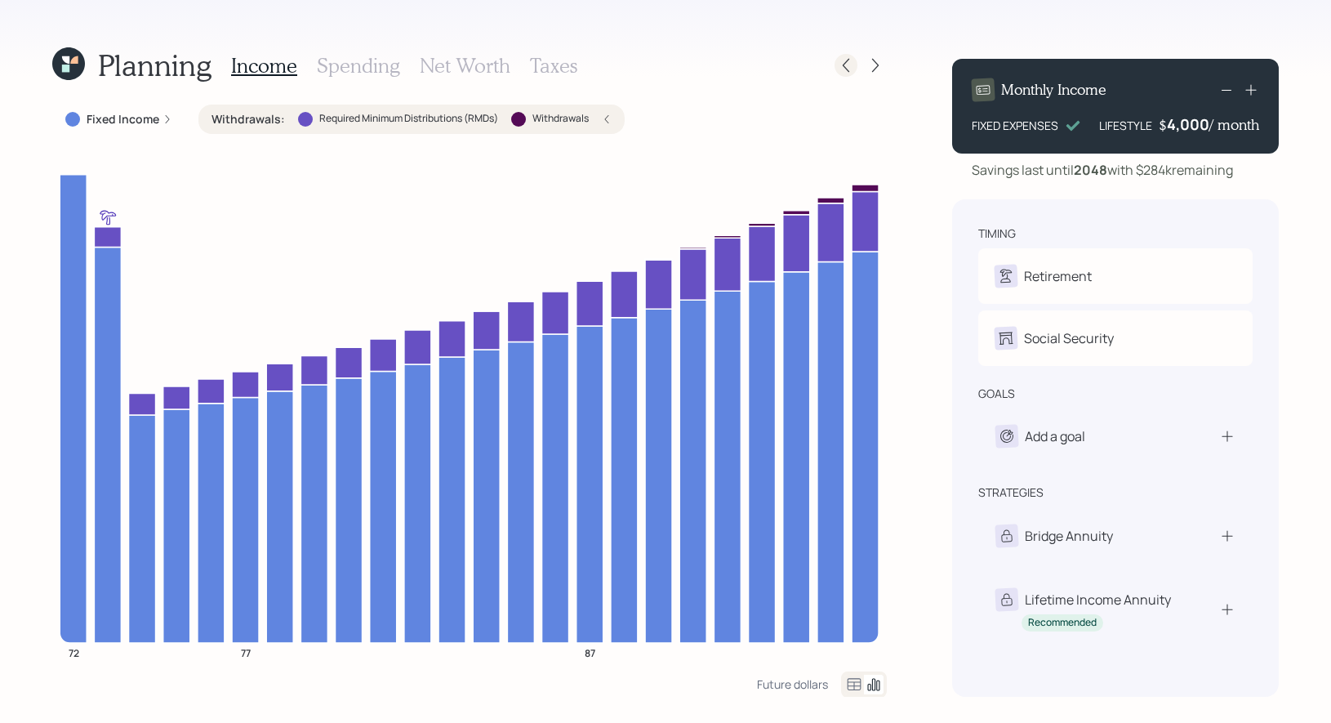
click at [849, 67] on icon at bounding box center [846, 65] width 16 height 16
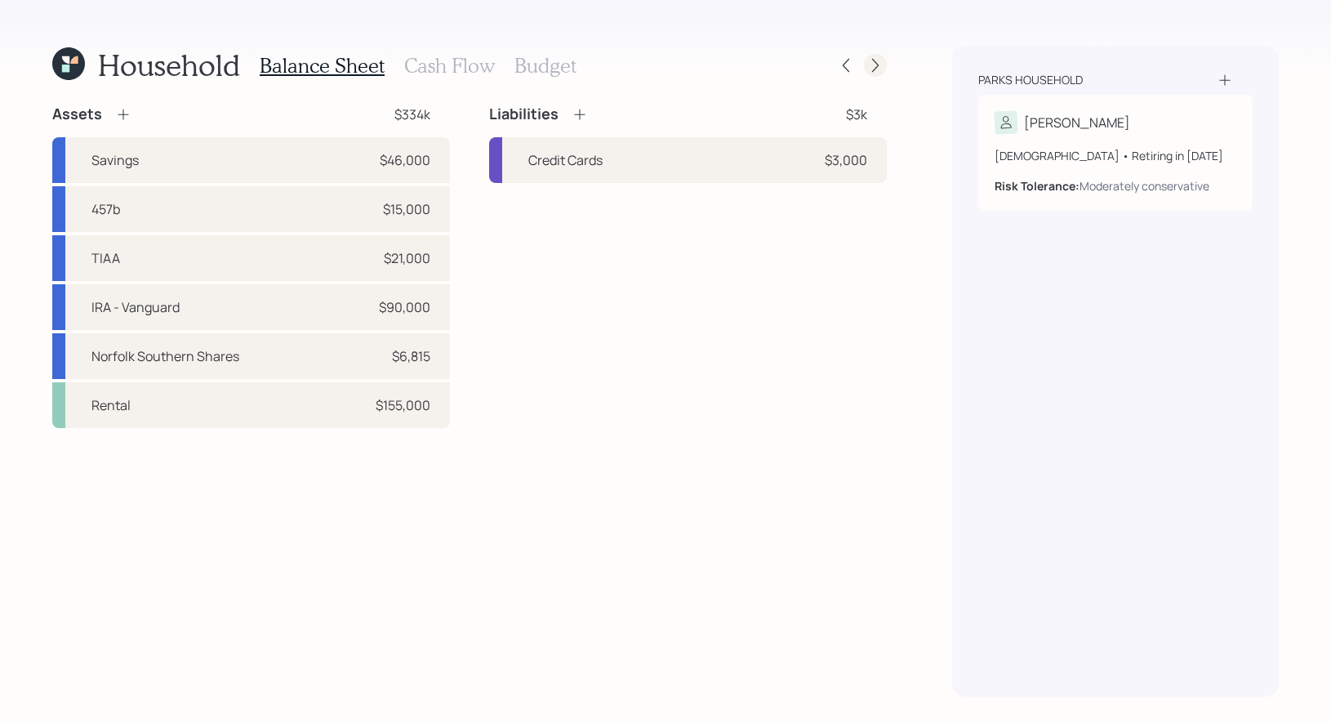
click at [875, 61] on icon at bounding box center [875, 66] width 7 height 14
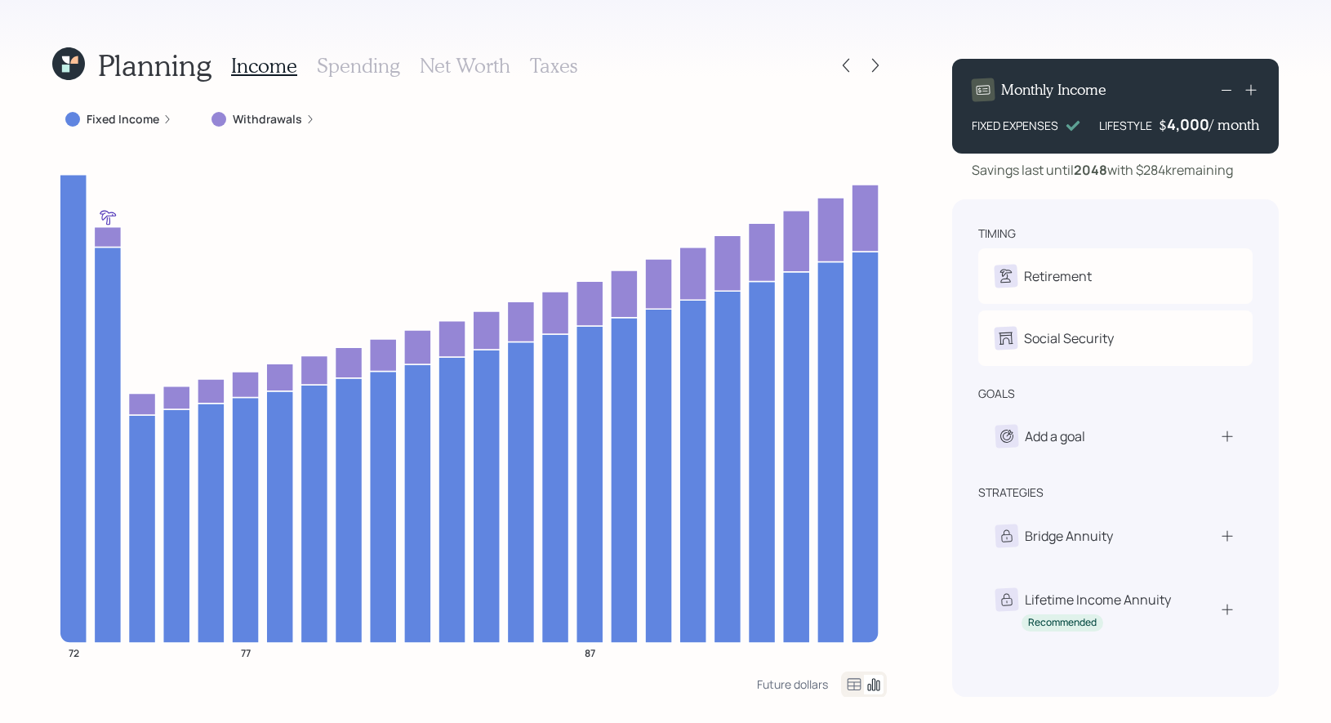
click at [462, 62] on h3 "Net Worth" at bounding box center [465, 66] width 91 height 24
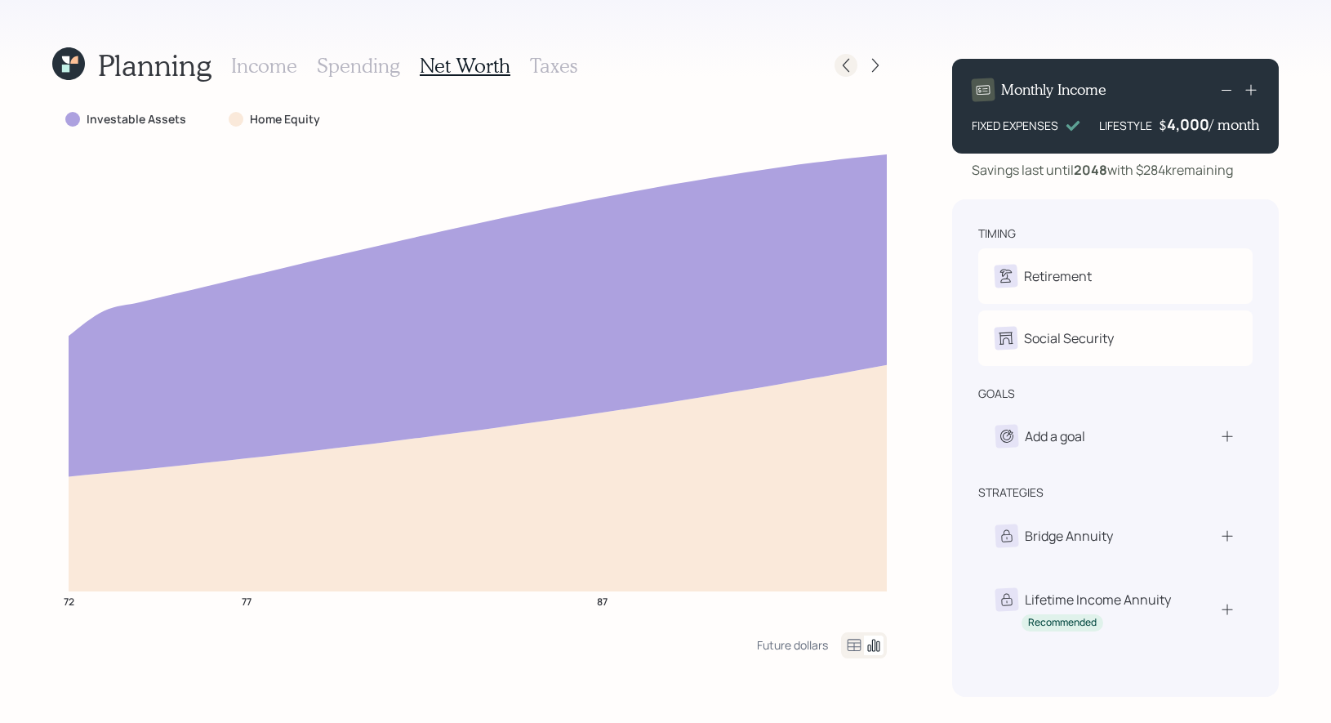
click at [850, 70] on icon at bounding box center [846, 65] width 16 height 16
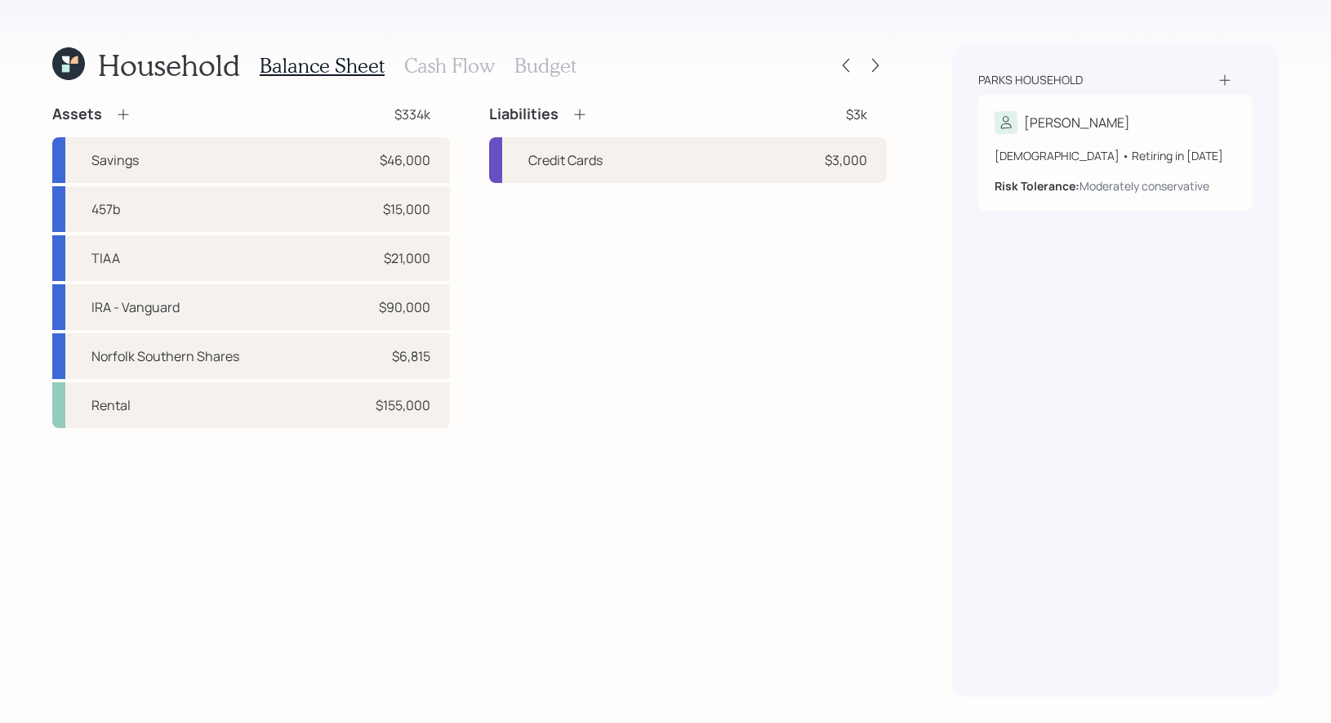
click at [537, 65] on h3 "Budget" at bounding box center [546, 66] width 62 height 24
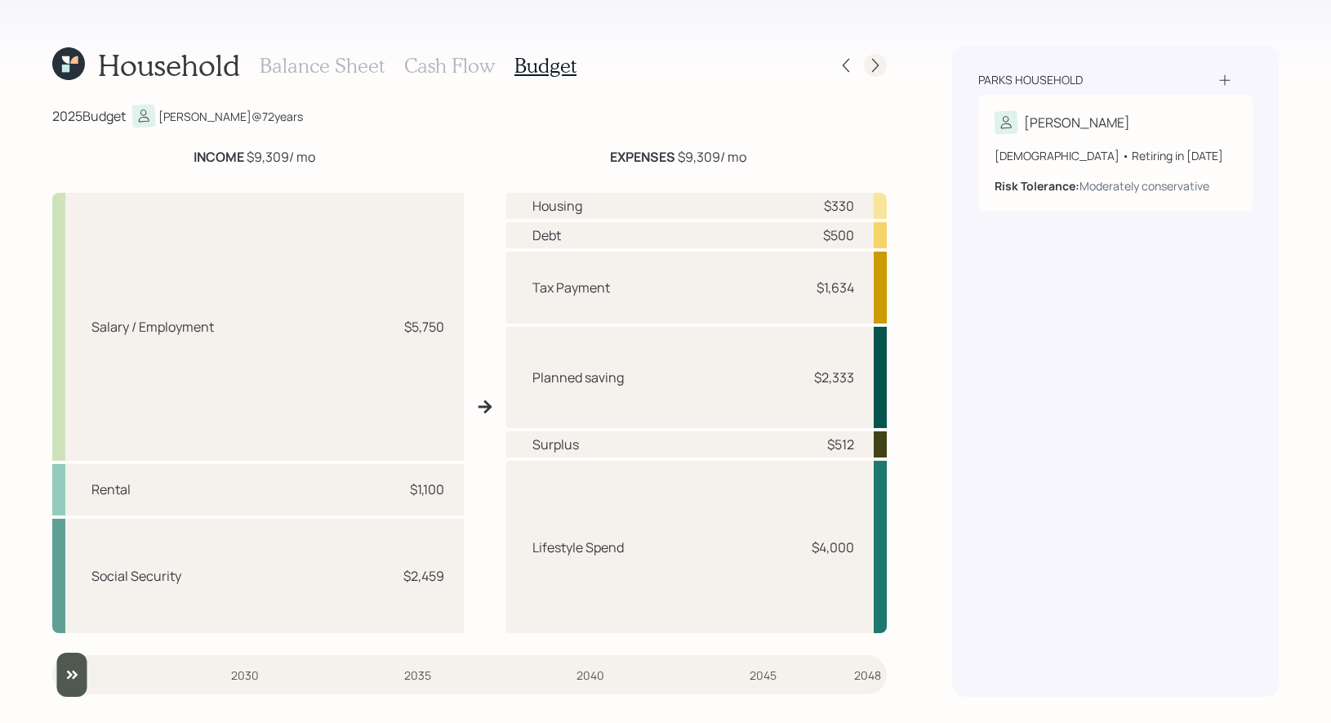
click at [876, 65] on icon at bounding box center [876, 65] width 16 height 16
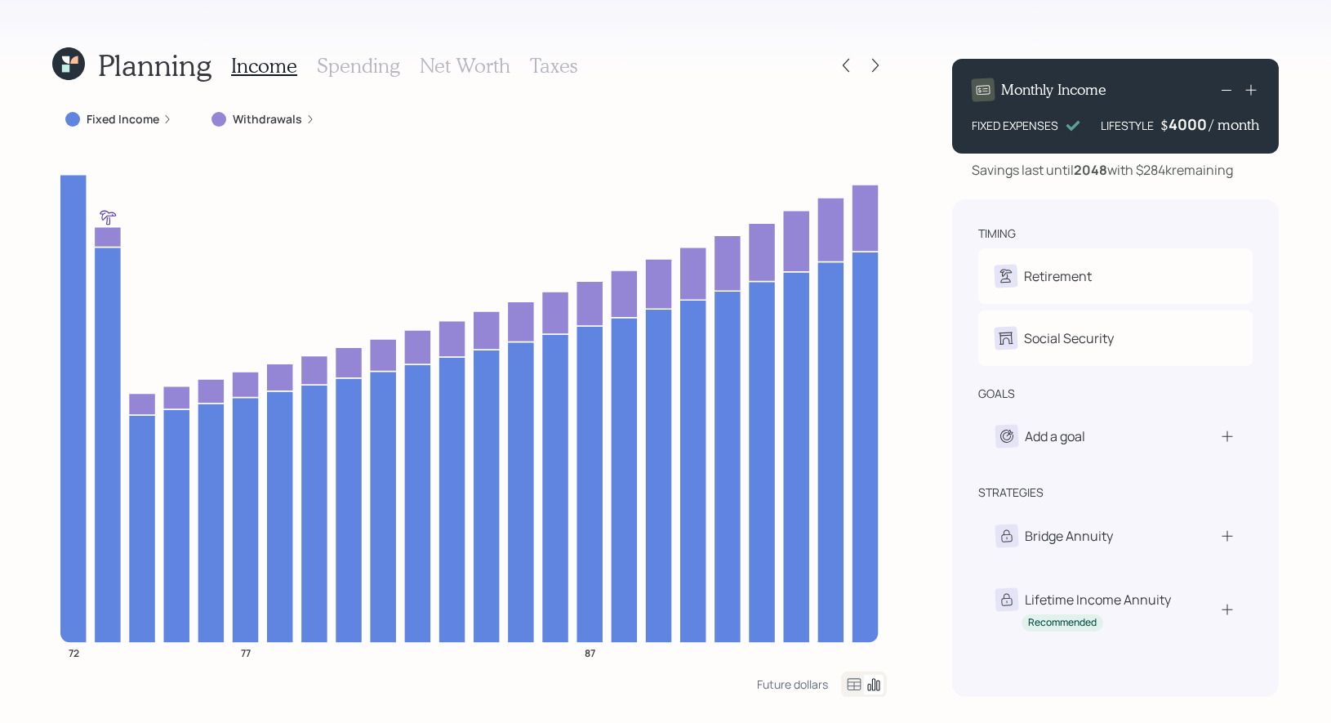
click at [1177, 127] on div "4000" at bounding box center [1189, 124] width 41 height 20
click at [1305, 203] on div "Planning Income Spending Net Worth Taxes Fixed Income Withdrawals 72 77 87 Futu…" at bounding box center [665, 361] width 1331 height 723
click at [431, 68] on h3 "Net Worth" at bounding box center [465, 66] width 91 height 24
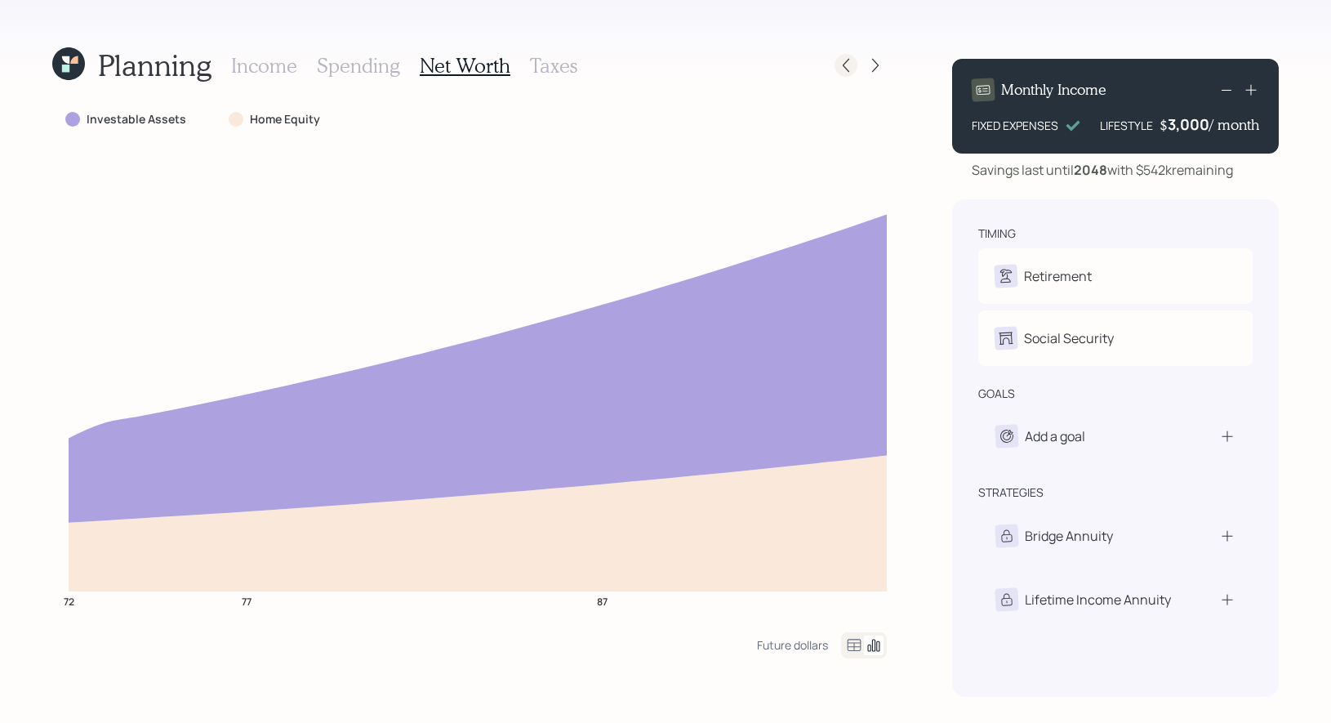
click at [848, 66] on icon at bounding box center [846, 65] width 16 height 16
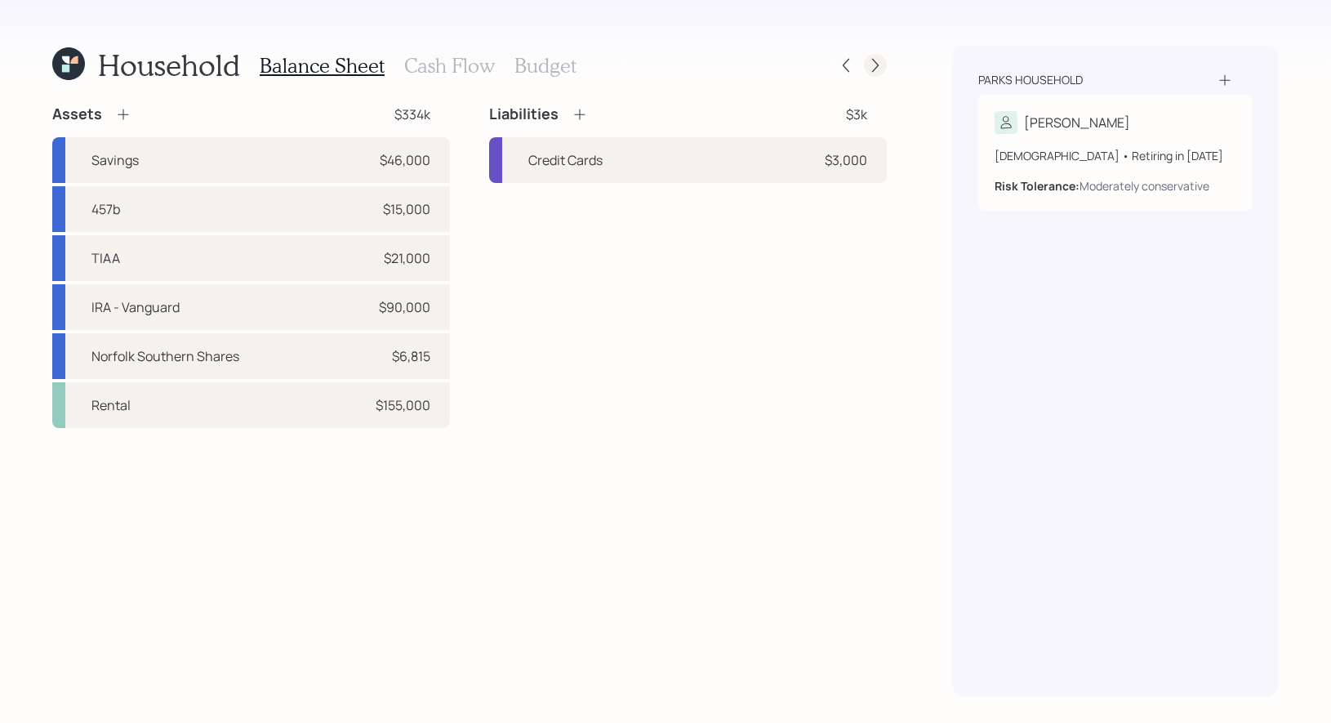
click at [872, 65] on icon at bounding box center [876, 65] width 16 height 16
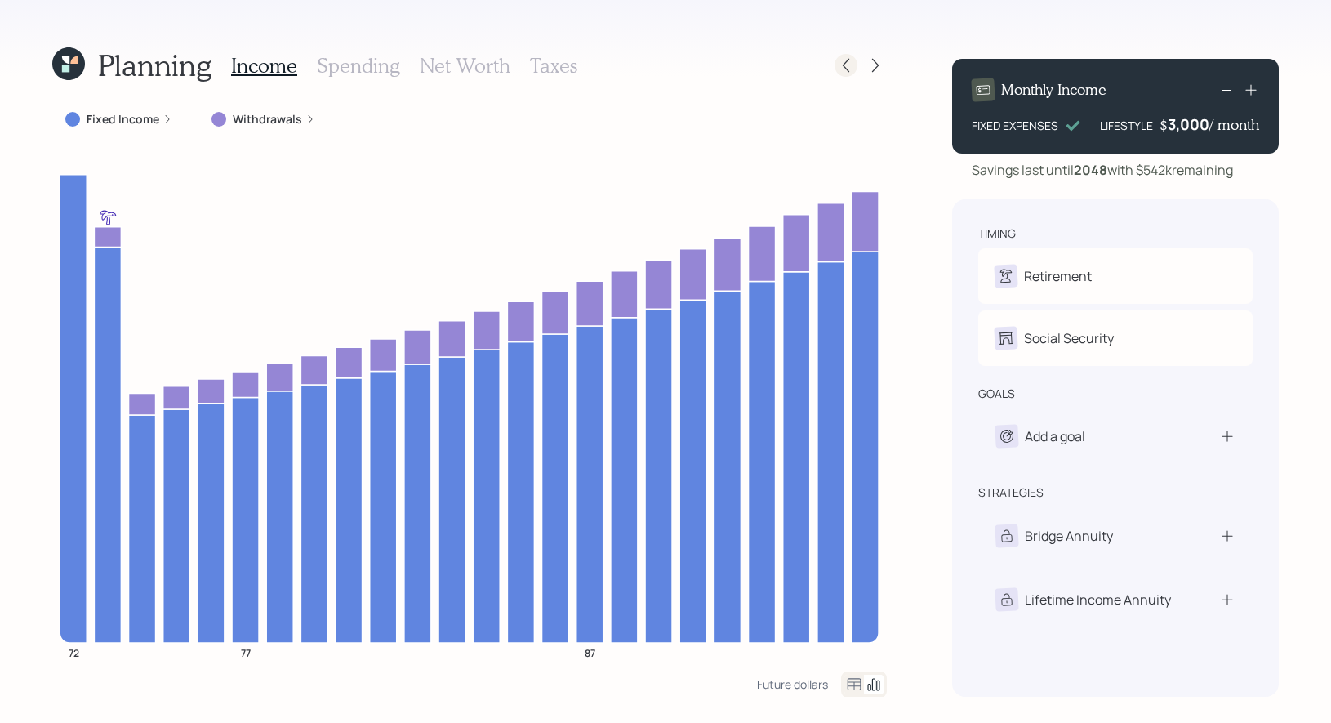
click at [853, 68] on icon at bounding box center [846, 65] width 16 height 16
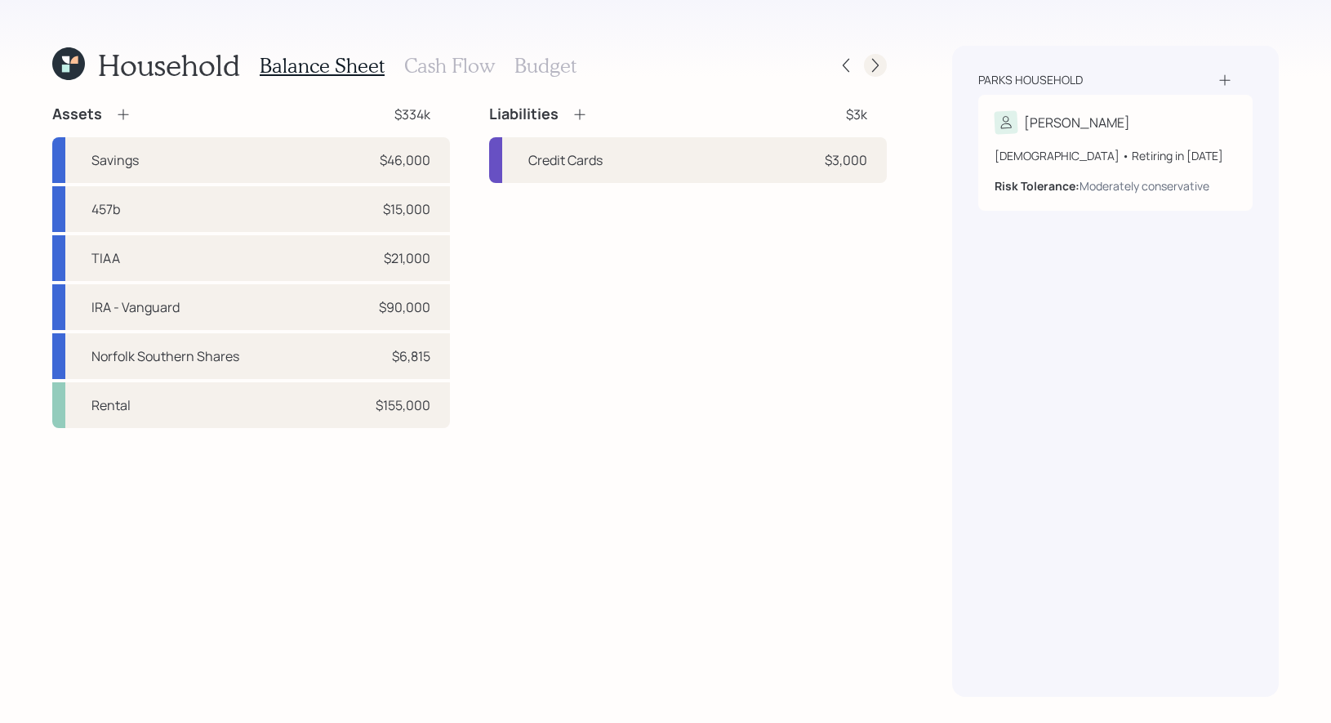
click at [879, 61] on icon at bounding box center [876, 65] width 16 height 16
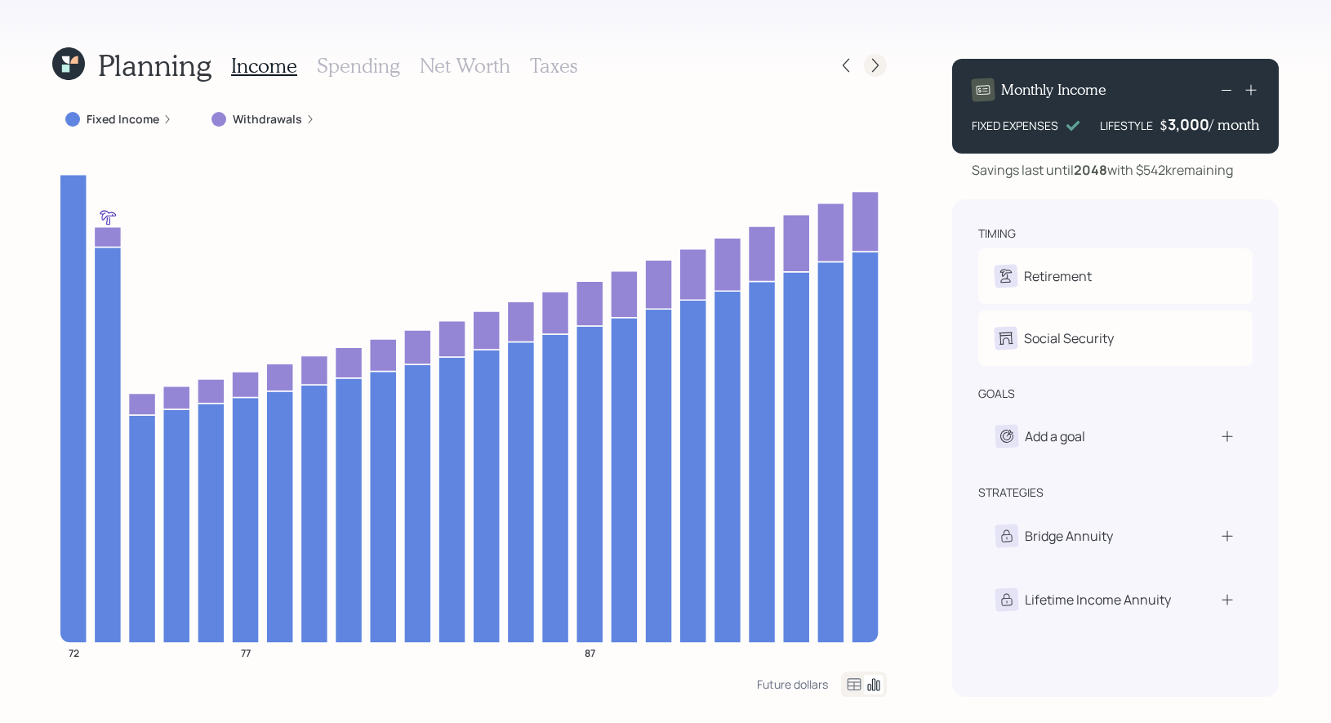
click at [878, 63] on icon at bounding box center [876, 65] width 16 height 16
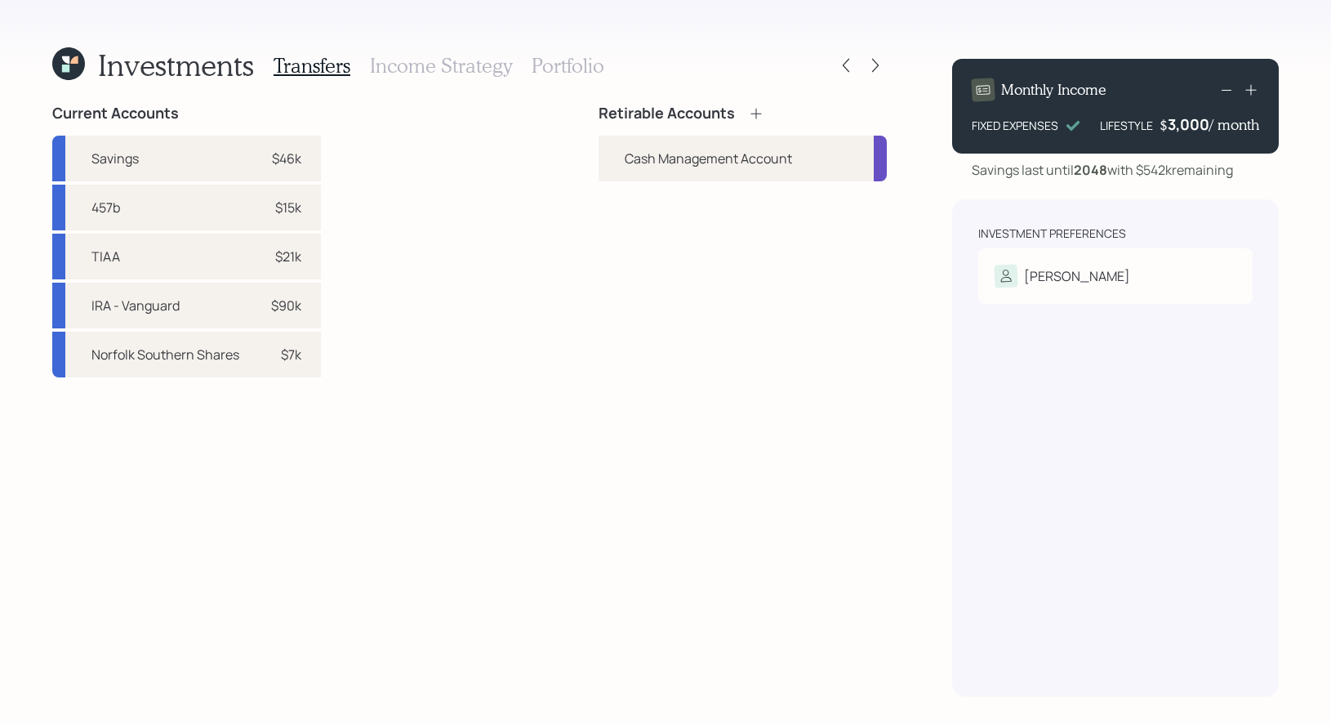
click at [756, 113] on icon at bounding box center [756, 113] width 11 height 11
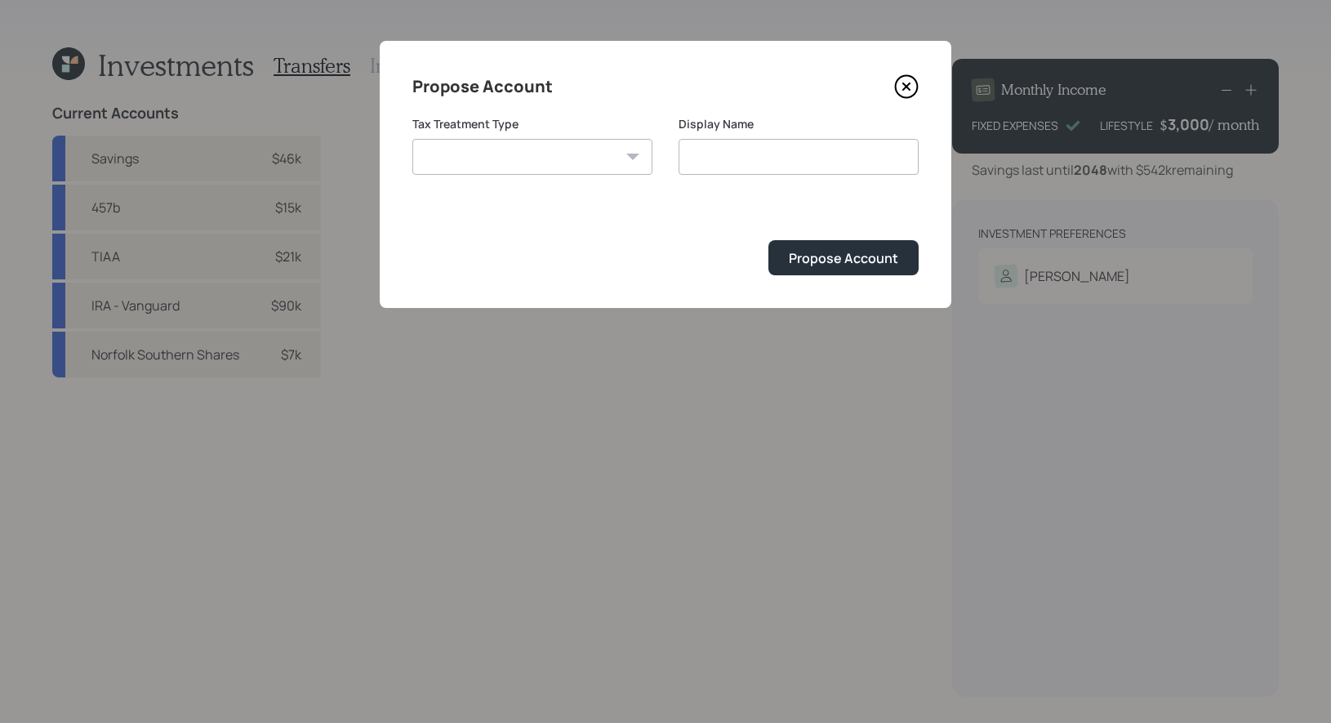
click at [511, 157] on select "Roth Taxable Traditional" at bounding box center [533, 157] width 240 height 36
select select "traditional"
click at [413, 139] on select "Roth Taxable Traditional" at bounding box center [533, 157] width 240 height 36
click at [780, 159] on input "Traditional" at bounding box center [799, 157] width 240 height 36
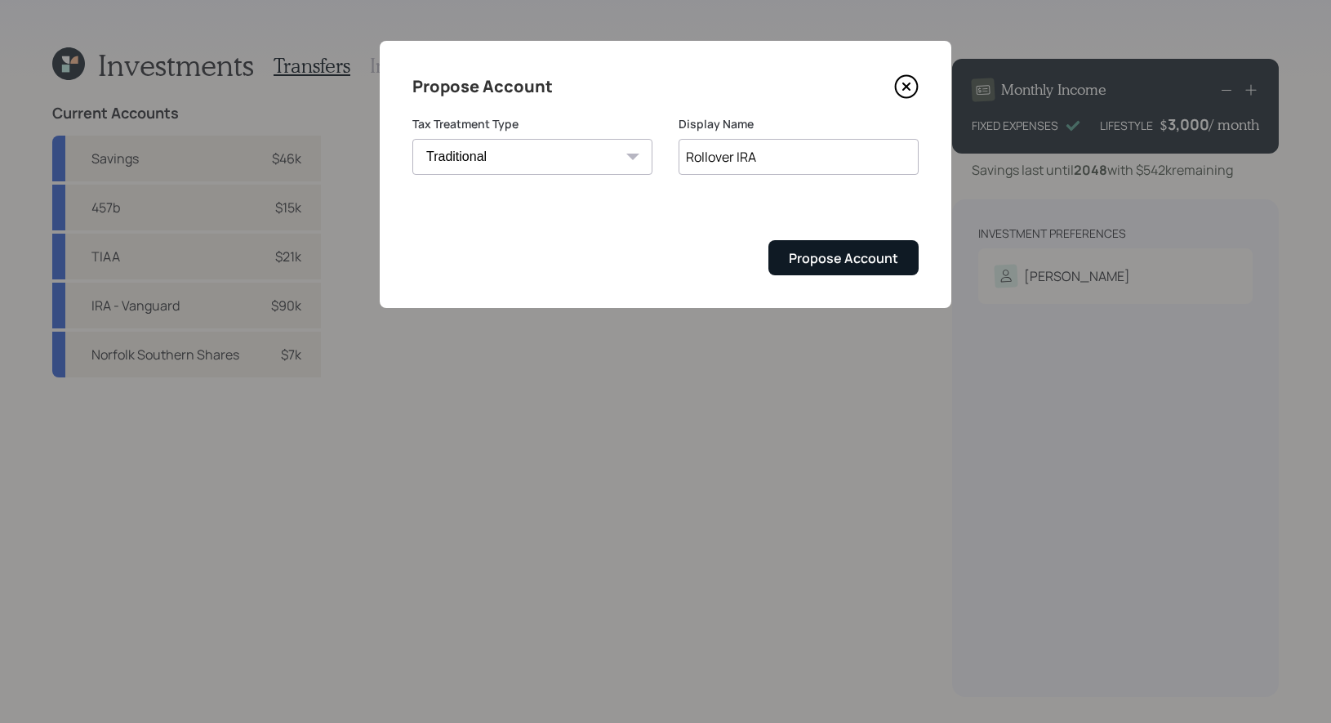
type input "Rollover IRA"
click at [838, 258] on div "Propose Account" at bounding box center [843, 258] width 109 height 18
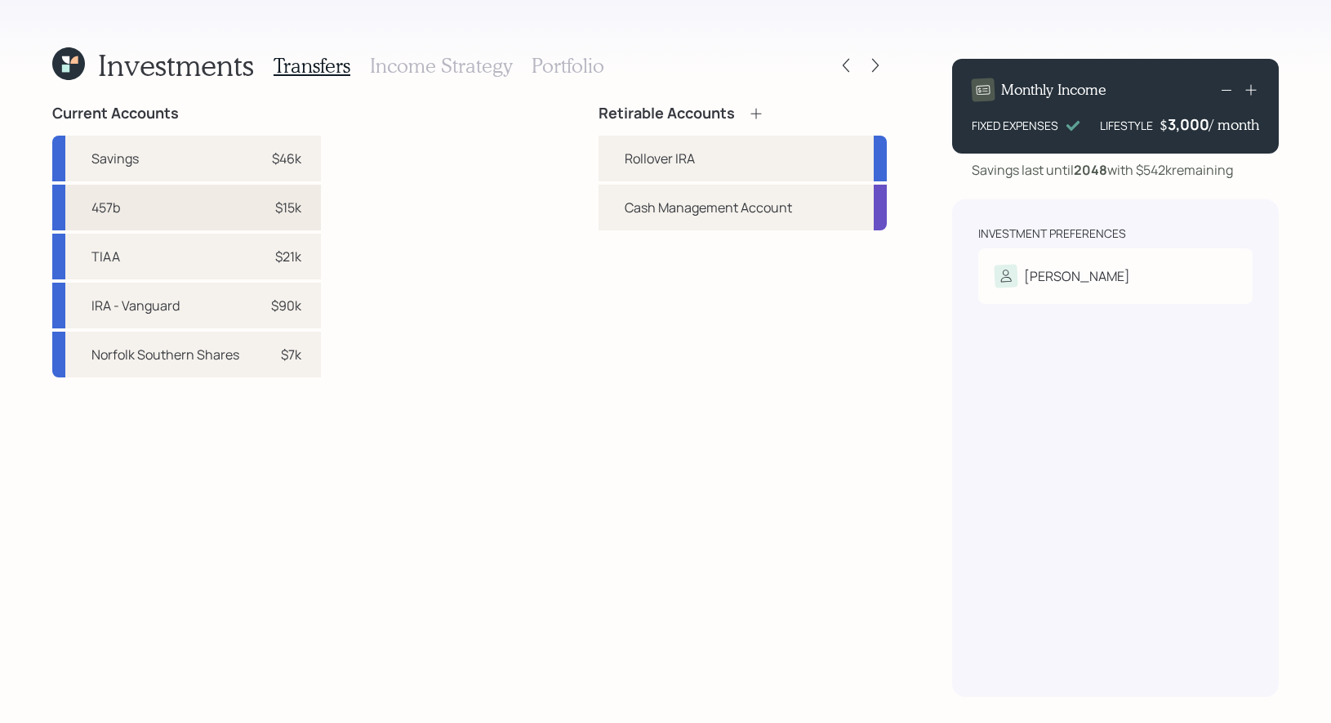
click at [275, 209] on div "$15k" at bounding box center [288, 208] width 26 height 20
click at [627, 151] on div "Rollover IRA" at bounding box center [660, 159] width 70 height 20
select select "e92c9680-97bb-4d4f-81b3-6306e040eb01"
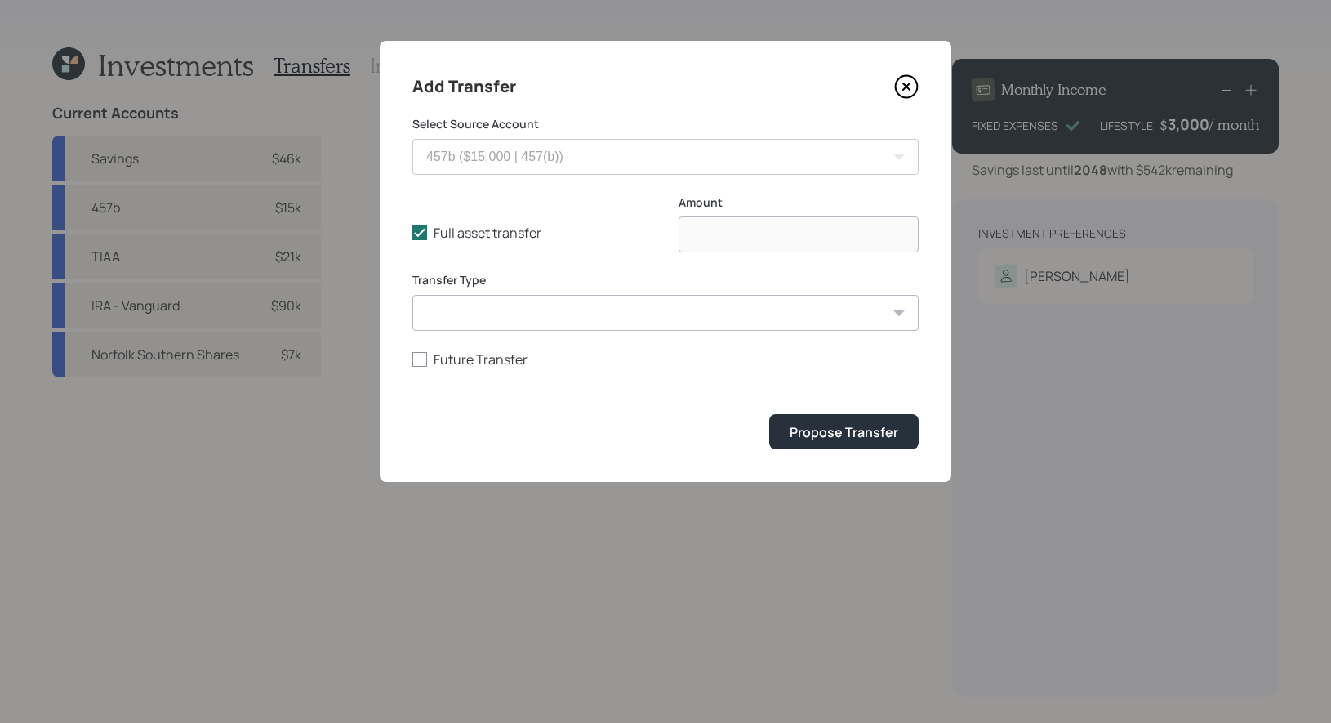
type input "$ 15,000"
click at [493, 310] on select "ACAT Transfer Non ACAT Transfer Capitalize Rollover Rollover Deposit" at bounding box center [666, 313] width 506 height 36
select select "rollover"
click at [413, 295] on select "ACAT Transfer Non ACAT Transfer Capitalize Rollover Rollover Deposit" at bounding box center [666, 313] width 506 height 36
click at [846, 435] on div "Propose Transfer" at bounding box center [844, 432] width 109 height 18
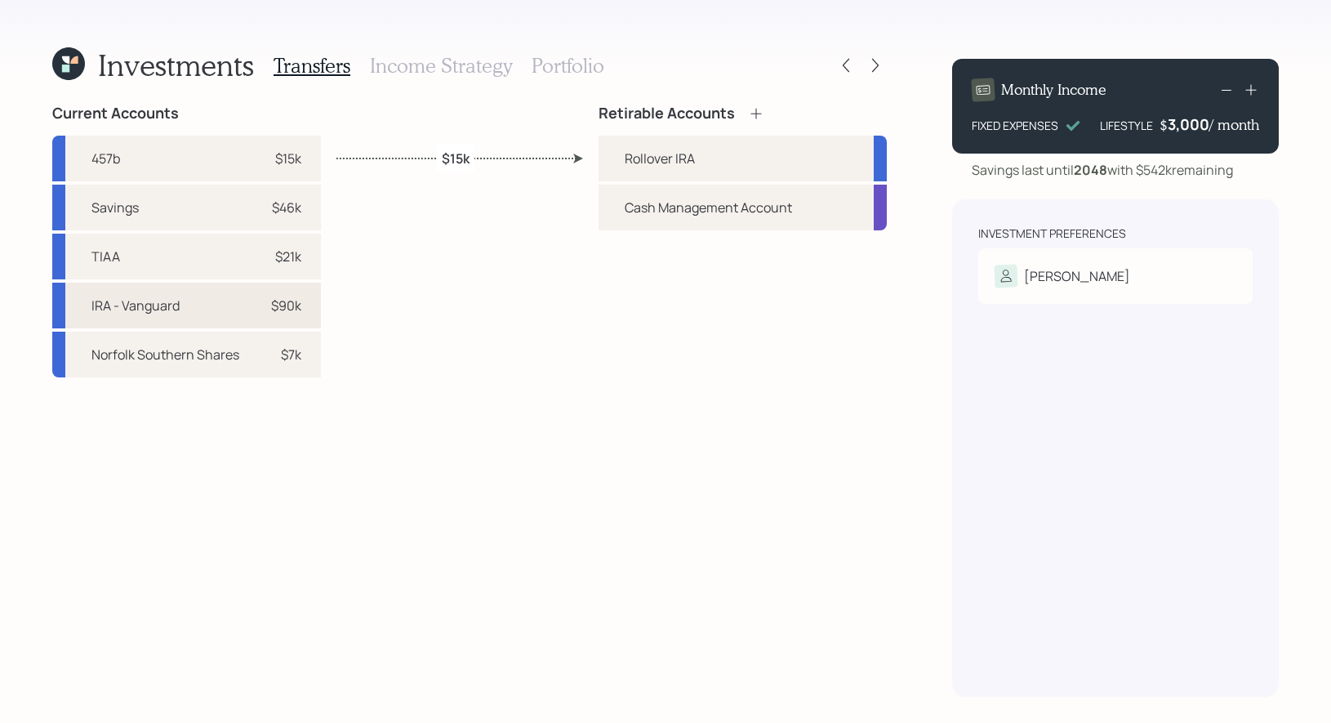
click at [291, 310] on div "$90k" at bounding box center [286, 306] width 30 height 20
click at [637, 158] on div "Rollover IRA" at bounding box center [660, 159] width 70 height 20
select select "20d943e1-6cef-49fb-814a-08a33a098dcb"
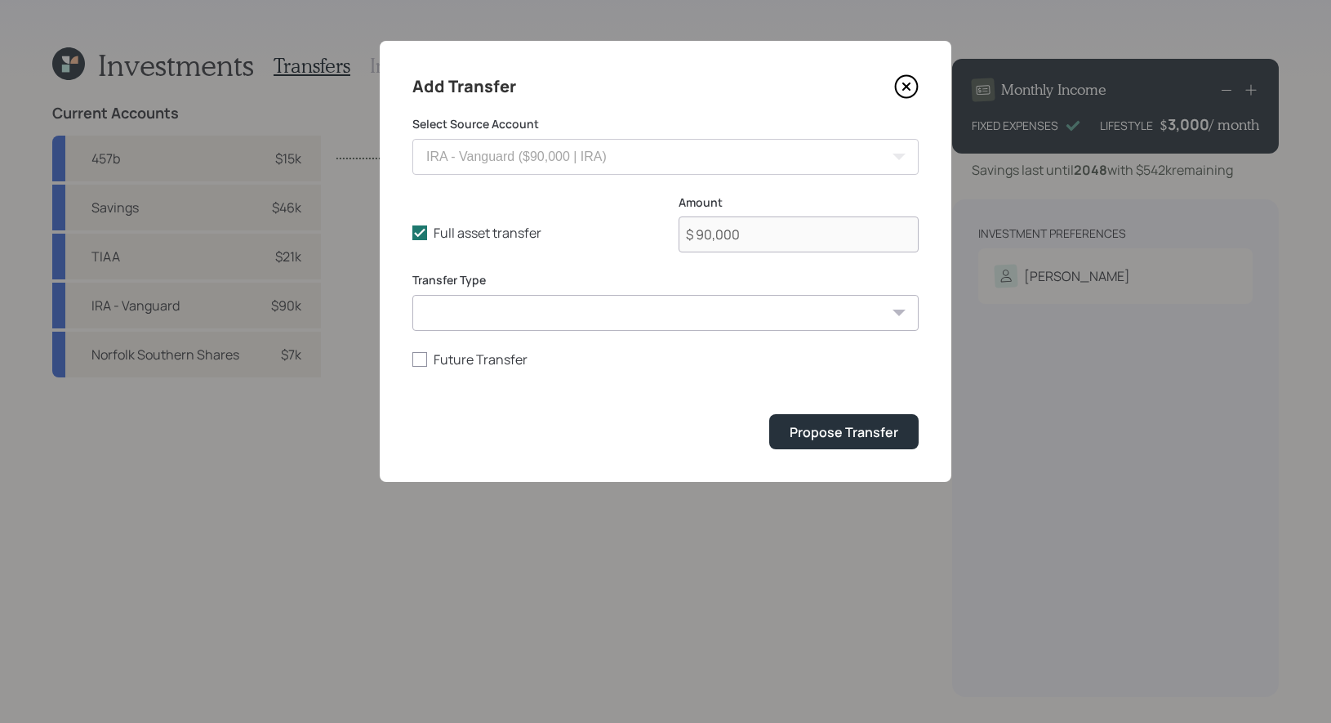
click at [496, 308] on select "ACAT Transfer Non ACAT Transfer Capitalize Rollover Rollover Deposit" at bounding box center [666, 313] width 506 height 36
select select "acat_transfer"
click at [413, 295] on select "ACAT Transfer Non ACAT Transfer Capitalize Rollover Rollover Deposit" at bounding box center [666, 313] width 506 height 36
click at [829, 440] on div "Propose Transfer" at bounding box center [844, 432] width 109 height 18
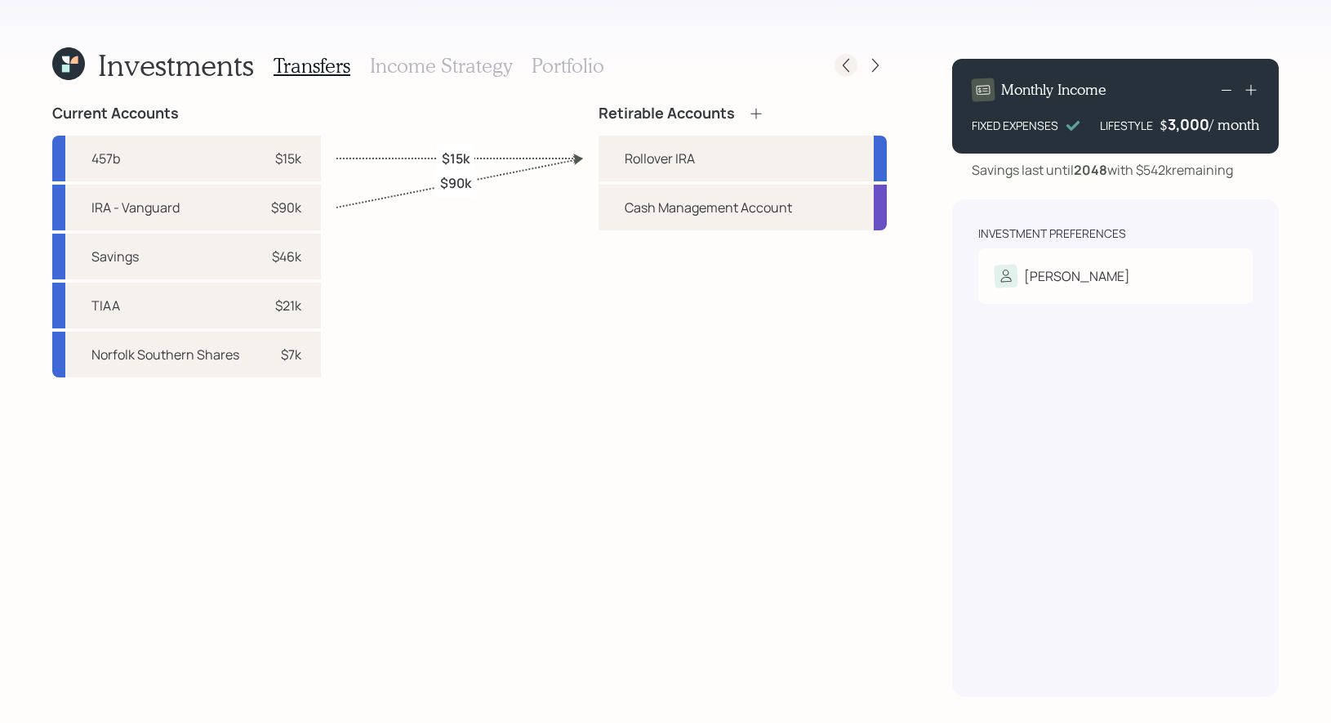
click at [848, 70] on icon at bounding box center [846, 66] width 7 height 14
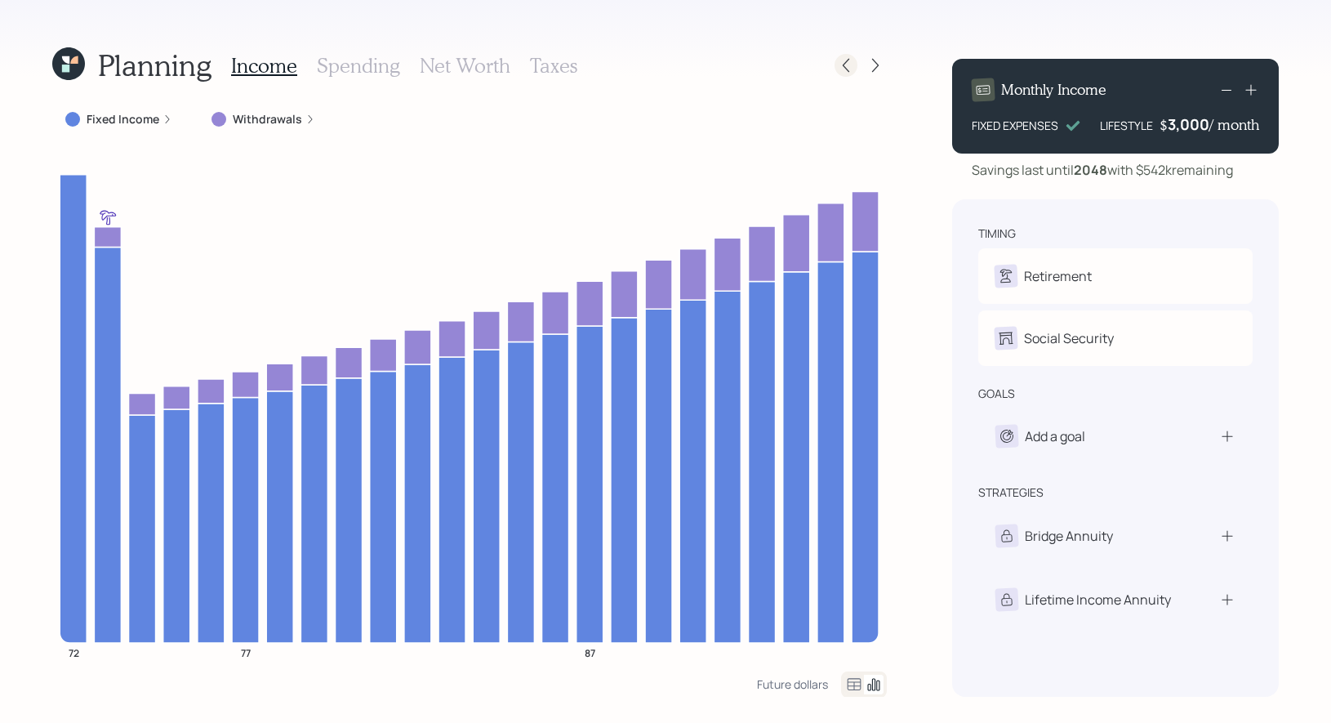
click at [857, 62] on div at bounding box center [846, 65] width 23 height 23
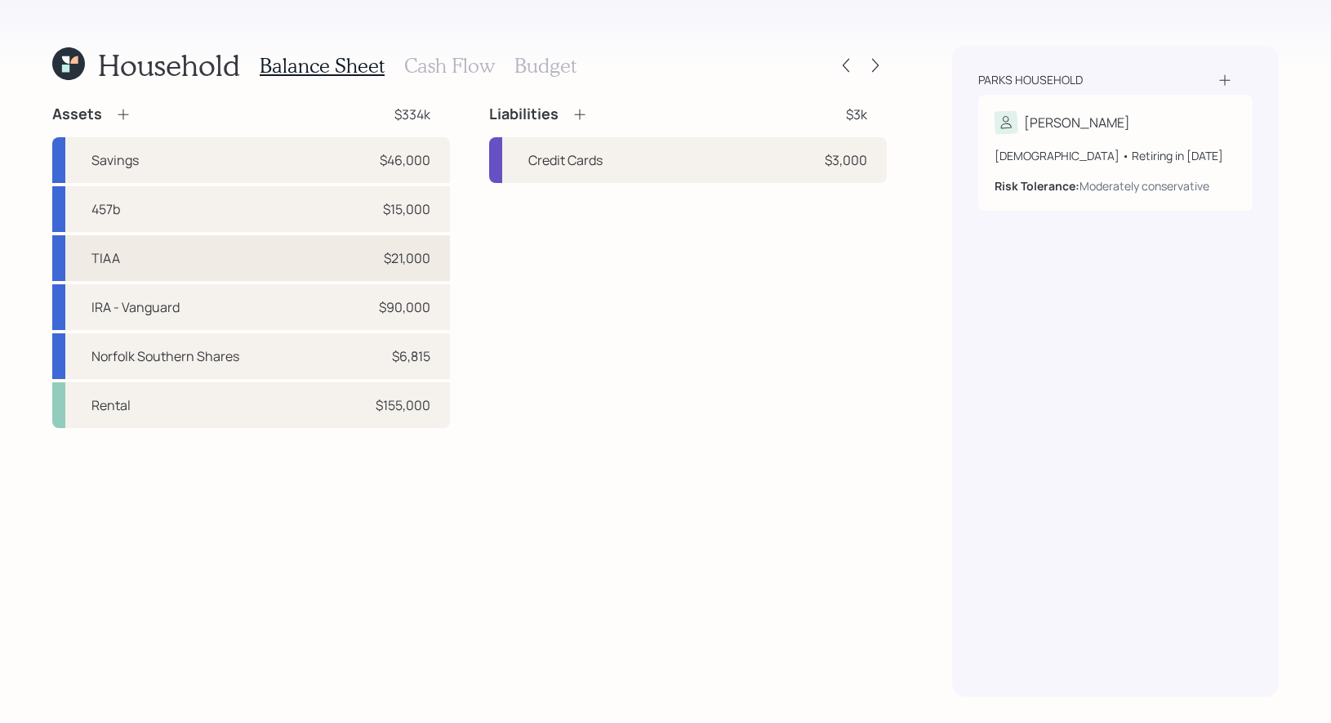
click at [117, 263] on div "TIAA" at bounding box center [105, 258] width 29 height 20
select select "company_sponsored"
select select "balanced"
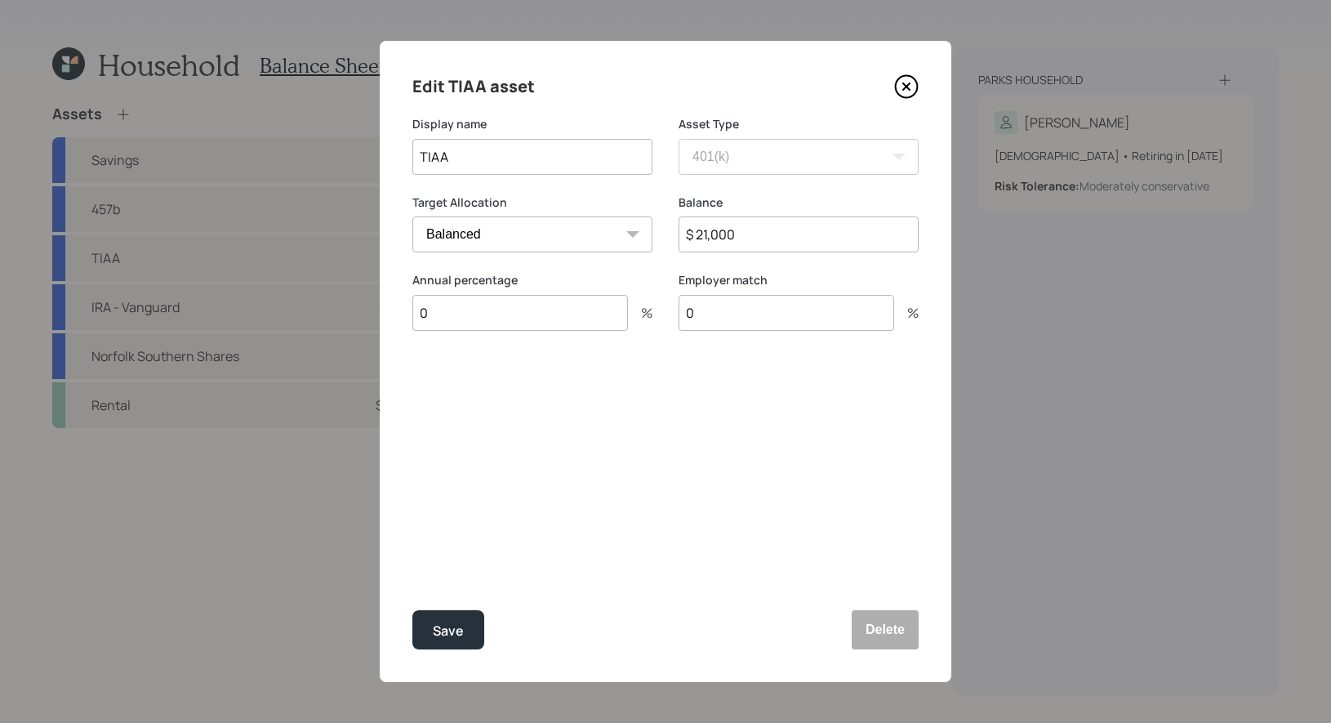
click at [415, 158] on input "TIAA" at bounding box center [533, 157] width 240 height 36
type input "Current 401k - TIAA"
click at [450, 632] on div "Save" at bounding box center [448, 631] width 31 height 22
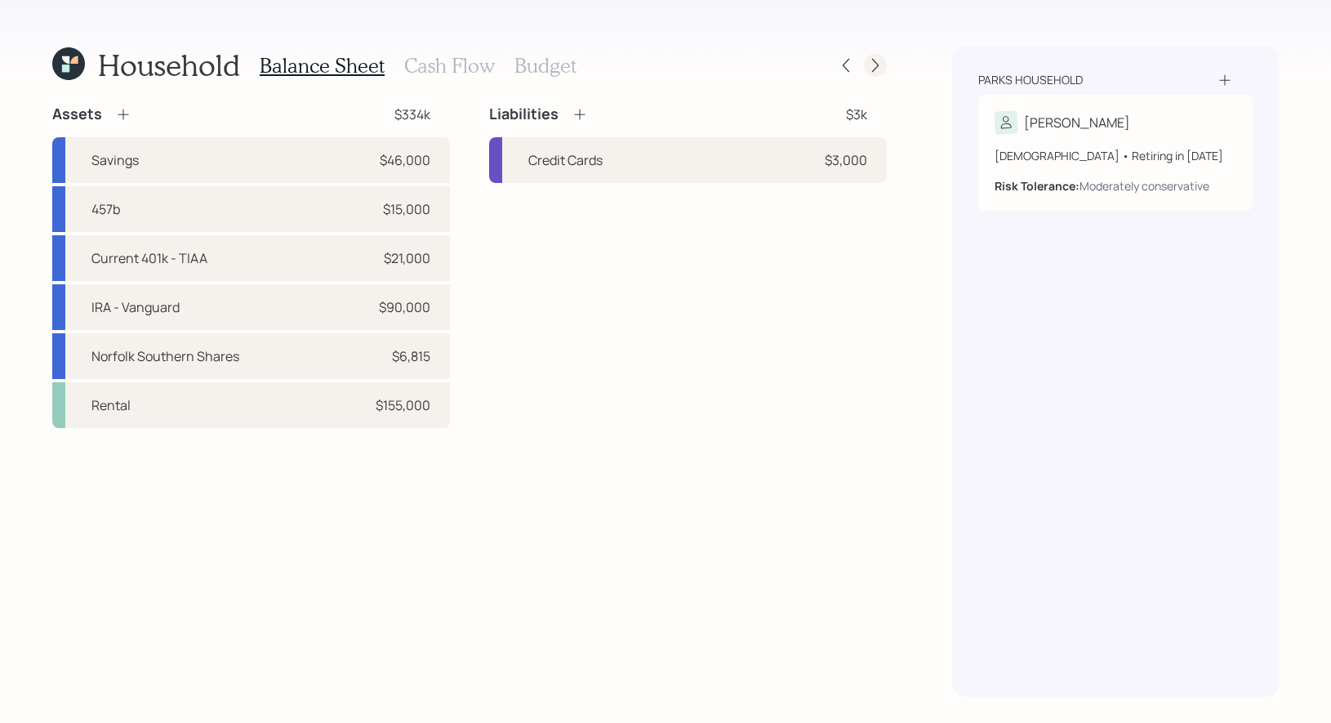
click at [877, 65] on icon at bounding box center [876, 65] width 16 height 16
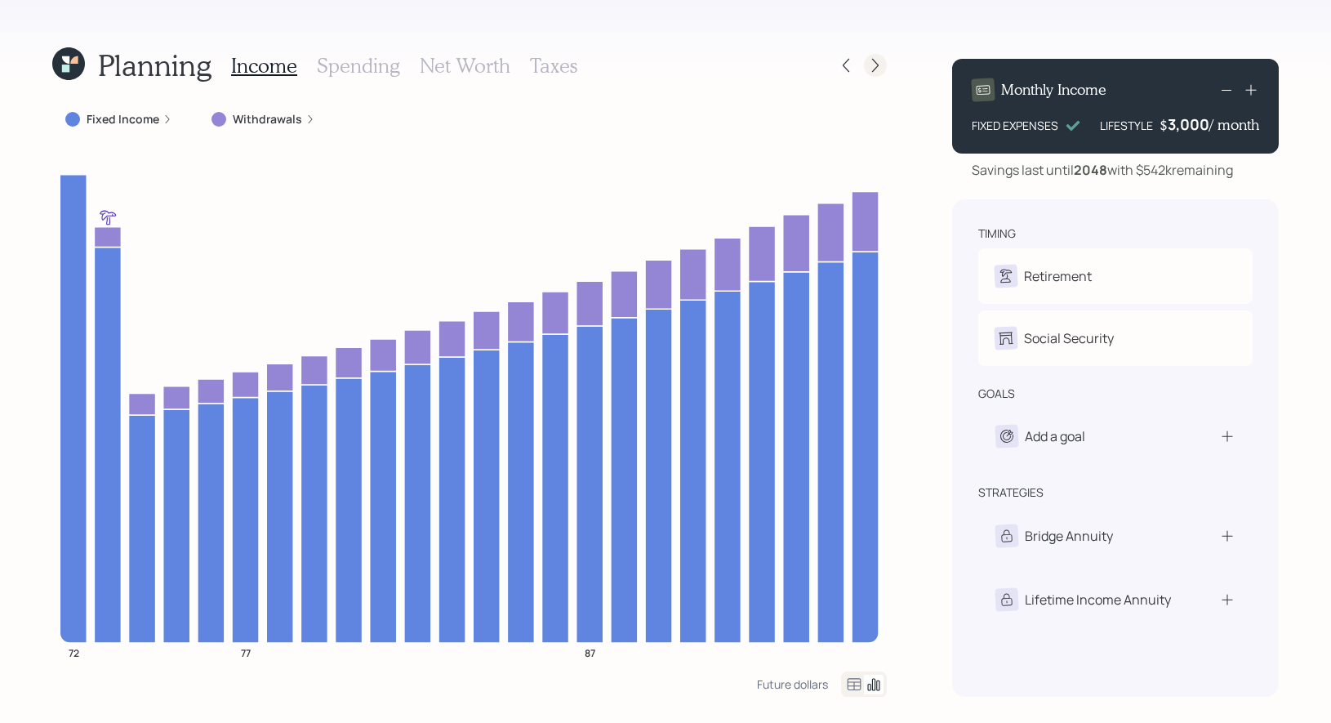
click at [879, 62] on icon at bounding box center [876, 65] width 16 height 16
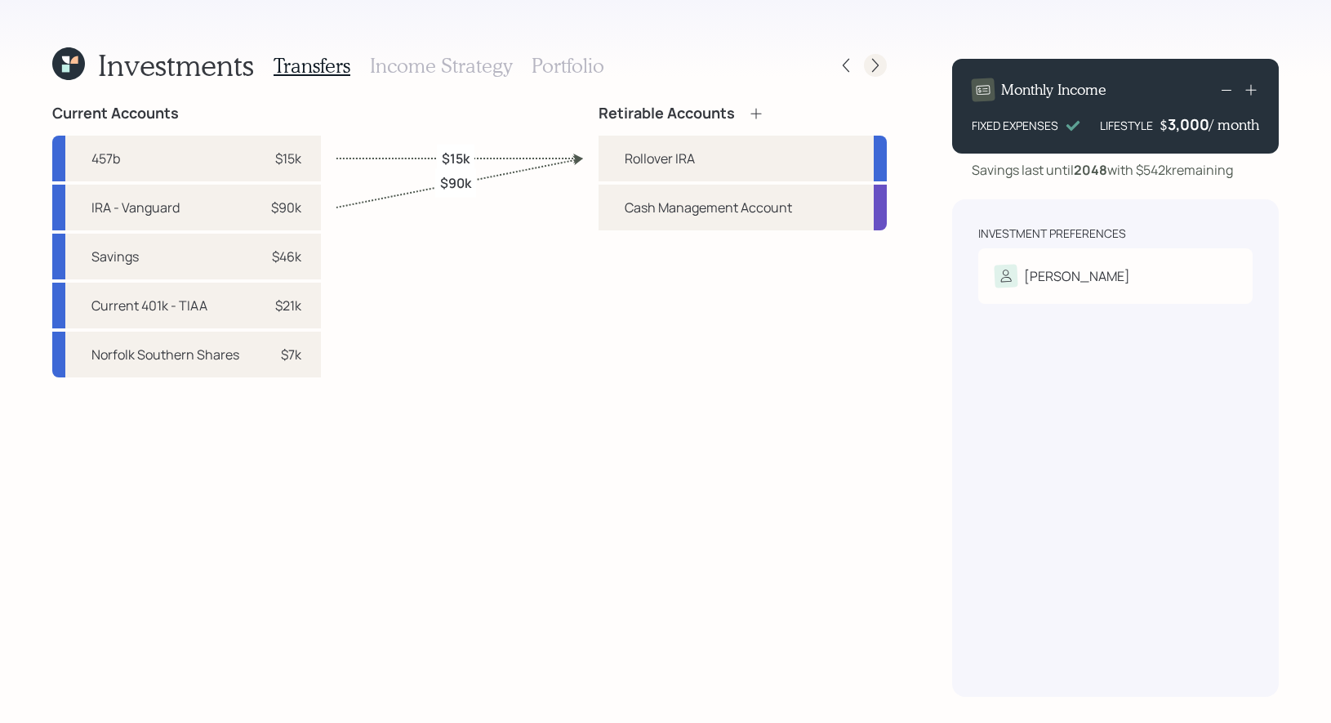
click at [878, 68] on icon at bounding box center [876, 65] width 16 height 16
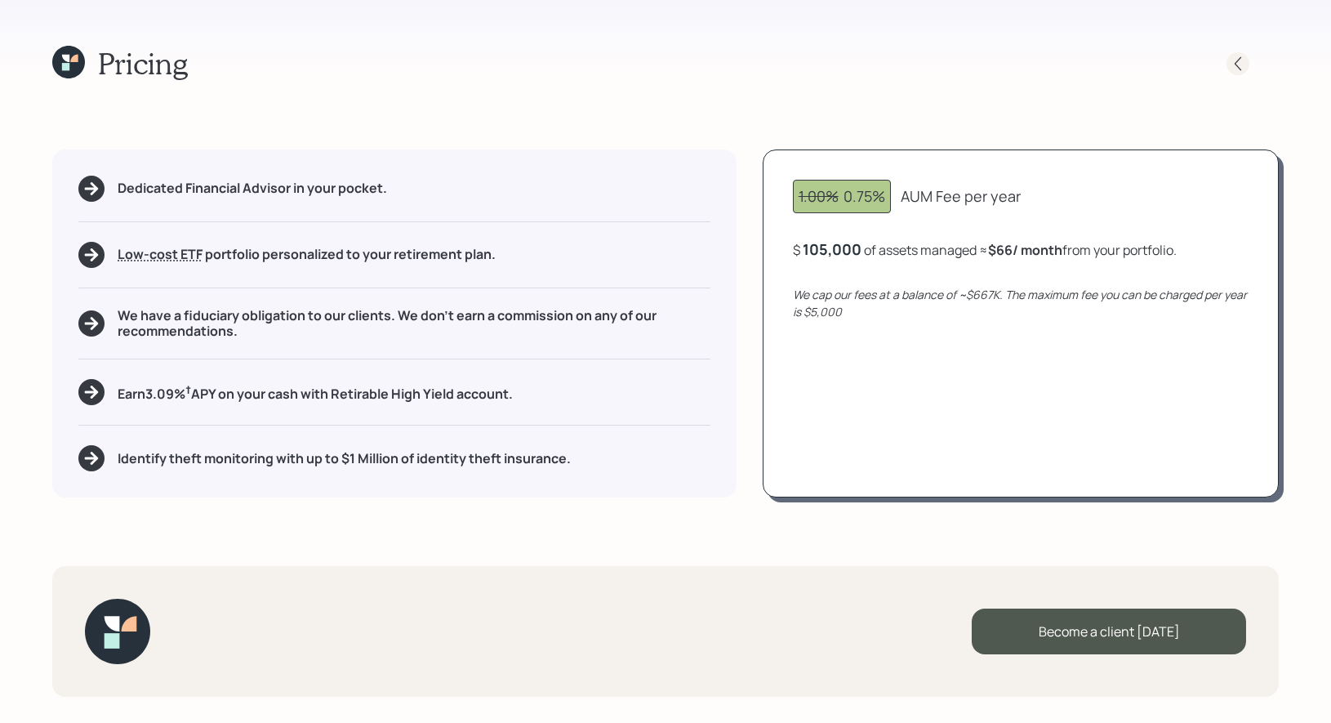
click at [1243, 69] on icon at bounding box center [1238, 64] width 16 height 16
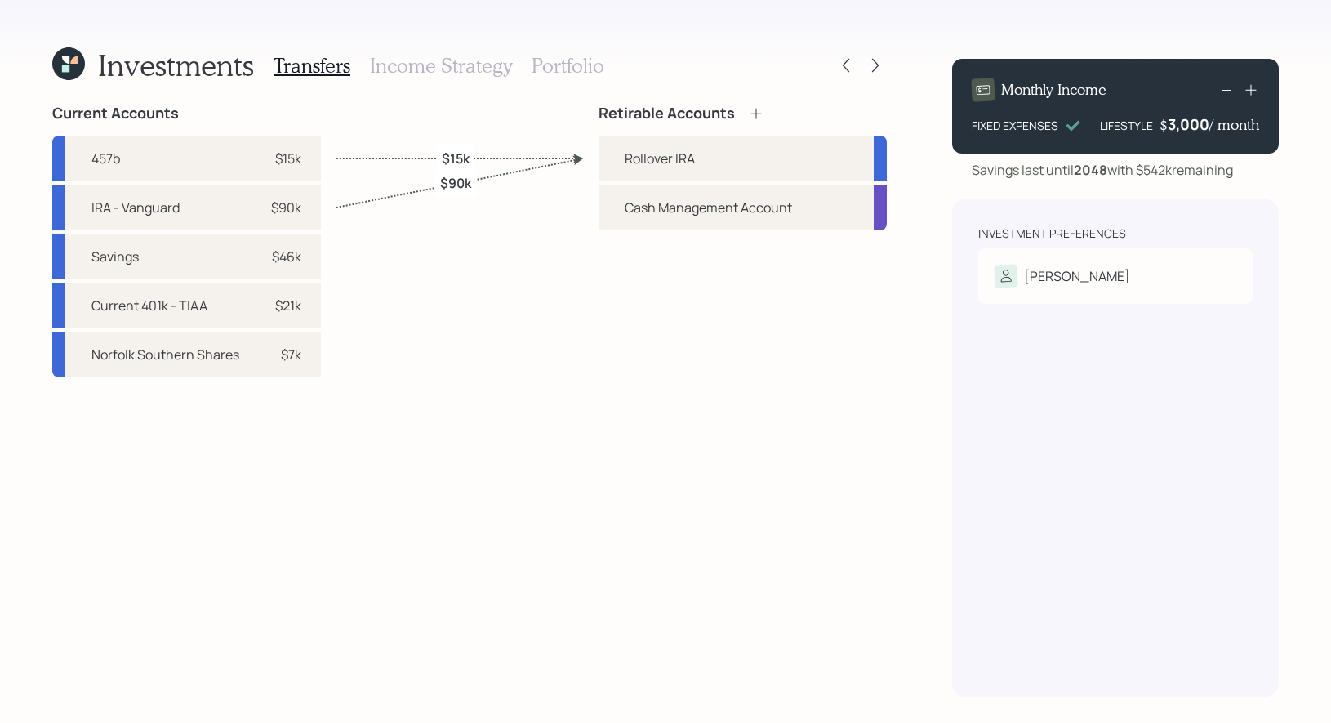
click at [574, 65] on h3 "Portfolio" at bounding box center [568, 66] width 73 height 24
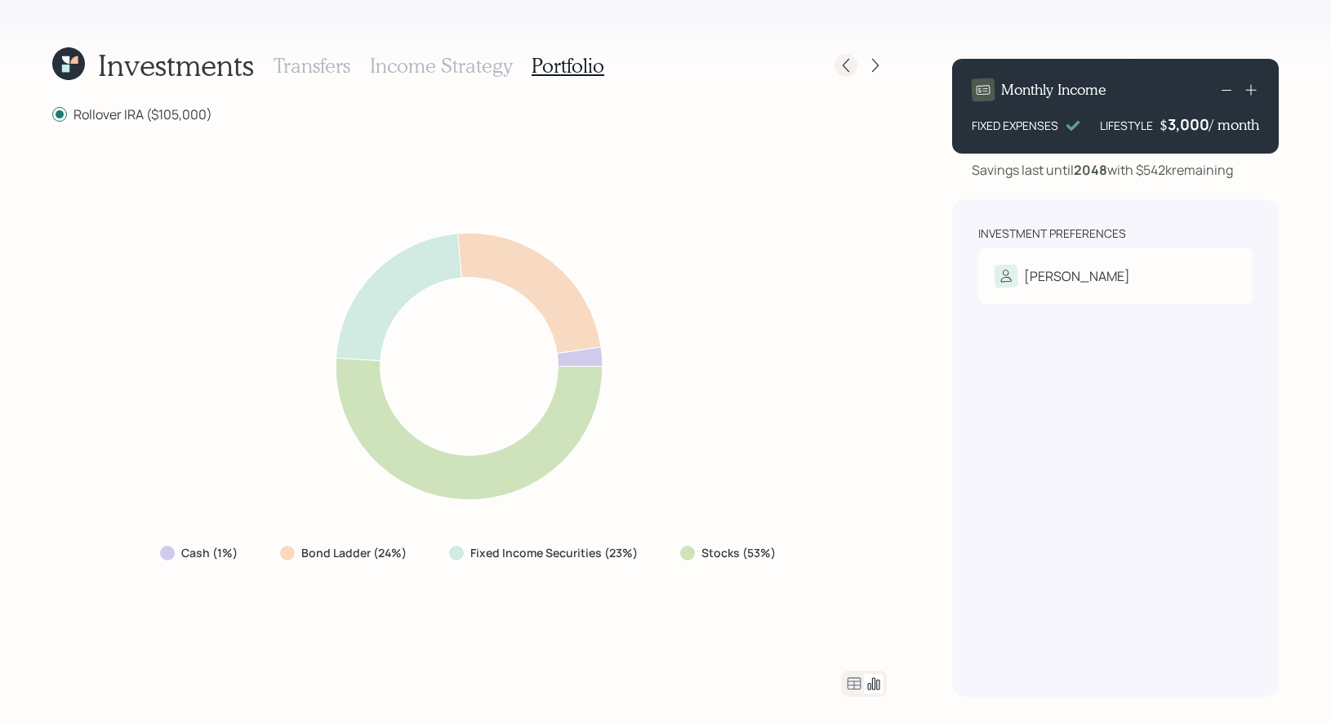
click at [848, 69] on icon at bounding box center [846, 66] width 7 height 14
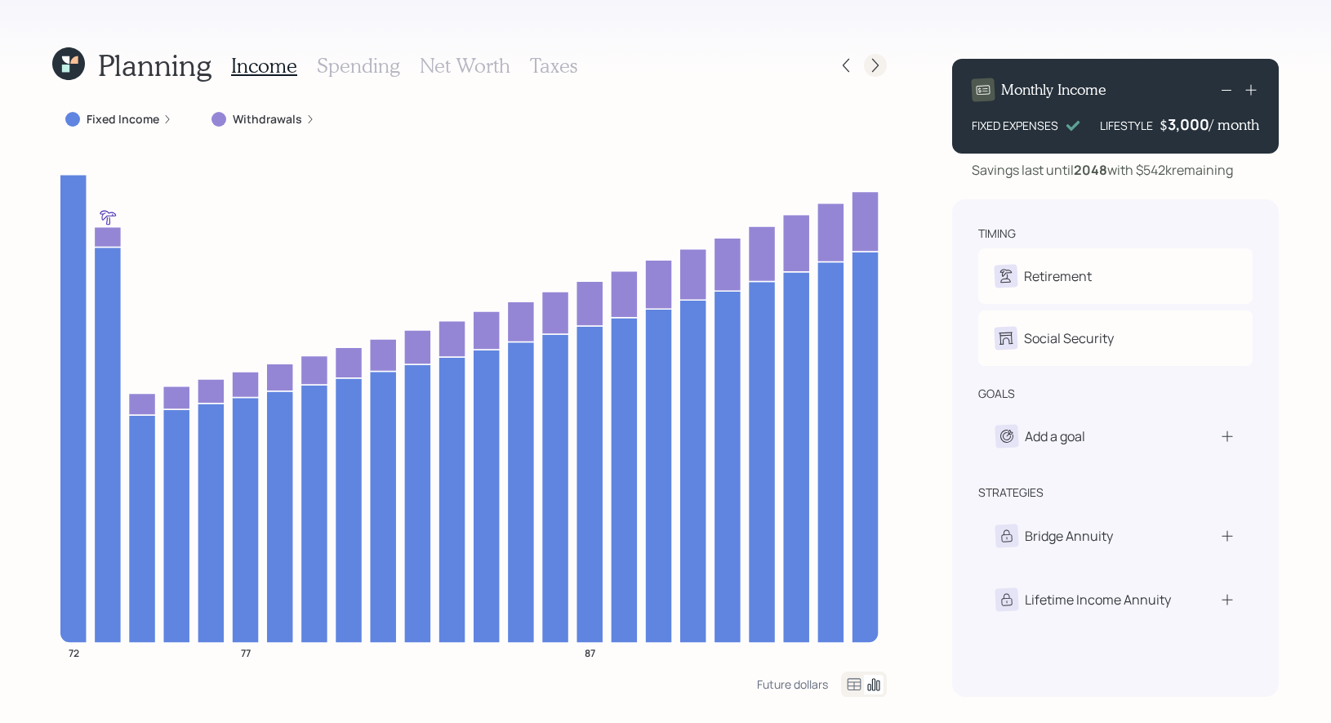
click at [870, 61] on icon at bounding box center [876, 65] width 16 height 16
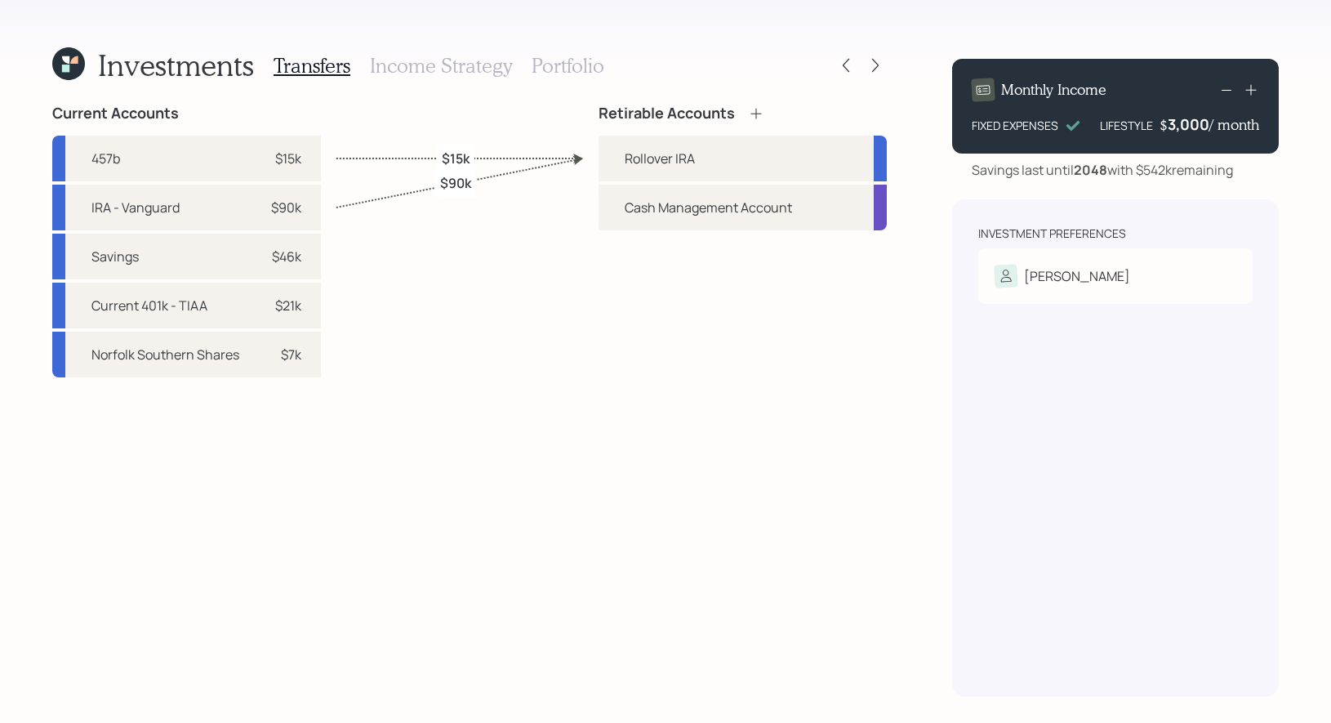
click at [461, 66] on h3 "Income Strategy" at bounding box center [441, 66] width 142 height 24
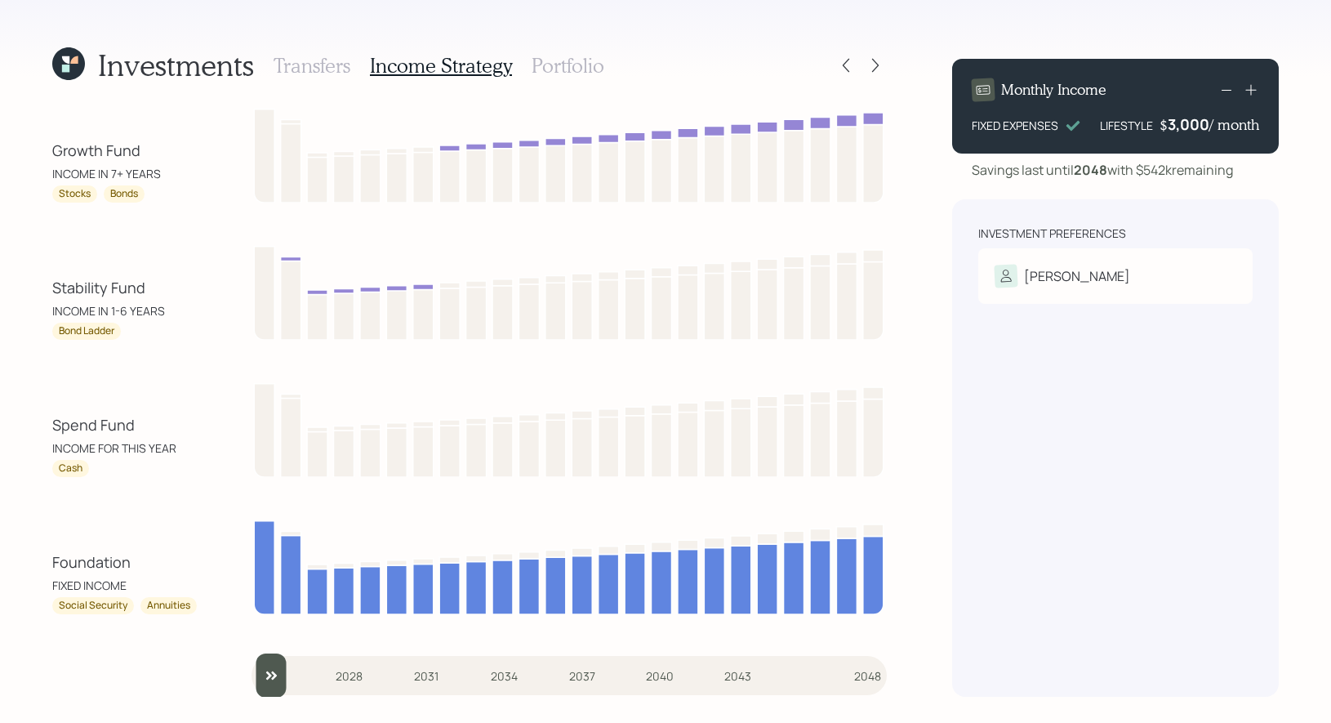
click at [577, 60] on h3 "Portfolio" at bounding box center [568, 66] width 73 height 24
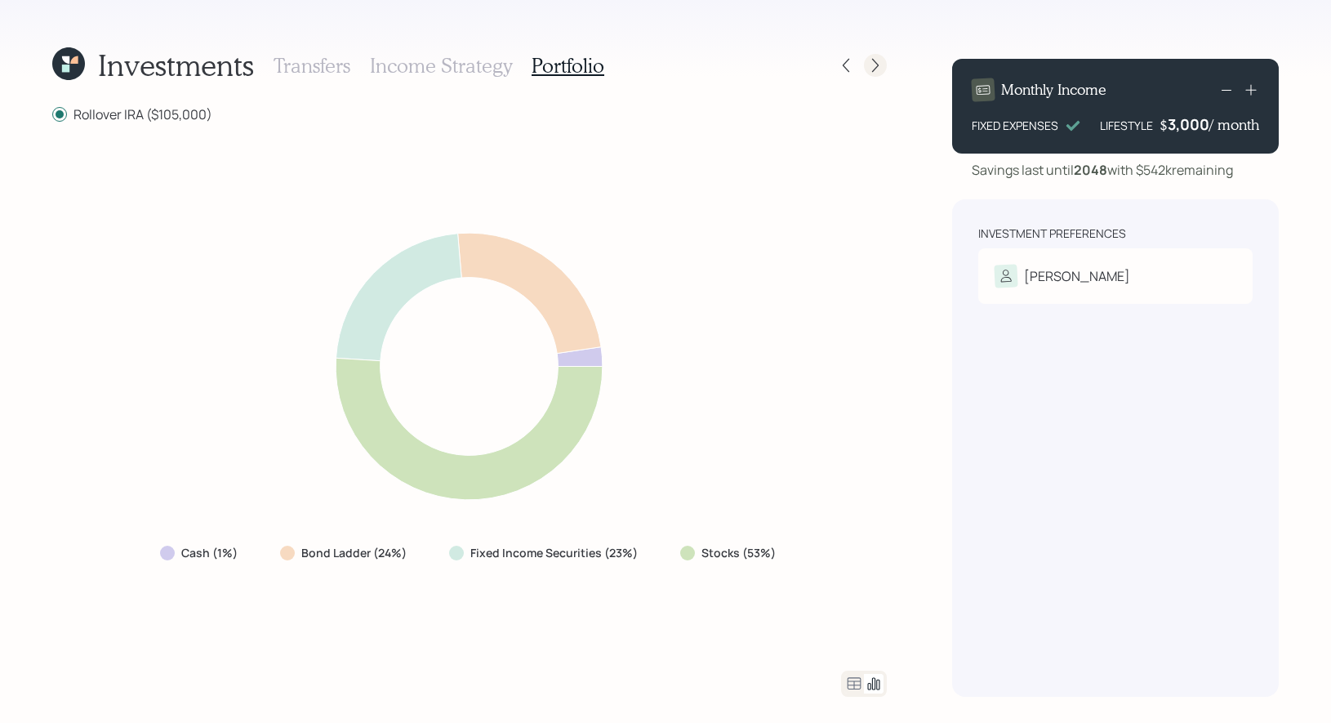
click at [875, 63] on icon at bounding box center [876, 65] width 16 height 16
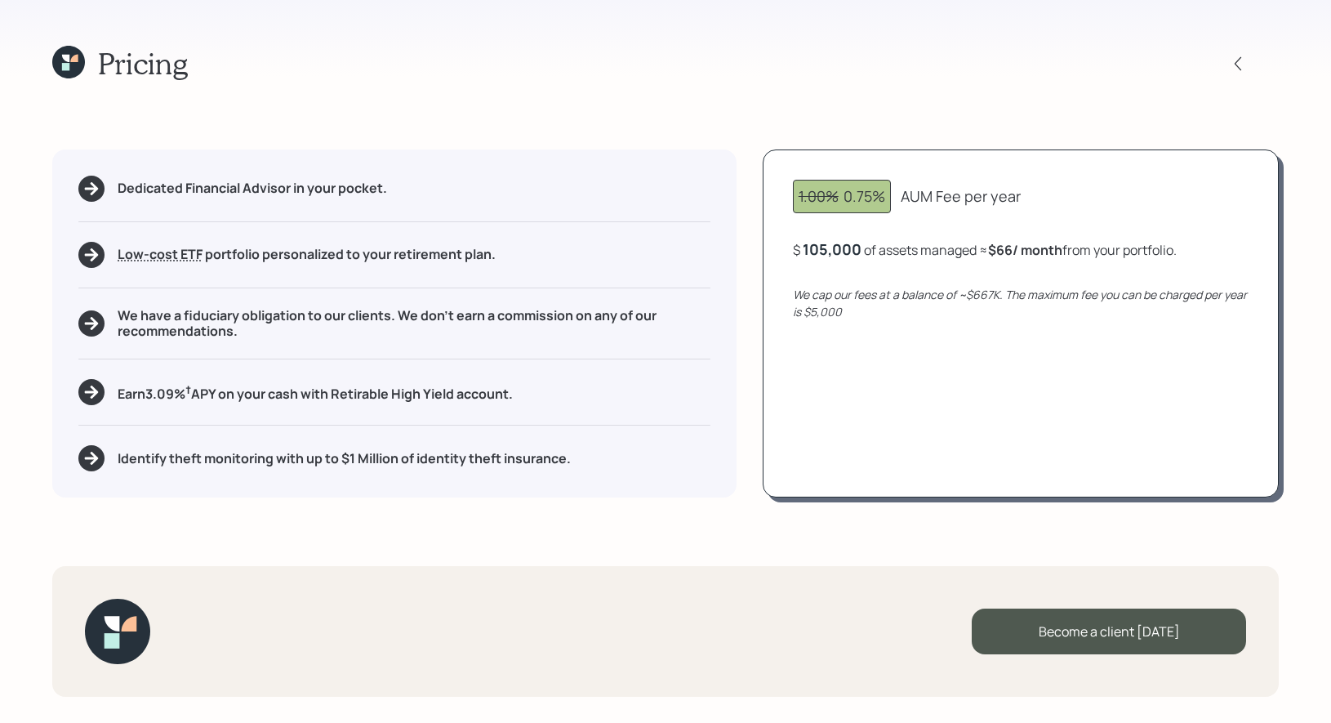
click at [65, 67] on icon at bounding box center [65, 66] width 7 height 7
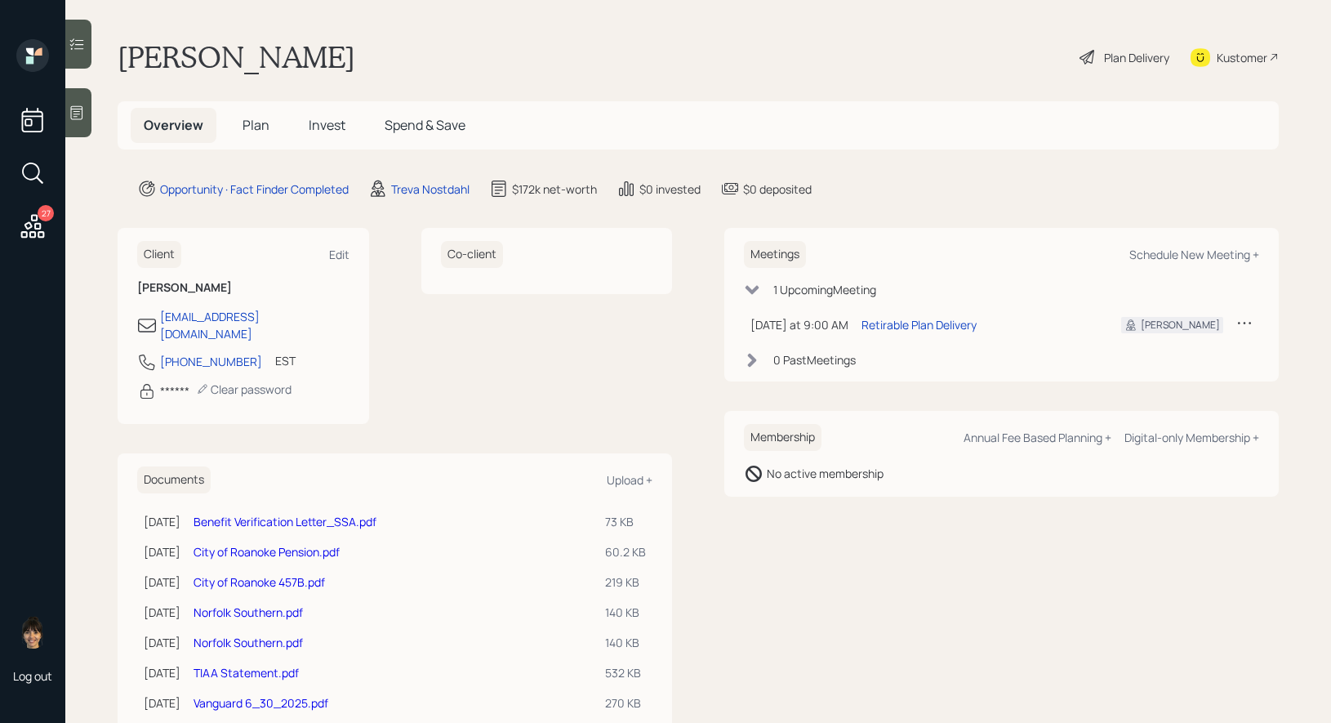
click at [249, 125] on span "Plan" at bounding box center [256, 125] width 27 height 18
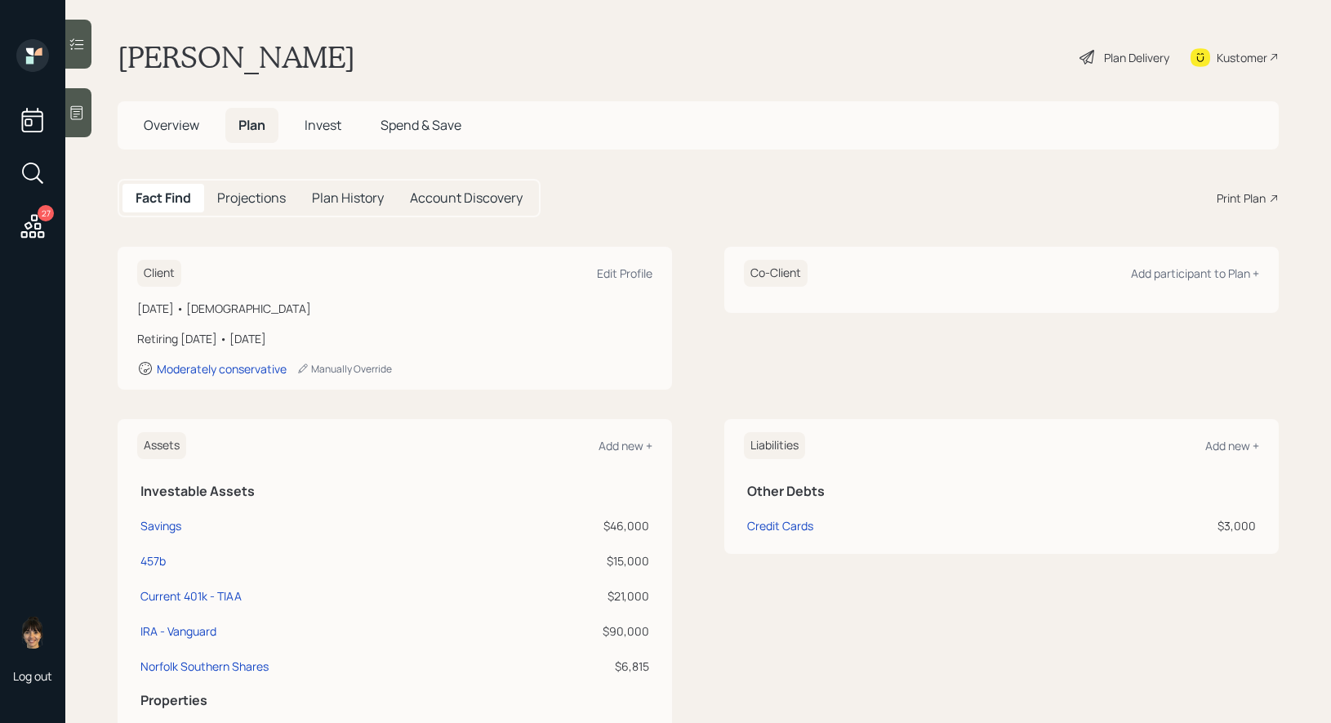
click at [1234, 196] on div "Print Plan" at bounding box center [1241, 198] width 49 height 17
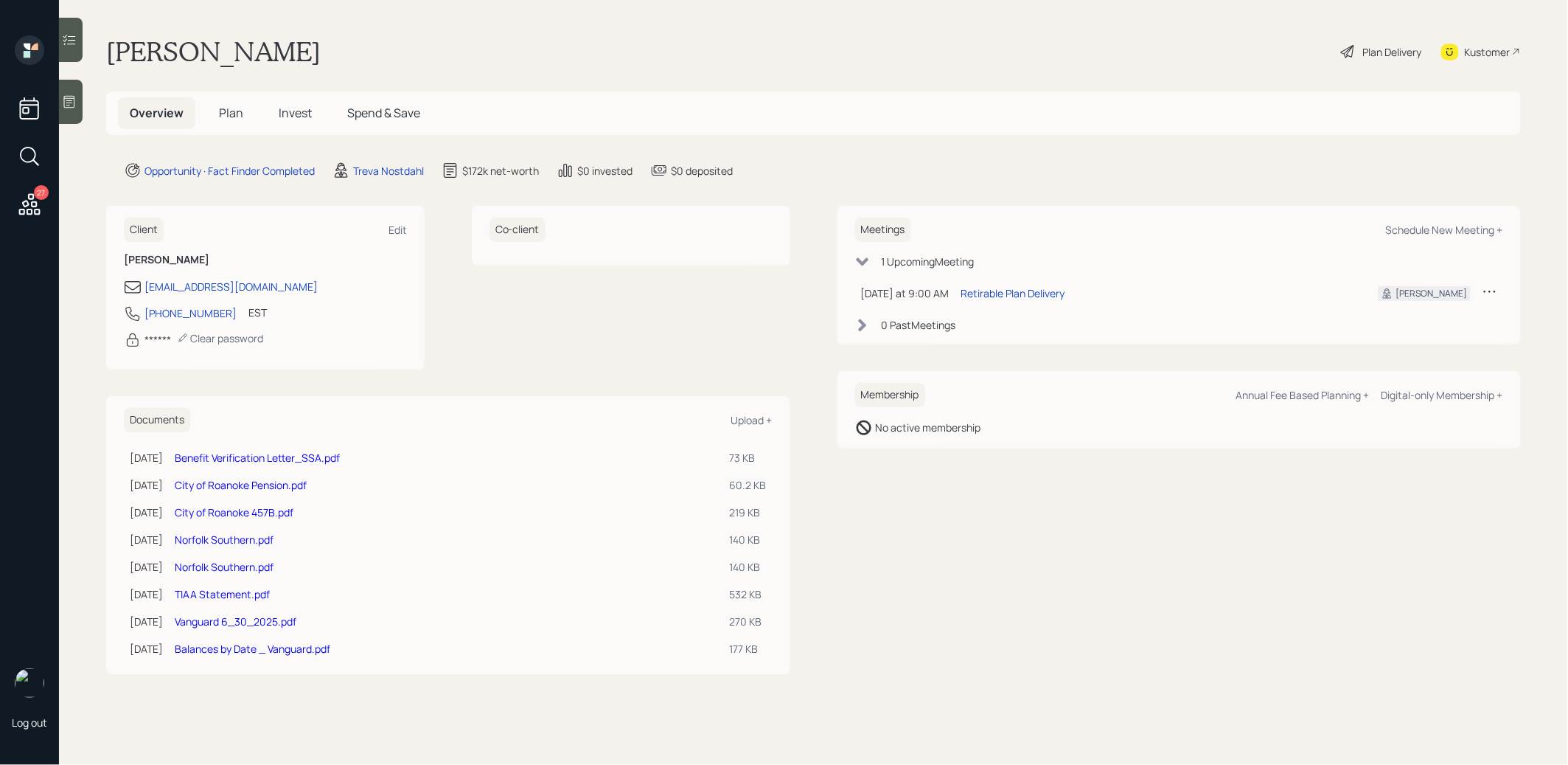
click at [214, 620] on link "Vanguard 6_30_2025.pdf" at bounding box center [236, 621] width 122 height 14
click at [218, 561] on link "Norfolk Southern.pdf" at bounding box center [224, 567] width 98 height 14
click at [73, 106] on icon at bounding box center [70, 102] width 14 height 14
